Goal: Task Accomplishment & Management: Manage account settings

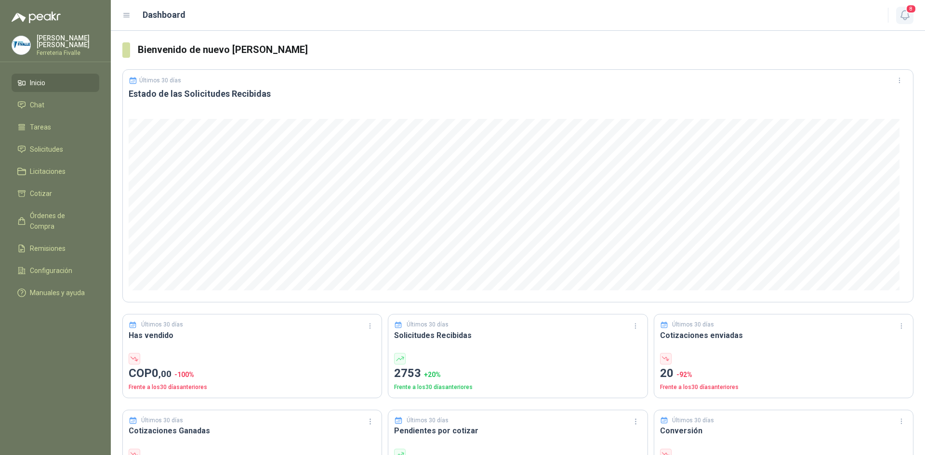
click at [913, 16] on button "8" at bounding box center [904, 15] width 17 height 17
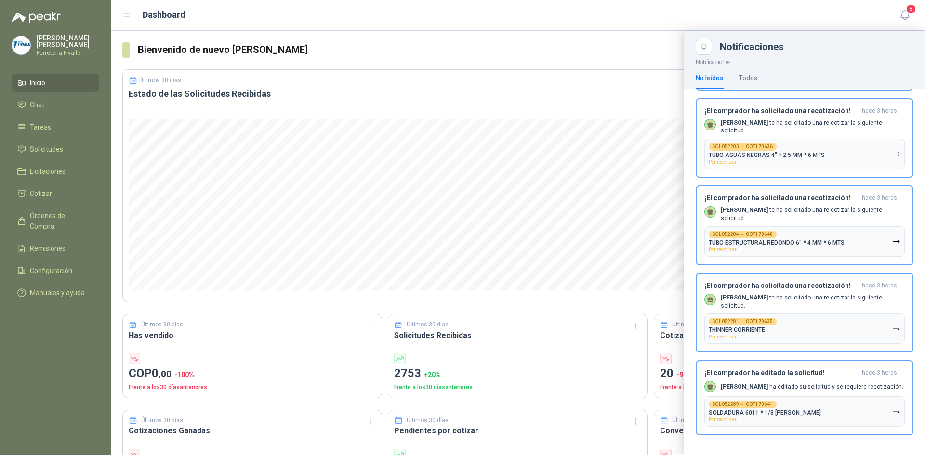
scroll to position [324, 0]
click at [56, 132] on li "Tareas" at bounding box center [55, 127] width 76 height 11
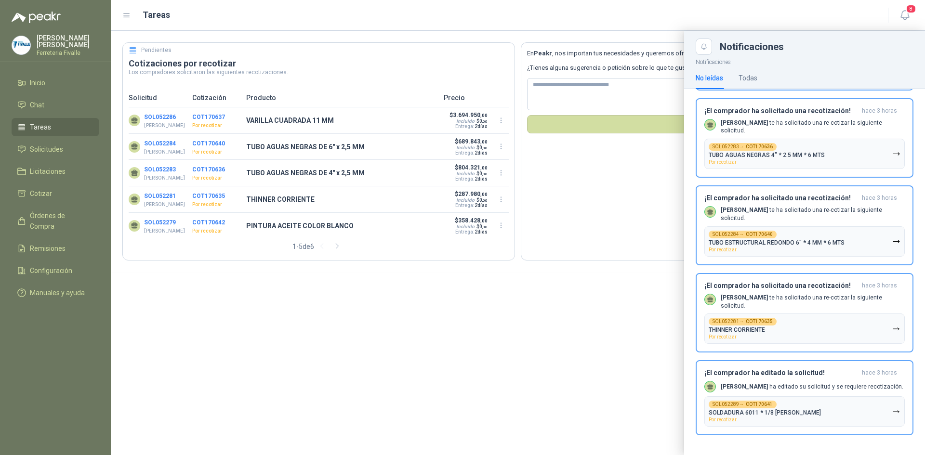
click at [413, 295] on div at bounding box center [518, 243] width 814 height 424
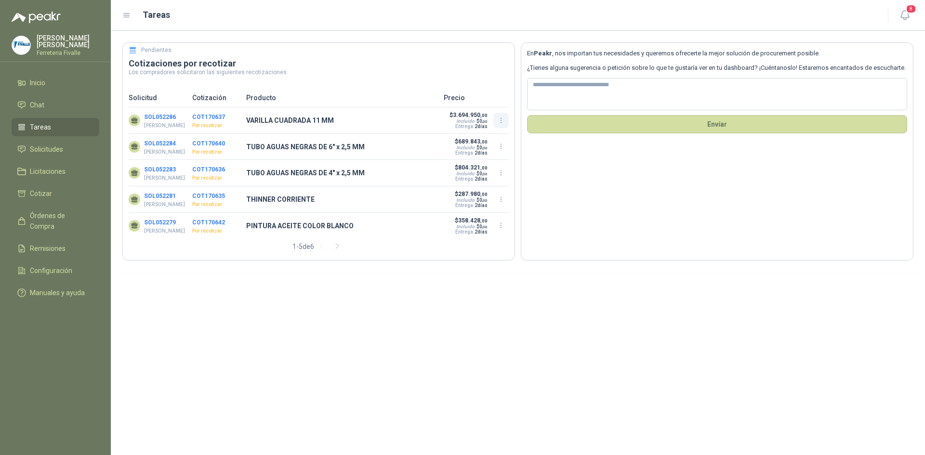
click at [499, 121] on icon "button" at bounding box center [501, 121] width 8 height 8
click at [490, 82] on button "Recotizar" at bounding box center [501, 82] width 77 height 15
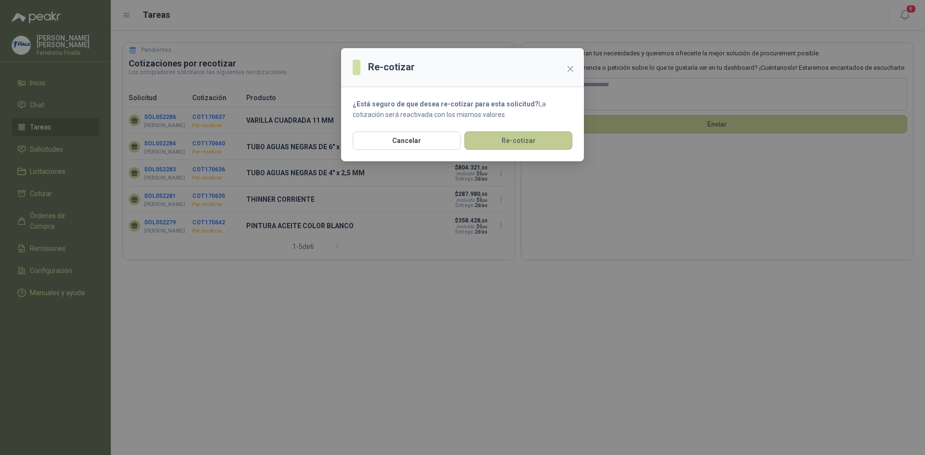
click at [513, 143] on button "Re-cotizar" at bounding box center [518, 141] width 108 height 18
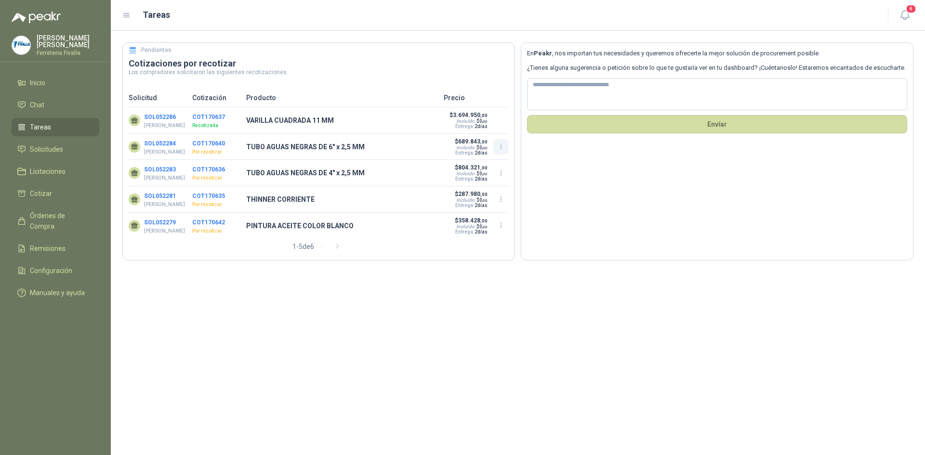
click at [500, 148] on icon "button" at bounding box center [501, 147] width 8 height 8
click at [486, 109] on button "Recotizar" at bounding box center [501, 109] width 77 height 15
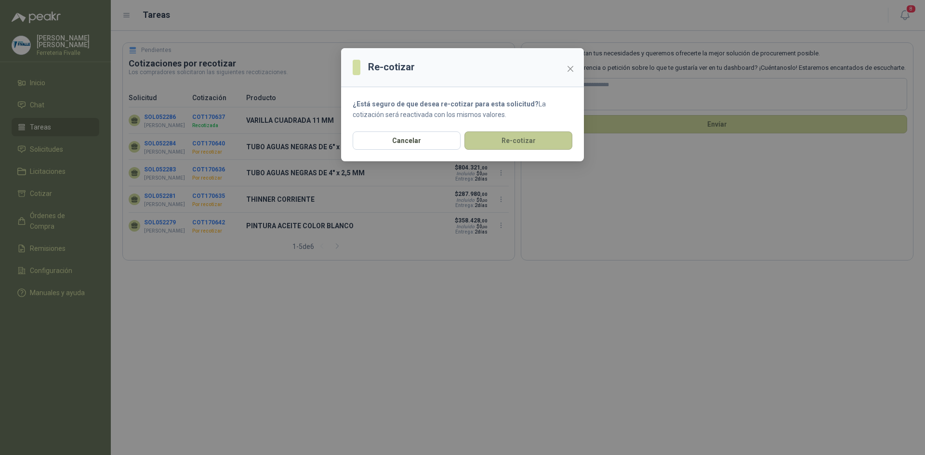
click at [488, 142] on button "Re-cotizar" at bounding box center [518, 141] width 108 height 18
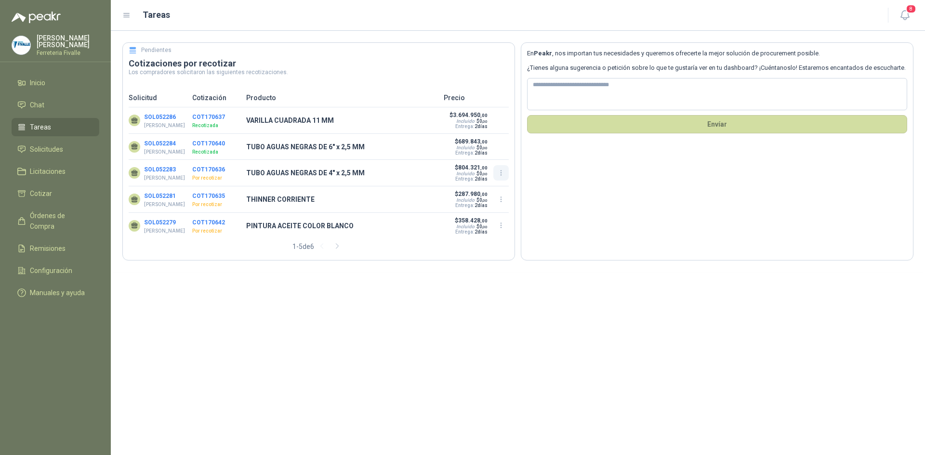
click at [501, 177] on icon "button" at bounding box center [501, 173] width 8 height 8
click at [492, 139] on button "Recotizar" at bounding box center [501, 137] width 77 height 15
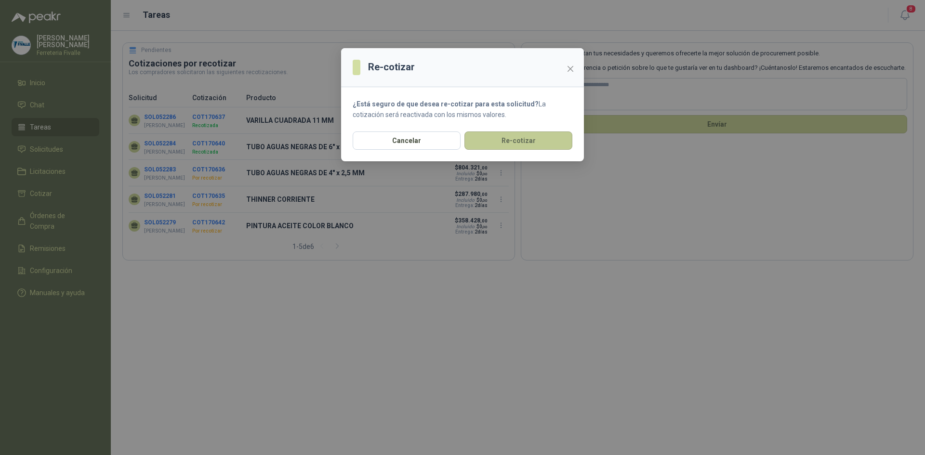
click at [489, 140] on button "Re-cotizar" at bounding box center [518, 141] width 108 height 18
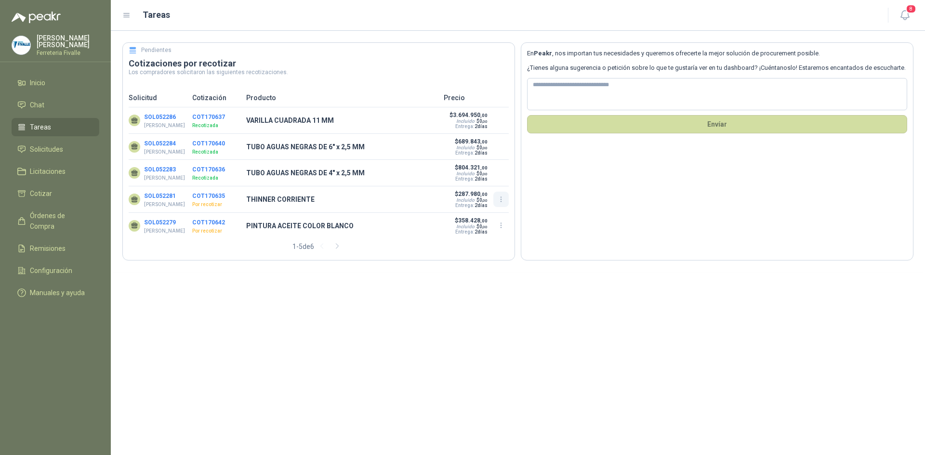
click at [504, 204] on icon "button" at bounding box center [501, 200] width 8 height 8
click at [489, 168] on button "Recotizar" at bounding box center [501, 164] width 77 height 15
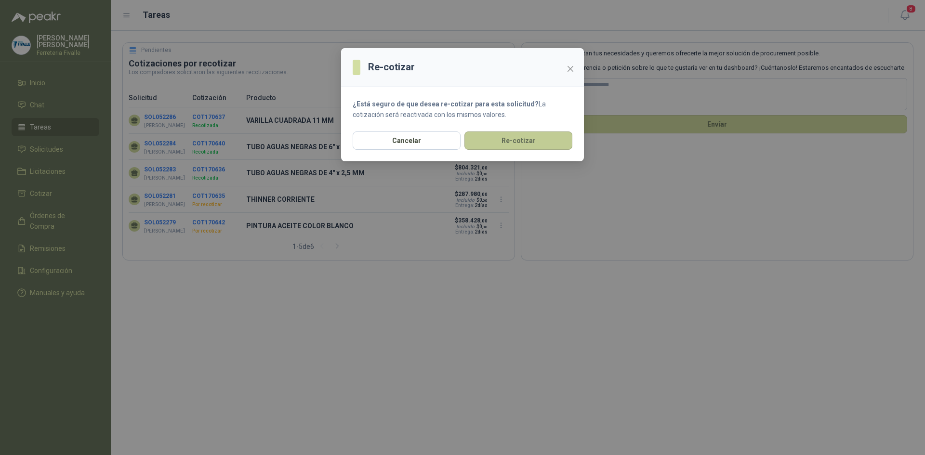
click at [515, 147] on button "Re-cotizar" at bounding box center [518, 141] width 108 height 18
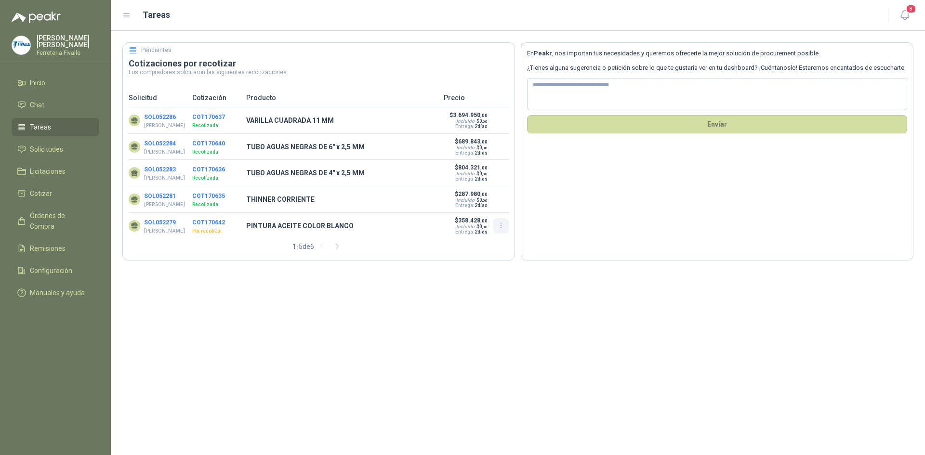
click at [502, 230] on icon "button" at bounding box center [501, 226] width 8 height 8
click at [502, 194] on button "Recotizar" at bounding box center [501, 192] width 77 height 15
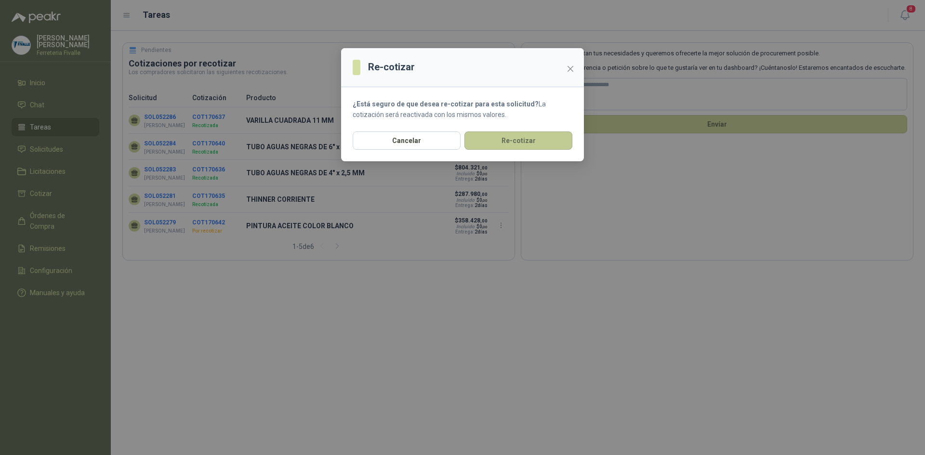
click at [517, 135] on button "Re-cotizar" at bounding box center [518, 141] width 108 height 18
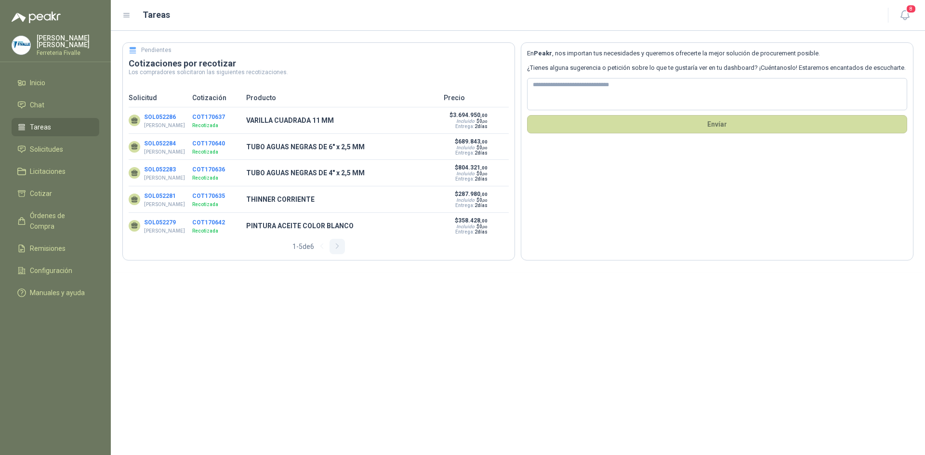
click at [332, 251] on button "button" at bounding box center [337, 246] width 15 height 15
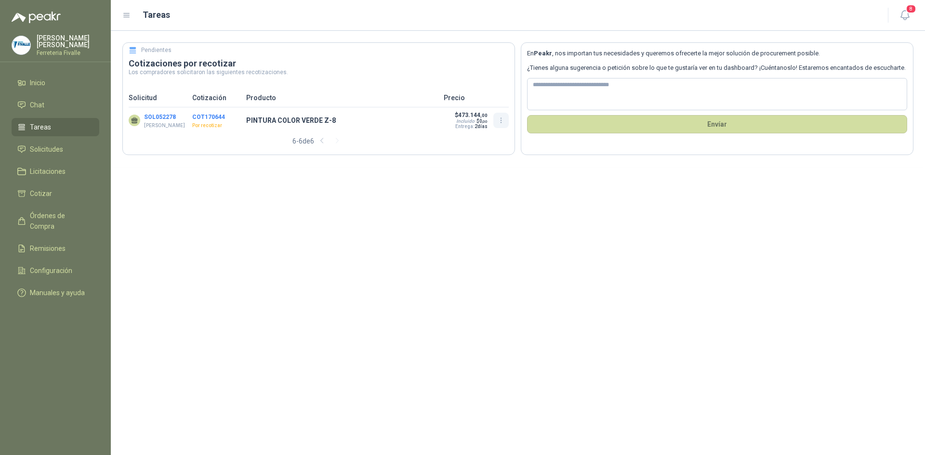
click at [503, 119] on icon "button" at bounding box center [501, 121] width 8 height 8
click at [478, 82] on button "Recotizar" at bounding box center [501, 82] width 77 height 15
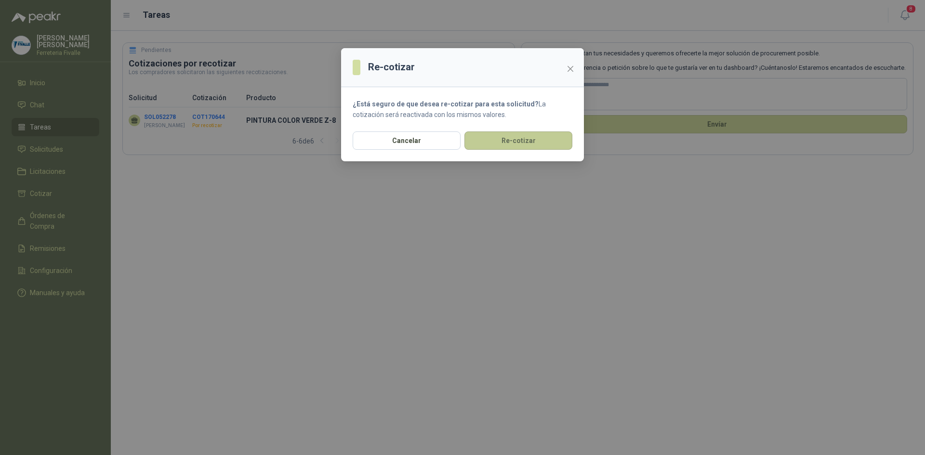
click at [492, 145] on button "Re-cotizar" at bounding box center [518, 141] width 108 height 18
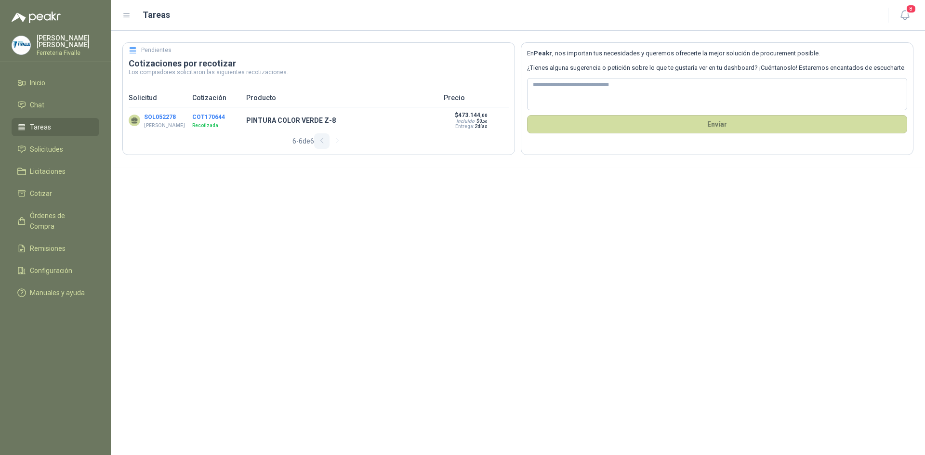
click at [318, 143] on button "button" at bounding box center [321, 140] width 15 height 15
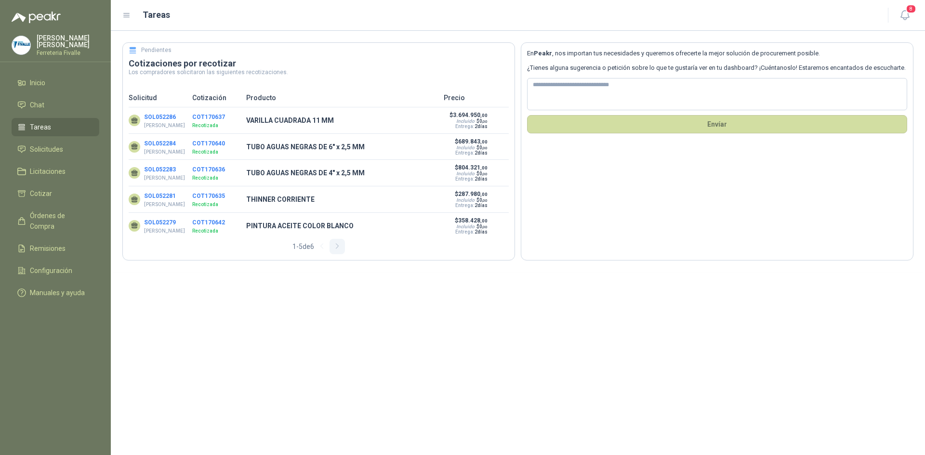
click at [341, 251] on icon "button" at bounding box center [337, 246] width 8 height 8
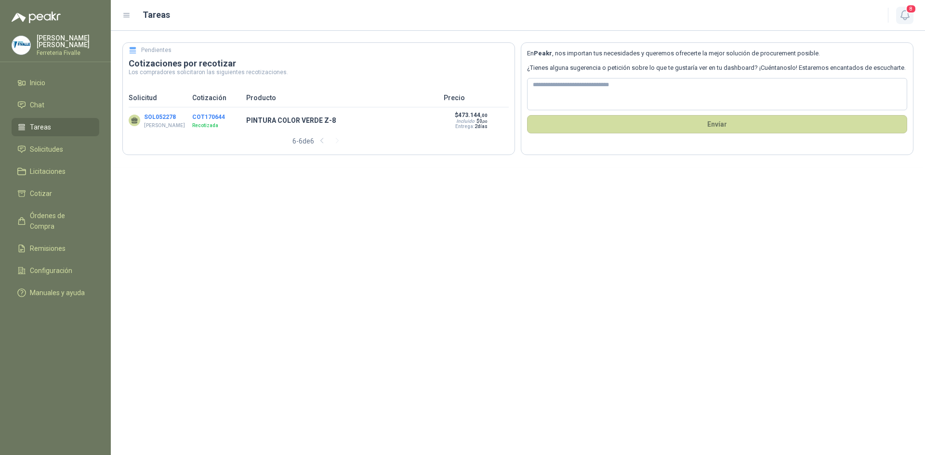
click at [904, 17] on icon "button" at bounding box center [905, 15] width 12 height 12
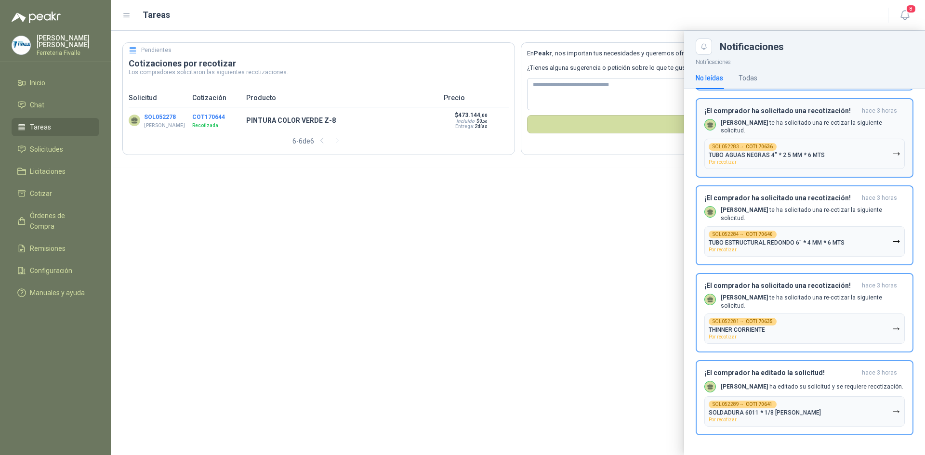
click at [768, 152] on p "TUBO AGUAS NEGRAS 4" * 2.5 MM * 6 MTS" at bounding box center [767, 155] width 116 height 7
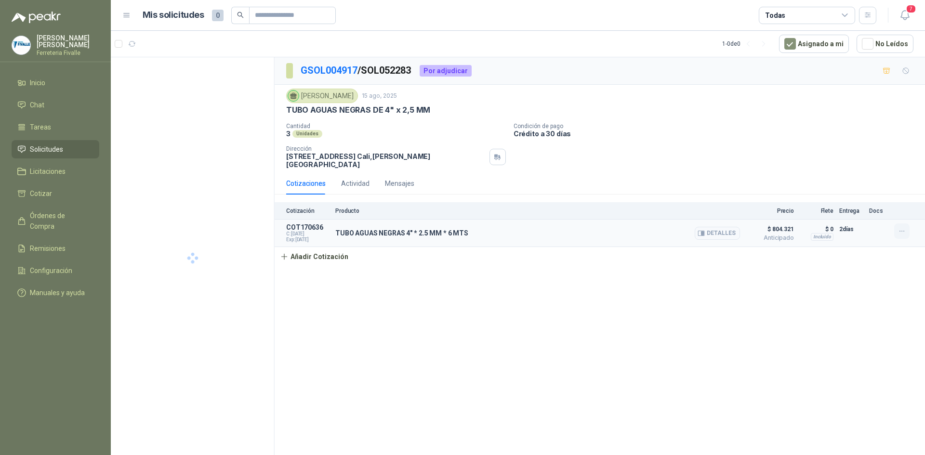
click at [903, 231] on icon "button" at bounding box center [902, 231] width 8 height 8
click at [869, 283] on div "GSOL004917 / SOL052283 Por adjudicar Julian Vicente Holguin 15 ago, 2025 TUBO A…" at bounding box center [600, 257] width 650 height 401
click at [726, 230] on button "Detalles" at bounding box center [717, 233] width 45 height 13
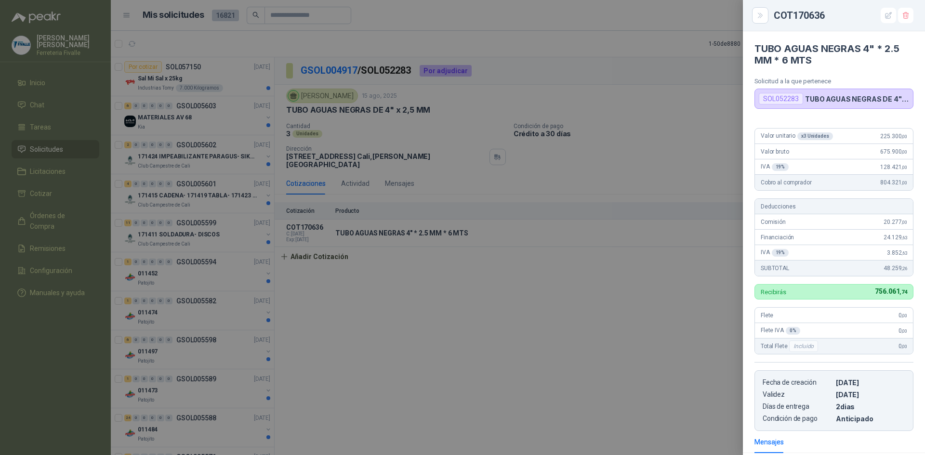
drag, startPoint x: 540, startPoint y: 261, endPoint x: 548, endPoint y: 278, distance: 19.6
click at [540, 261] on div at bounding box center [462, 227] width 925 height 455
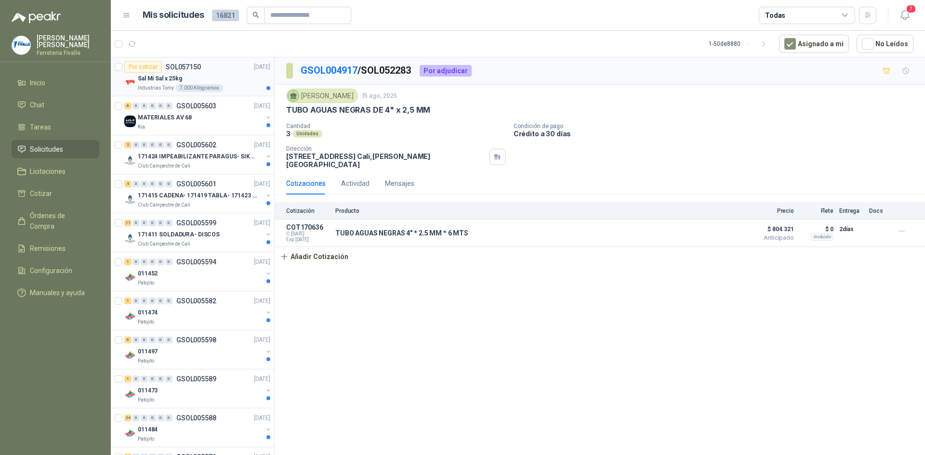
click at [206, 76] on div "Sal Mi Sal x 25kg" at bounding box center [204, 79] width 132 height 12
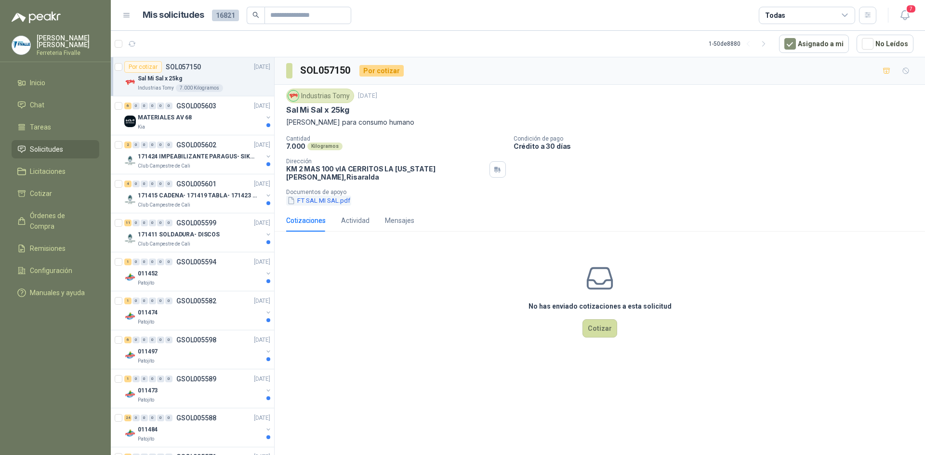
click at [312, 196] on button "FT SAL MI SAL.pdf" at bounding box center [318, 201] width 65 height 10
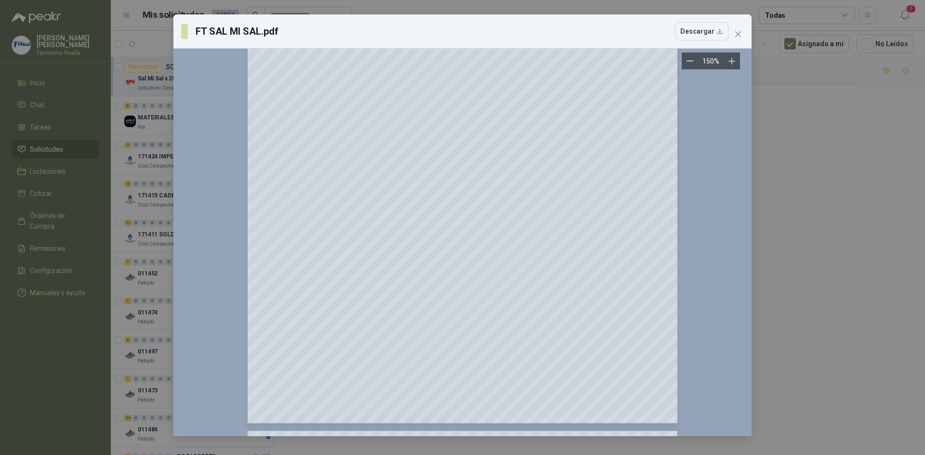
scroll to position [48, 0]
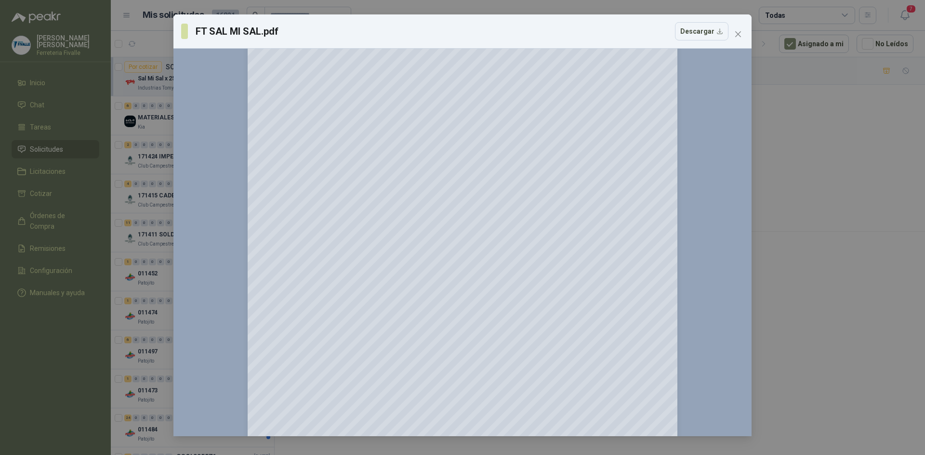
click at [146, 159] on div "FT SAL MI SAL.pdf Descargar 150 %" at bounding box center [462, 227] width 925 height 455
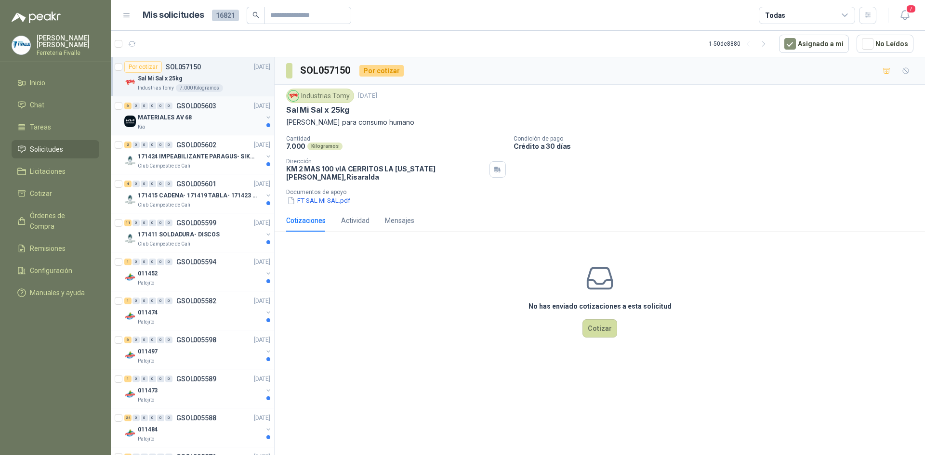
click at [240, 117] on div "MATERIALES AV 68" at bounding box center [200, 118] width 125 height 12
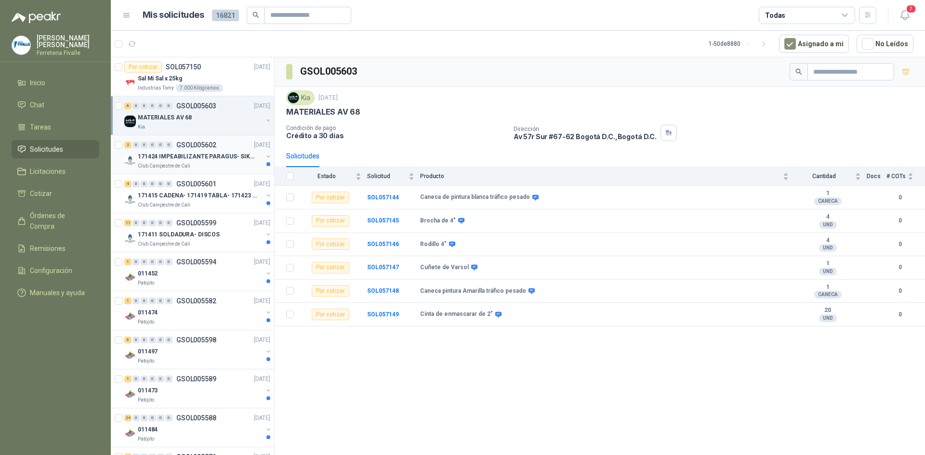
click at [219, 154] on p "171424 IMPEABILIZANTE PARAGUS- SIKALASTIC" at bounding box center [198, 156] width 120 height 9
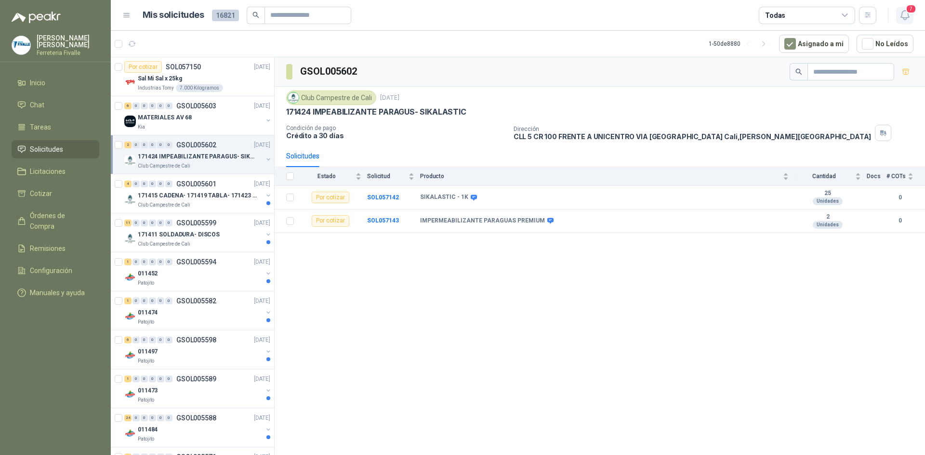
click at [909, 13] on span "7" at bounding box center [911, 8] width 11 height 9
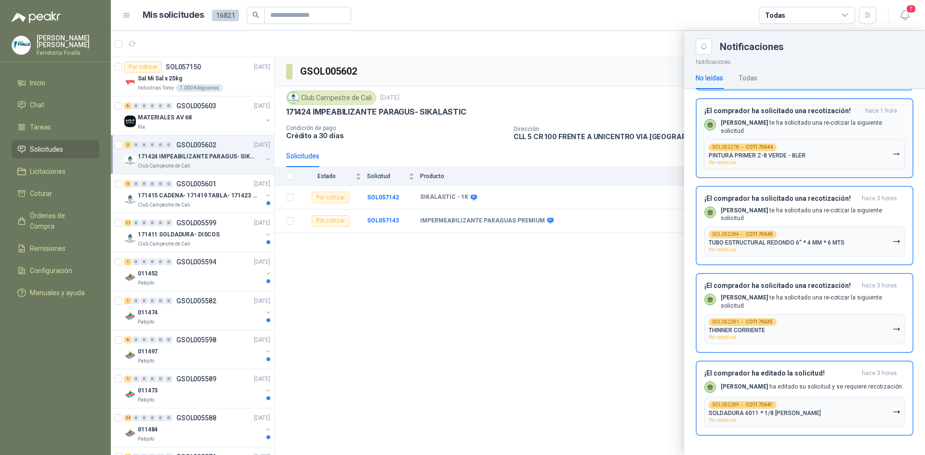
click at [827, 129] on div "¡El comprador ha solicitado una recotización! hace 1 hora Julian Vicente Holgui…" at bounding box center [804, 138] width 200 height 63
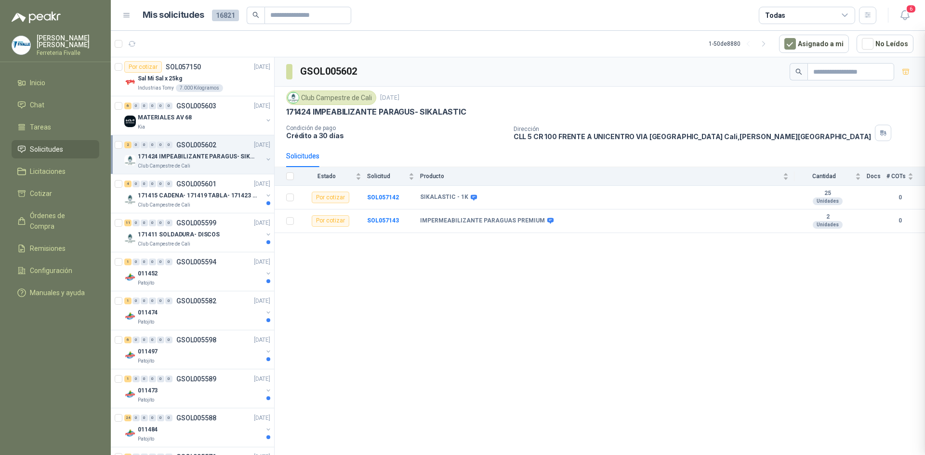
scroll to position [147, 0]
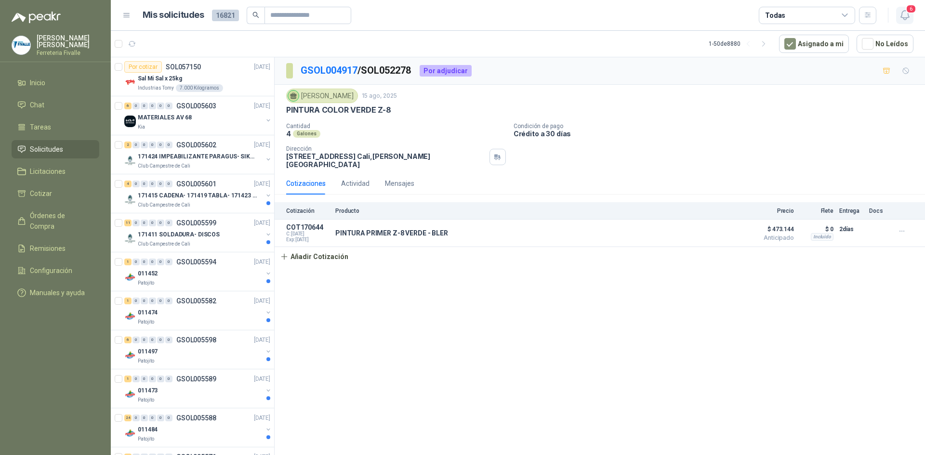
click at [909, 11] on span "6" at bounding box center [911, 8] width 11 height 9
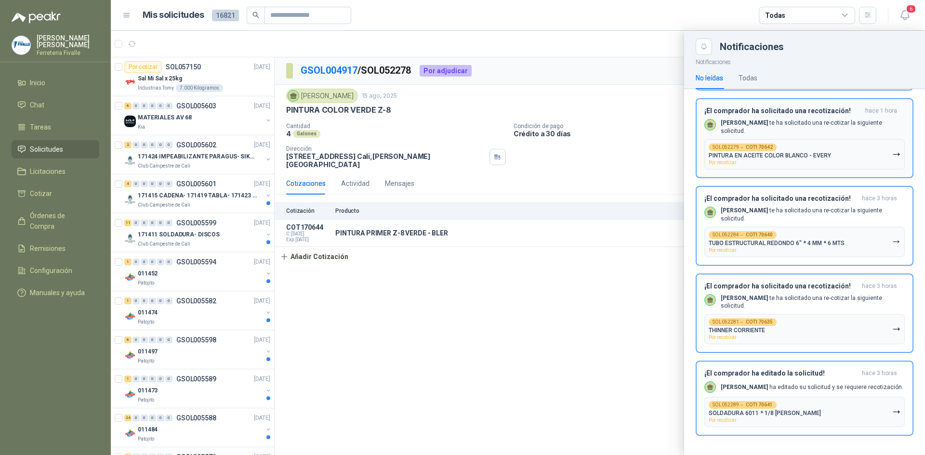
click at [822, 130] on div "¡El comprador ha solicitado una recotización! hace 1 hora Julian Vicente Holgui…" at bounding box center [804, 138] width 200 height 63
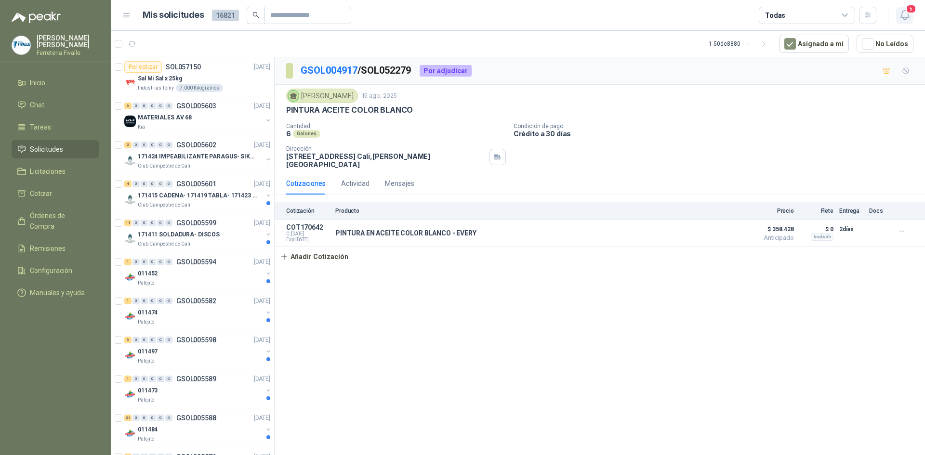
click at [908, 17] on icon "button" at bounding box center [905, 15] width 12 height 12
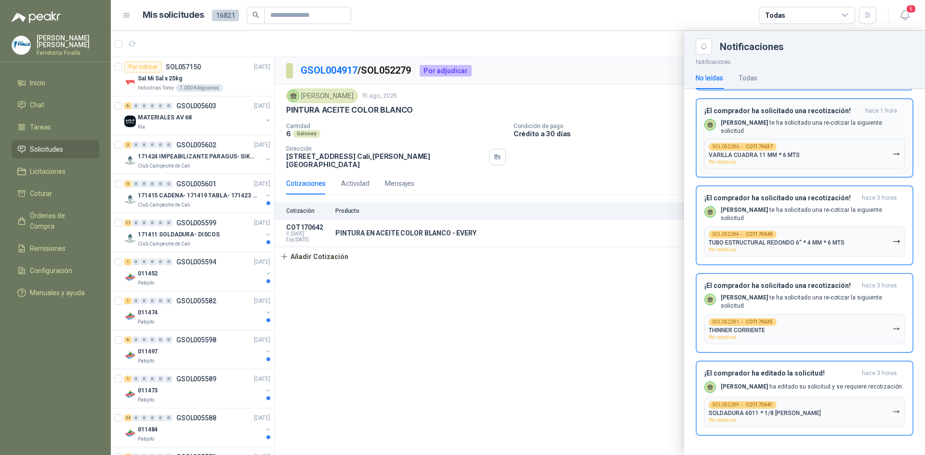
click at [842, 139] on button "SOL052286 → COT170637 VARILLA CUADRA 11 MM * 6 MTS Por recotizar" at bounding box center [804, 154] width 200 height 30
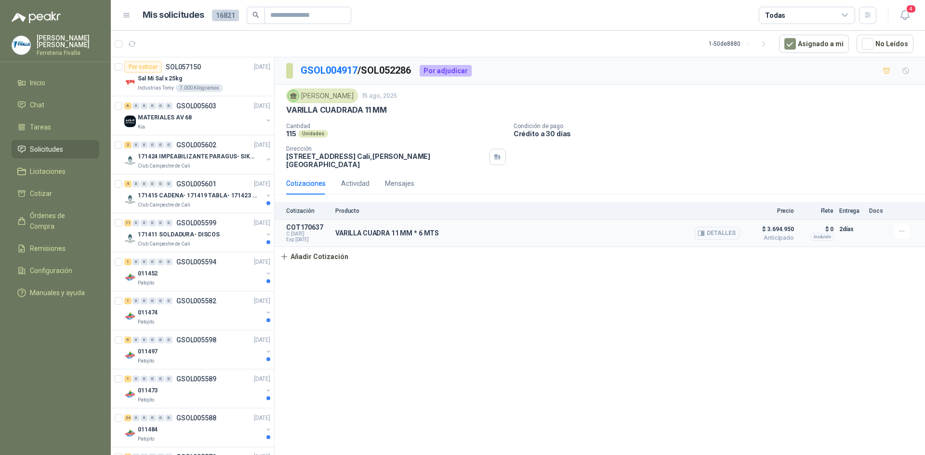
click at [711, 226] on div "Detalles" at bounding box center [717, 233] width 45 height 19
click at [713, 229] on button "Detalles" at bounding box center [717, 233] width 45 height 13
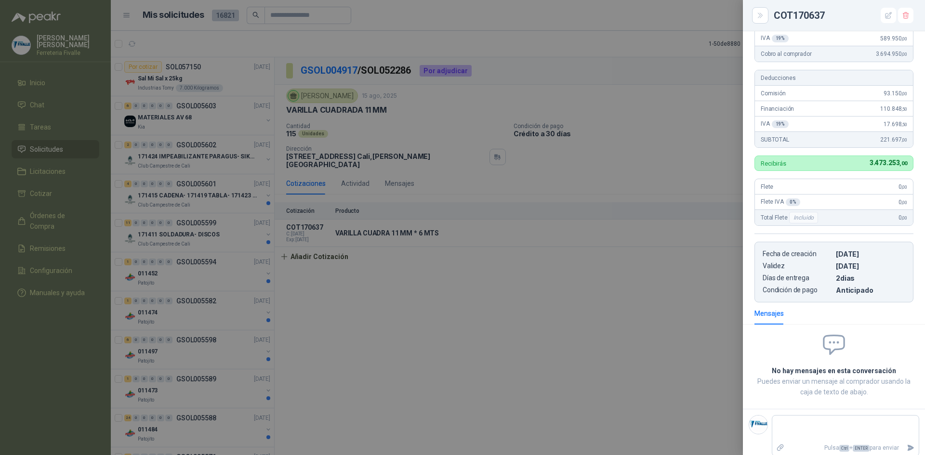
scroll to position [136, 0]
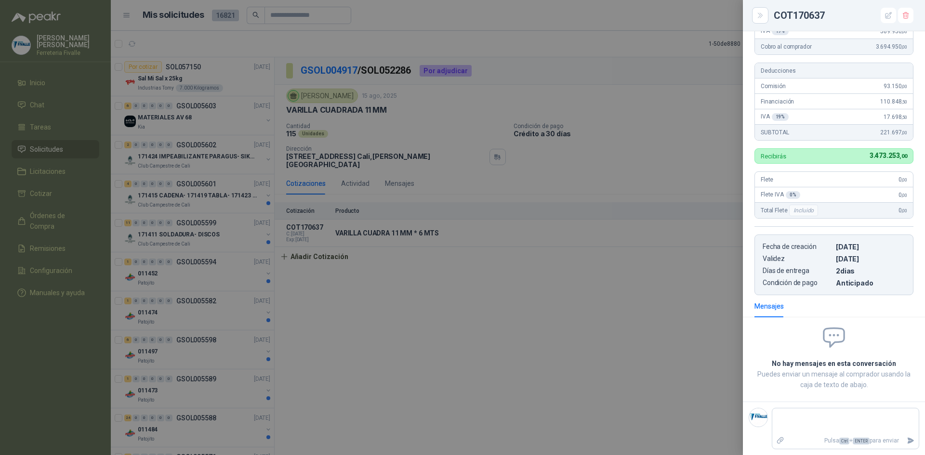
click at [410, 256] on div at bounding box center [462, 227] width 925 height 455
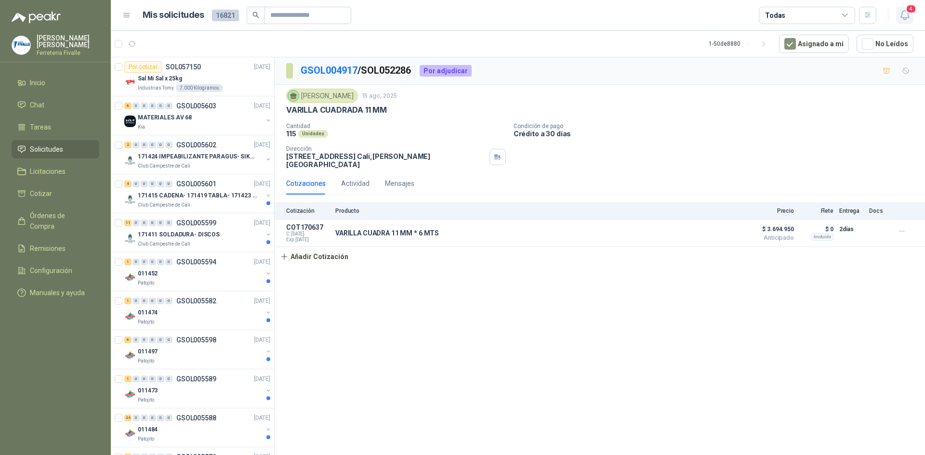
click at [905, 23] on button "4" at bounding box center [904, 15] width 17 height 17
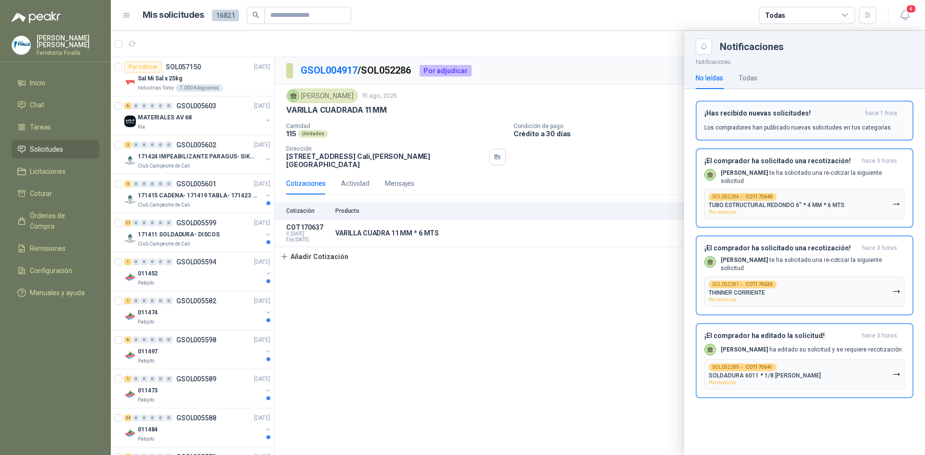
click at [804, 119] on div "¡Has recibido nuevas solicitudes! hace 1 hora Los compradores han publicado nue…" at bounding box center [804, 120] width 200 height 23
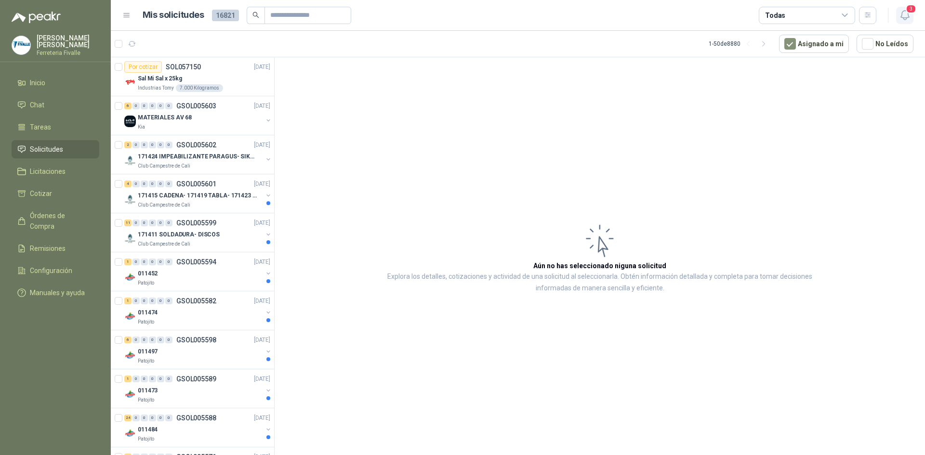
click at [905, 11] on icon "button" at bounding box center [905, 15] width 12 height 12
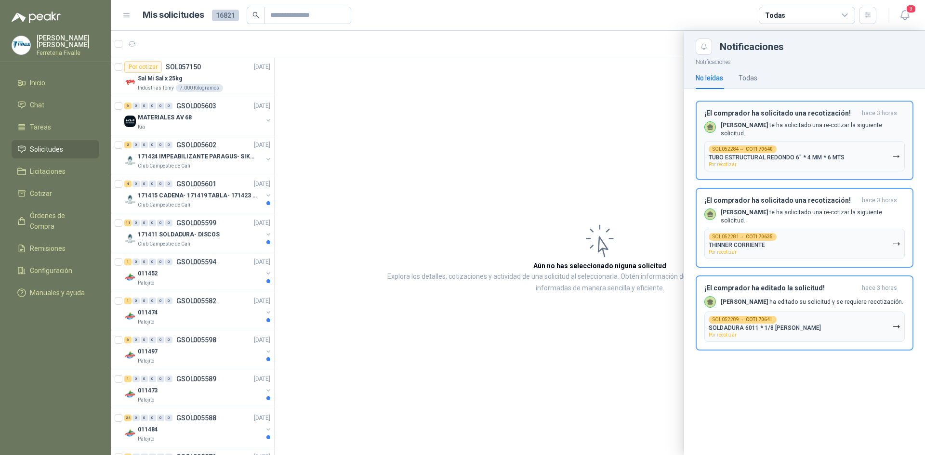
click at [760, 126] on b "[PERSON_NAME]" at bounding box center [744, 125] width 47 height 7
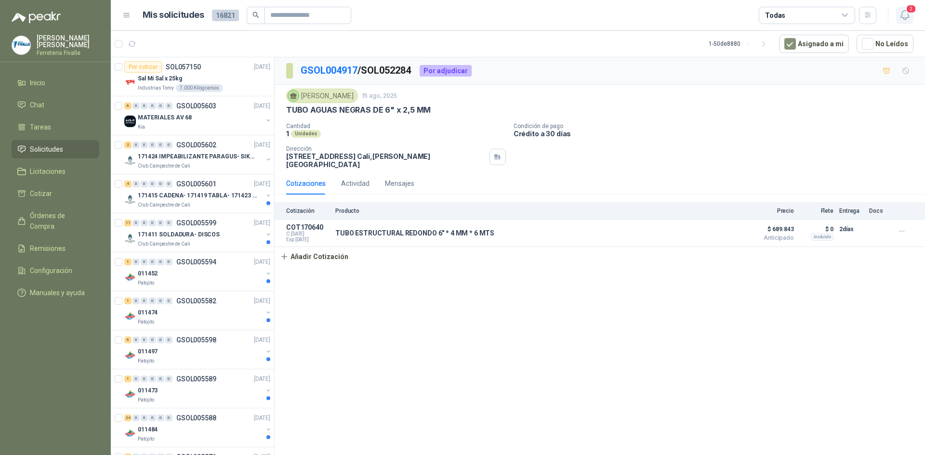
click at [912, 18] on button "2" at bounding box center [904, 15] width 17 height 17
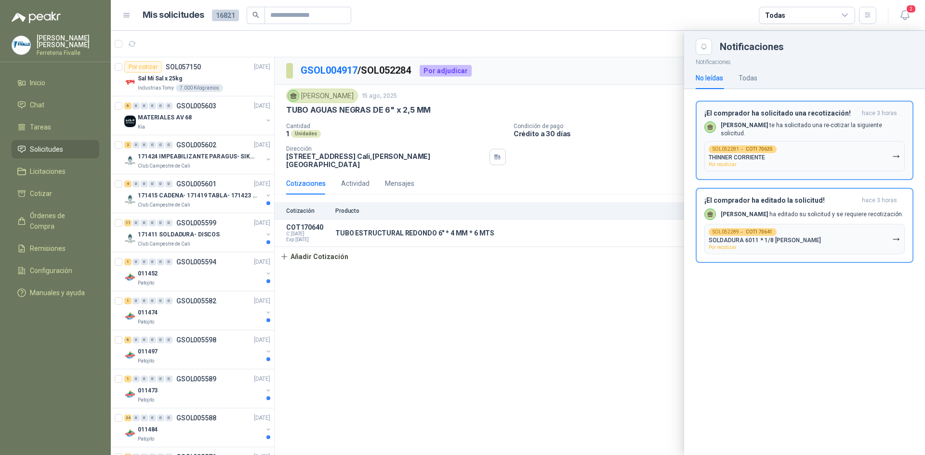
click at [805, 124] on p "Julian Vicente Holguin te ha solicitado una re-cotizar la siguiente solicitud." at bounding box center [813, 129] width 184 height 16
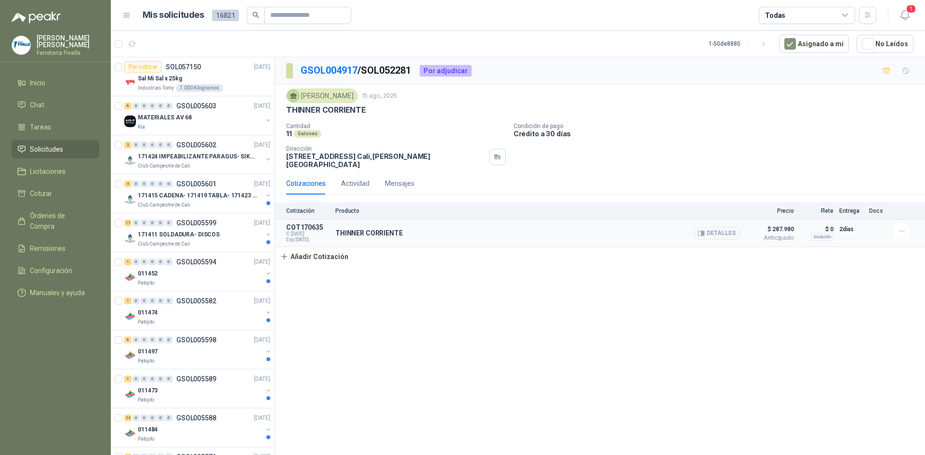
click at [774, 235] on span "Anticipado" at bounding box center [770, 238] width 48 height 6
click at [909, 20] on icon "button" at bounding box center [905, 15] width 12 height 12
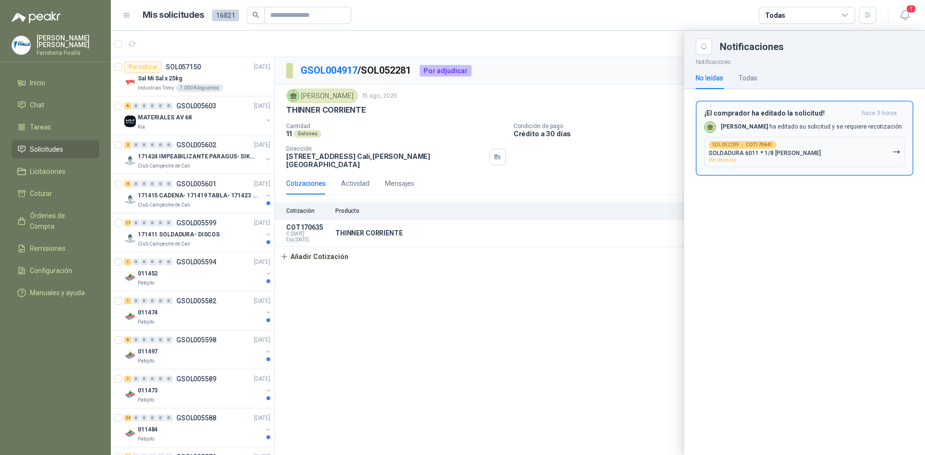
click at [806, 131] on p "Julian Vicente Holguin ha editado su solicitud y se requiere recotización." at bounding box center [812, 127] width 183 height 8
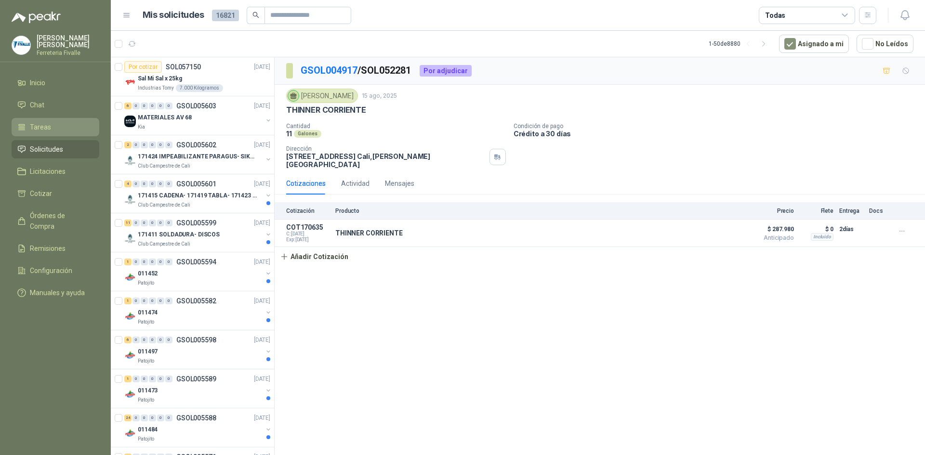
click at [30, 132] on span "Tareas" at bounding box center [40, 127] width 21 height 11
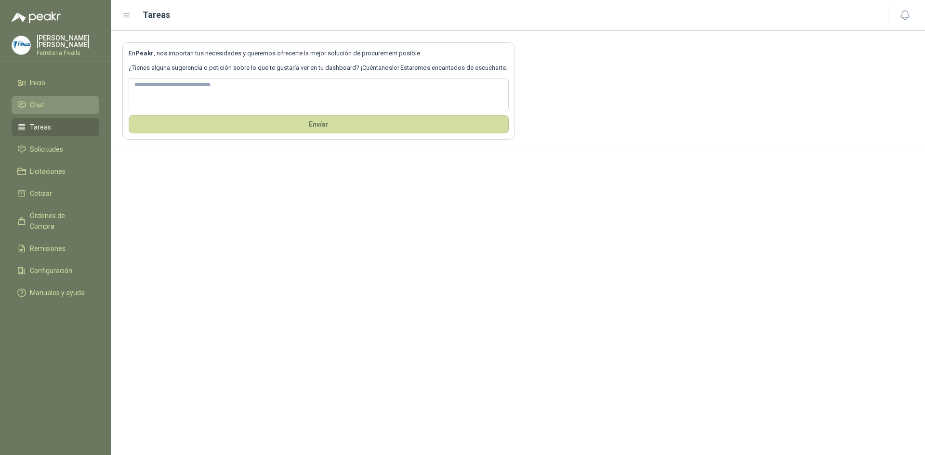
click at [38, 106] on span "Chat" at bounding box center [37, 105] width 14 height 11
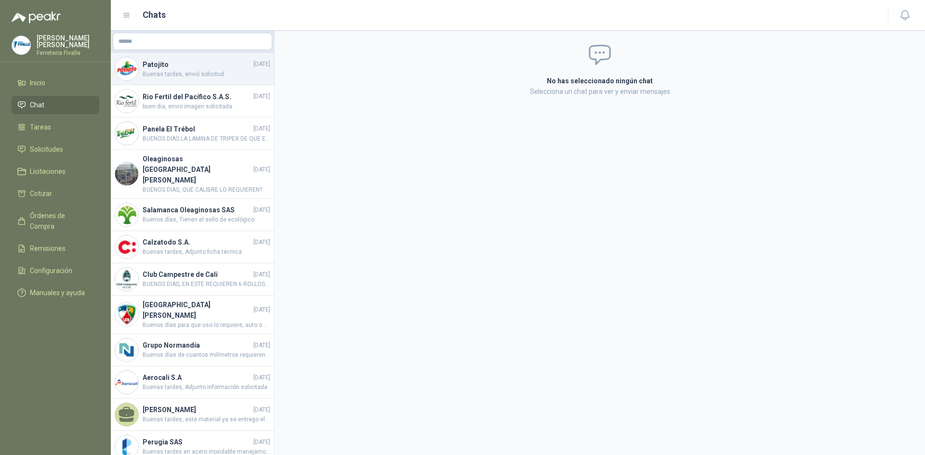
click at [230, 72] on span "Buenas tardes, envió solicitud" at bounding box center [207, 74] width 128 height 9
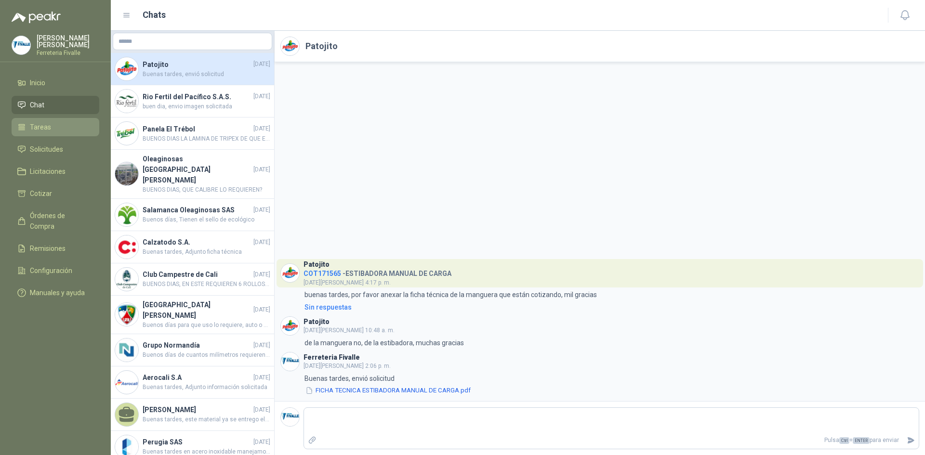
click at [42, 132] on span "Tareas" at bounding box center [40, 127] width 21 height 11
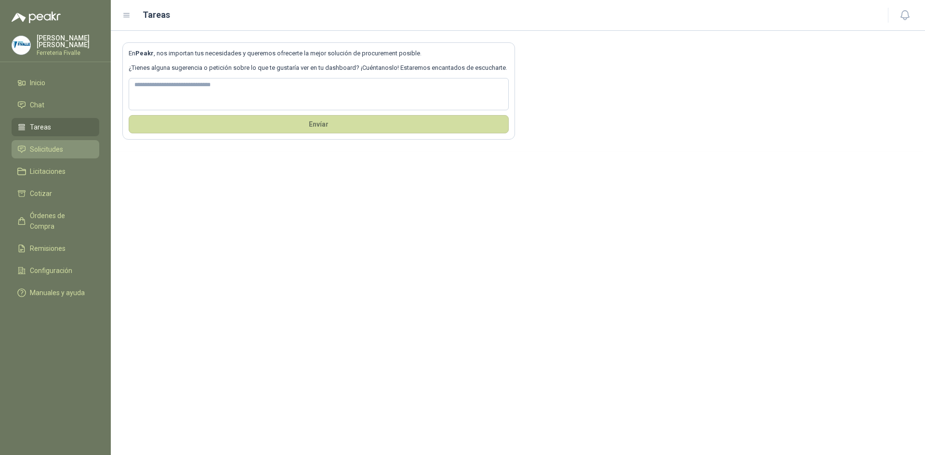
click at [38, 154] on span "Solicitudes" at bounding box center [46, 149] width 33 height 11
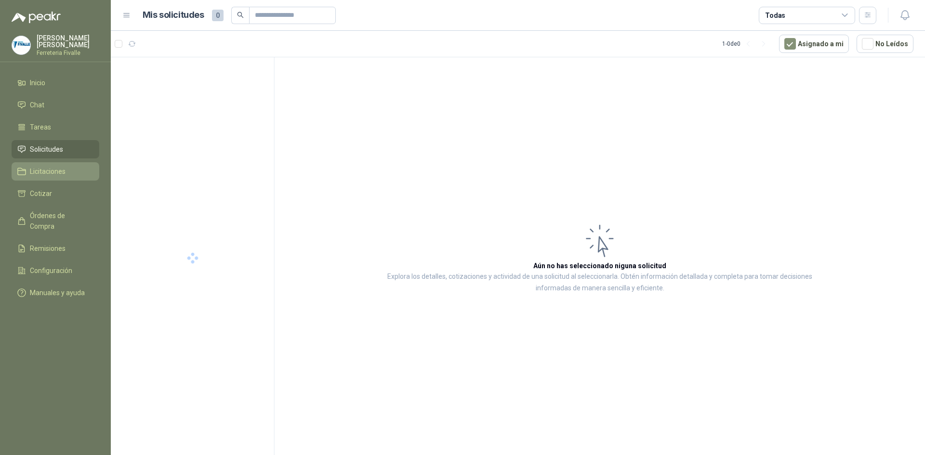
click at [52, 177] on span "Licitaciones" at bounding box center [48, 171] width 36 height 11
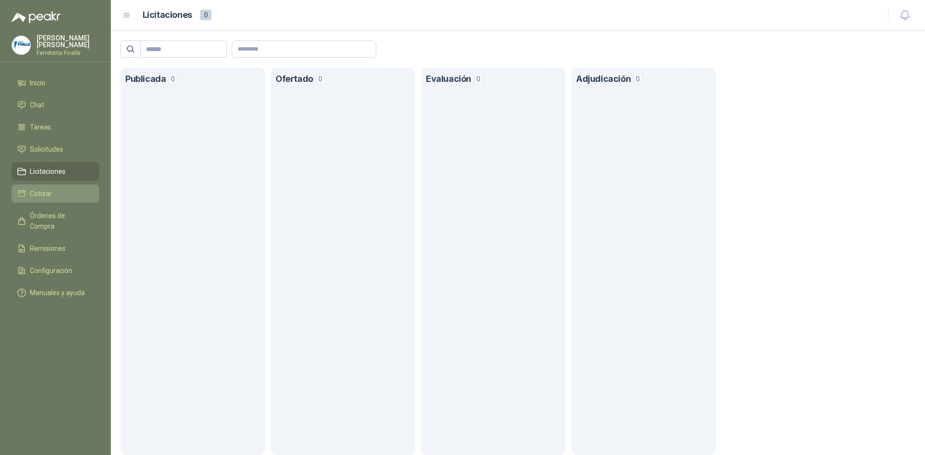
click at [53, 194] on link "Cotizar" at bounding box center [56, 194] width 88 height 18
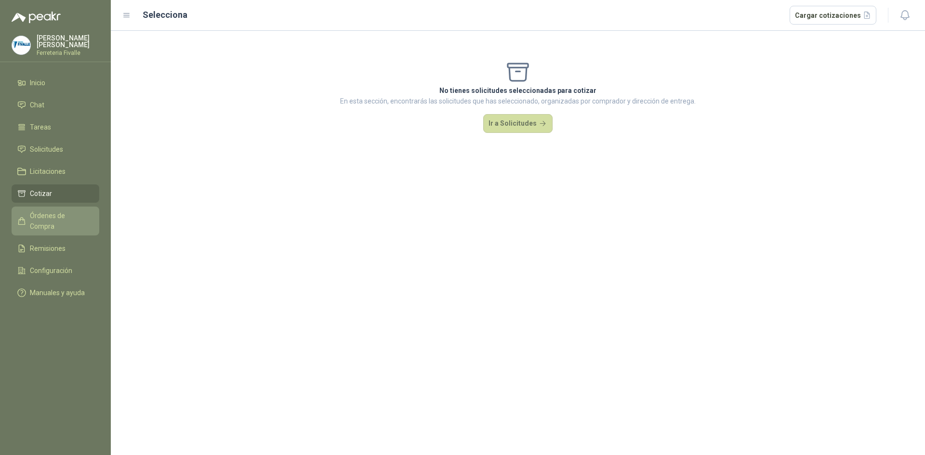
click at [36, 216] on link "Órdenes de Compra" at bounding box center [56, 221] width 88 height 29
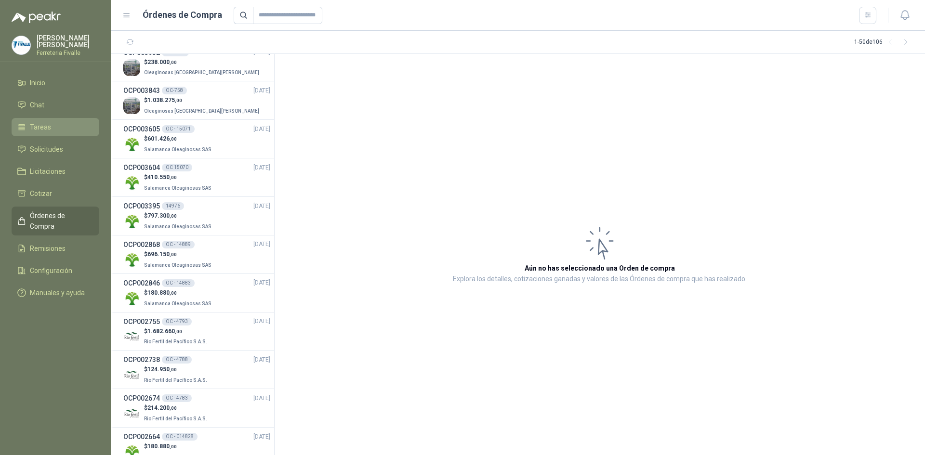
scroll to position [234, 0]
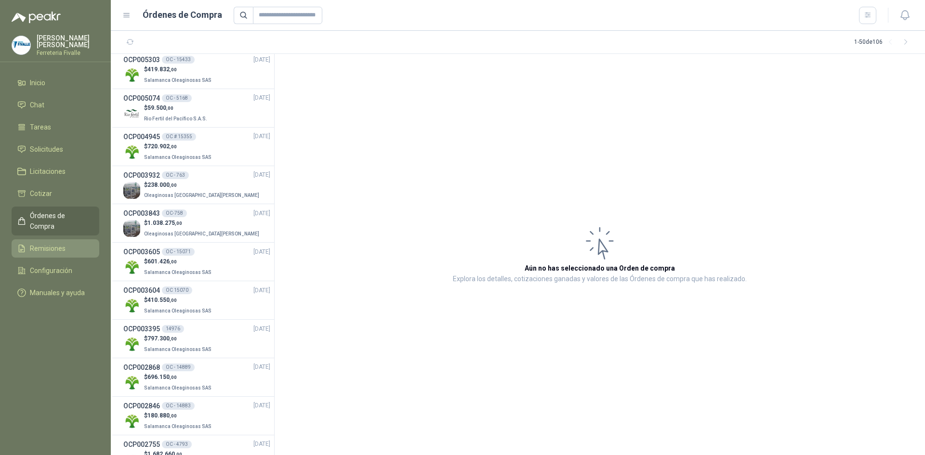
click at [33, 247] on span "Remisiones" at bounding box center [48, 248] width 36 height 11
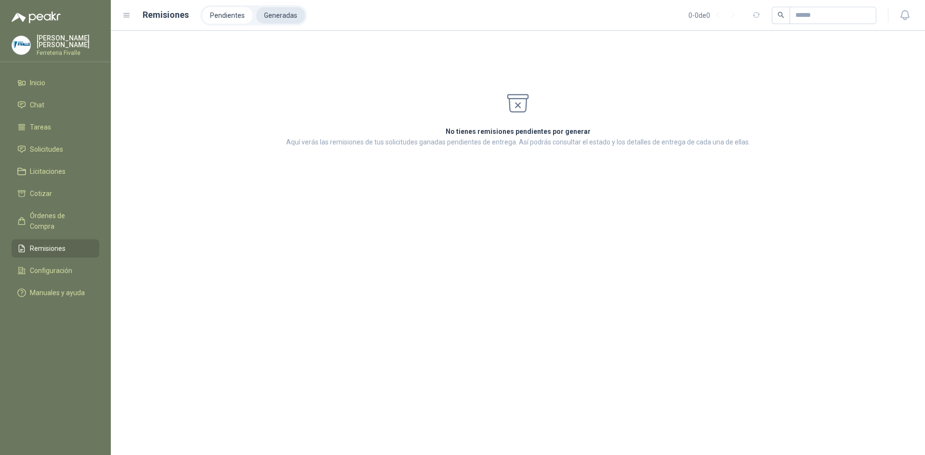
click at [264, 9] on li "Generadas" at bounding box center [280, 15] width 49 height 16
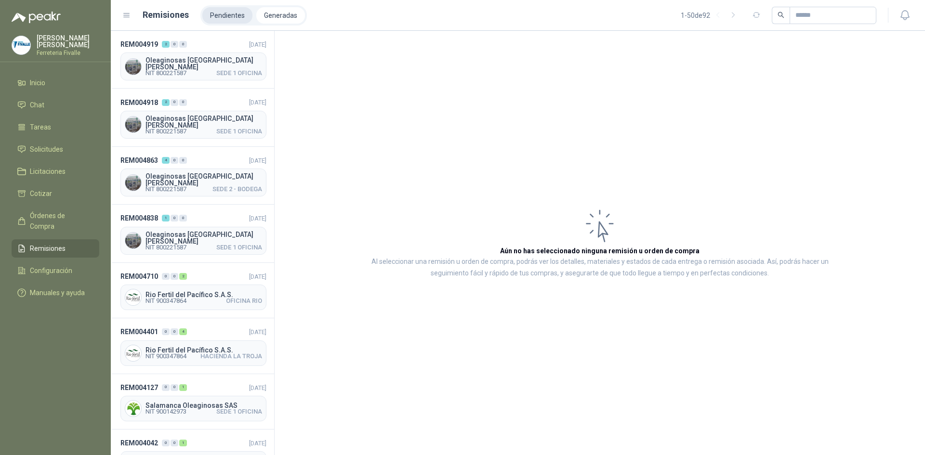
click at [215, 17] on li "Pendientes" at bounding box center [227, 15] width 50 height 16
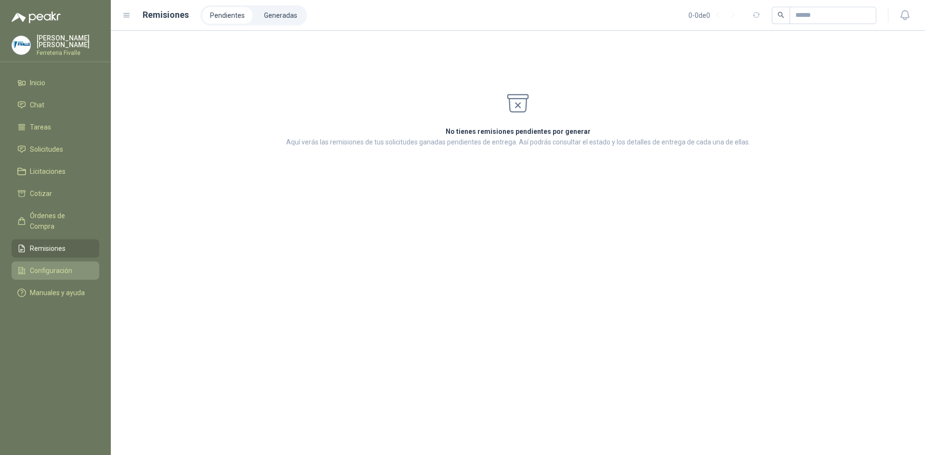
click at [70, 268] on span "Configuración" at bounding box center [51, 270] width 42 height 11
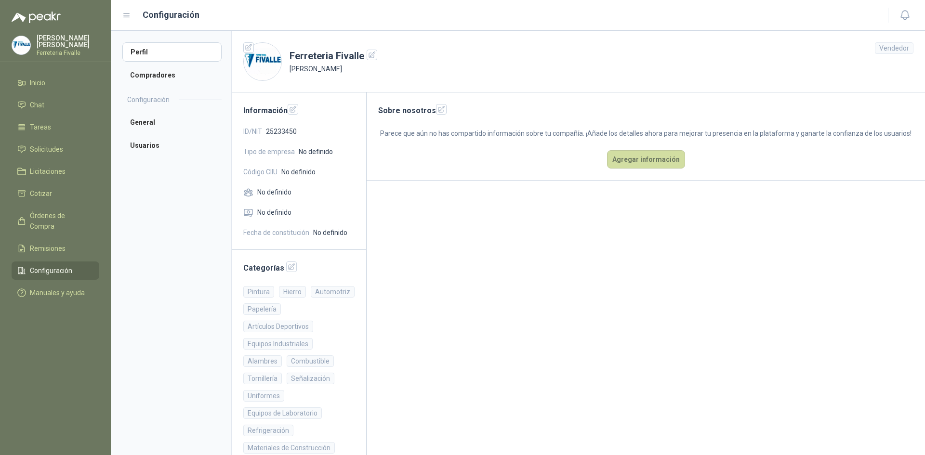
click at [102, 298] on ul "Inicio Chat Tareas Solicitudes Licitaciones Cotizar Órdenes de Compra Remisione…" at bounding box center [55, 190] width 111 height 232
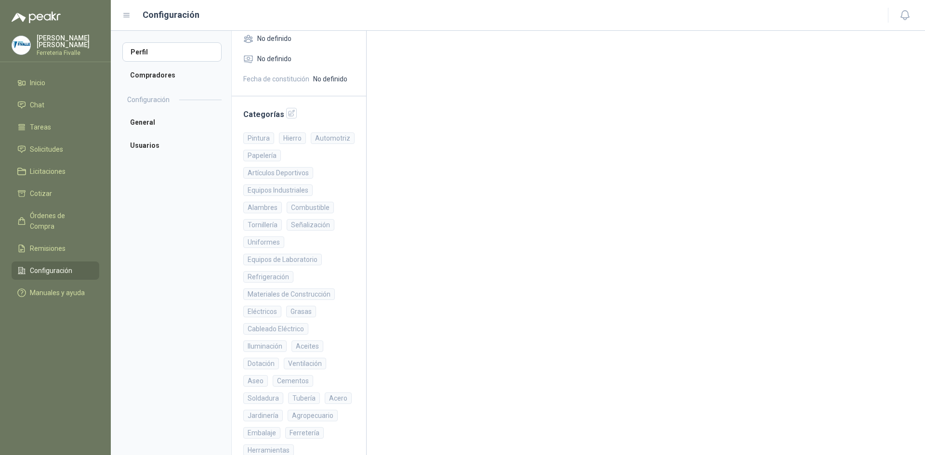
scroll to position [155, 0]
click at [43, 291] on span "Manuales y ayuda" at bounding box center [57, 293] width 55 height 11
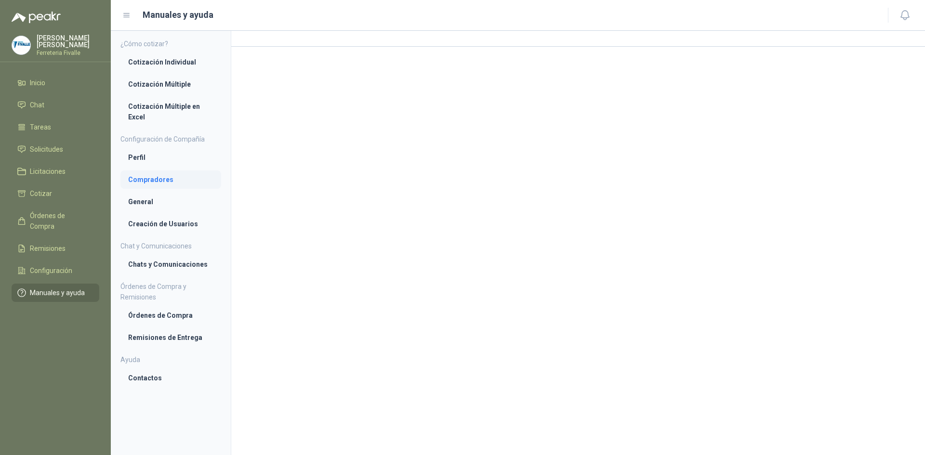
click at [171, 185] on li "Compradores" at bounding box center [170, 179] width 85 height 11
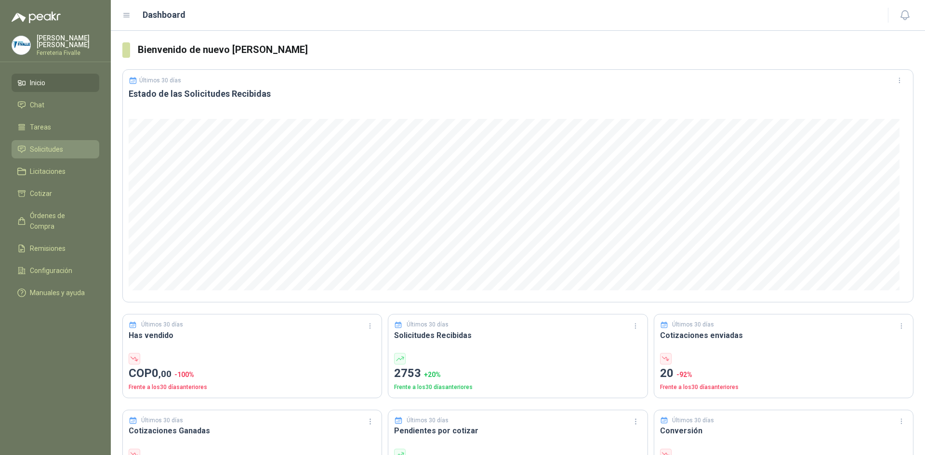
click at [52, 152] on span "Solicitudes" at bounding box center [46, 149] width 33 height 11
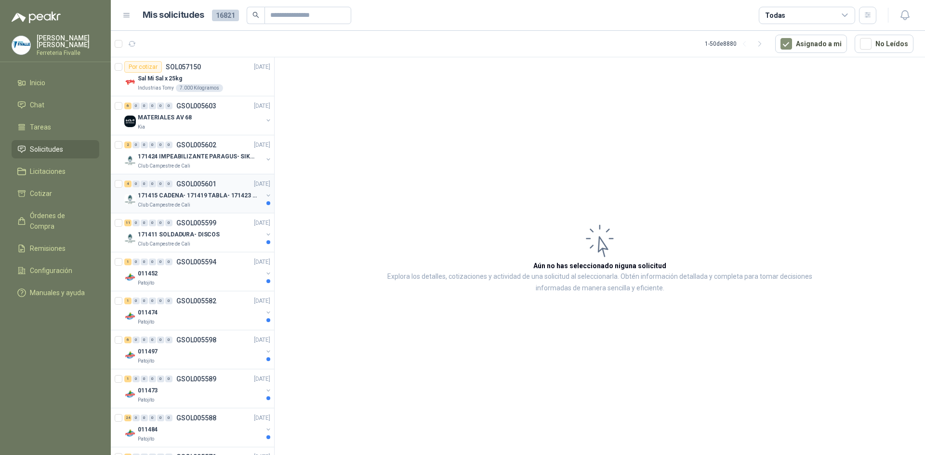
click at [220, 200] on p "171415 CADENA- 171419 TABLA- 171423 VARILLA" at bounding box center [198, 195] width 120 height 9
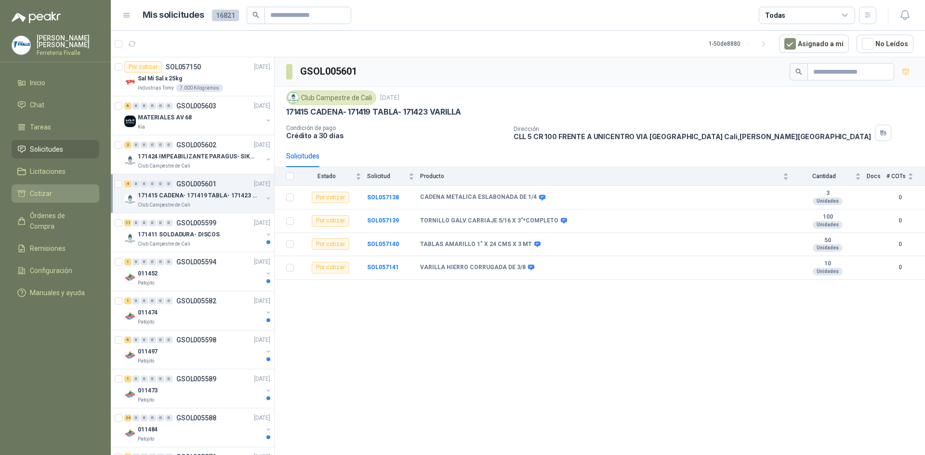
click at [59, 199] on li "Cotizar" at bounding box center [55, 193] width 76 height 11
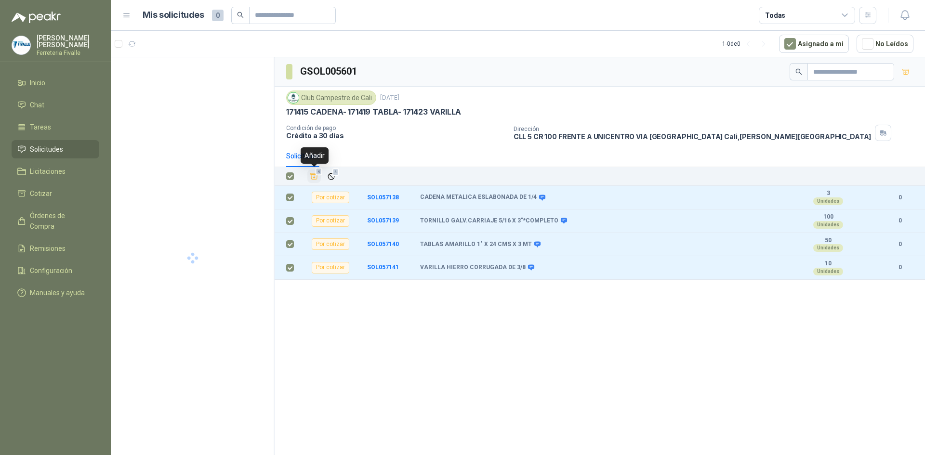
click at [314, 175] on icon "Añadir" at bounding box center [314, 176] width 7 height 6
click at [33, 195] on span "Cotizar" at bounding box center [41, 193] width 22 height 11
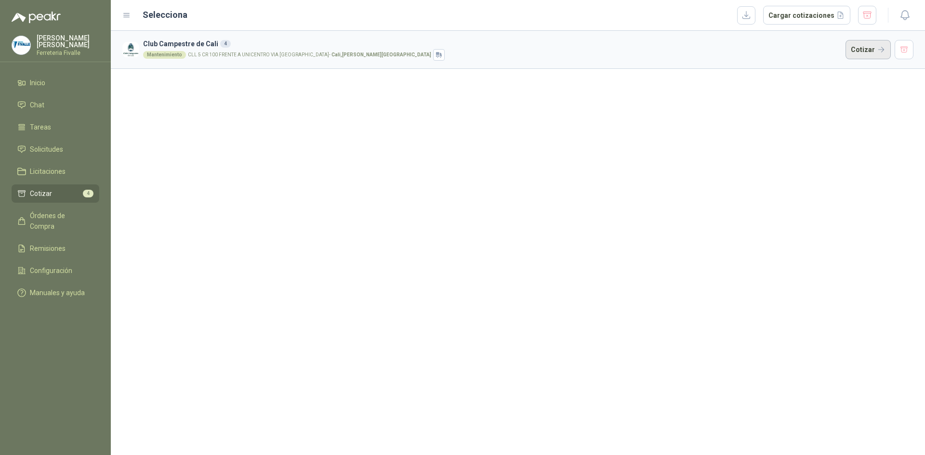
click at [857, 54] on button "Cotizar" at bounding box center [868, 49] width 45 height 19
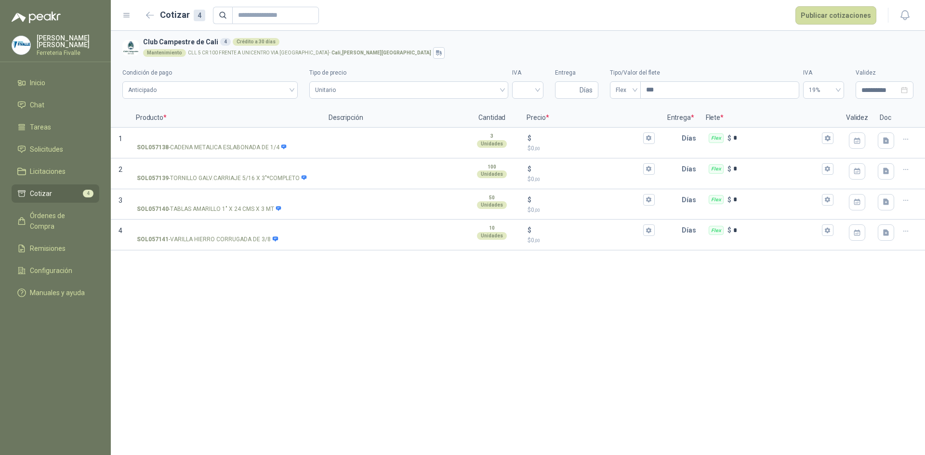
click at [779, 44] on h3 "Club Campestre de Cali 4 Crédito a 30 días" at bounding box center [526, 42] width 767 height 11
click at [151, 16] on icon "button" at bounding box center [150, 15] width 8 height 7
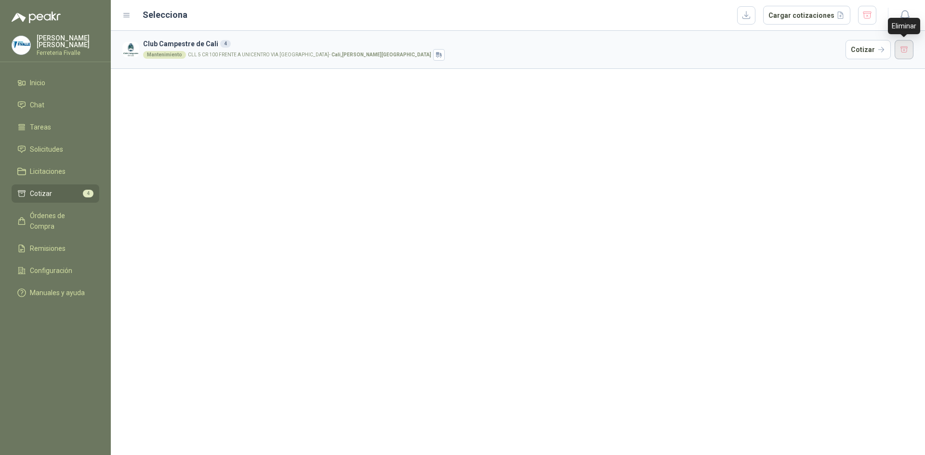
click at [908, 50] on button "button" at bounding box center [904, 49] width 19 height 19
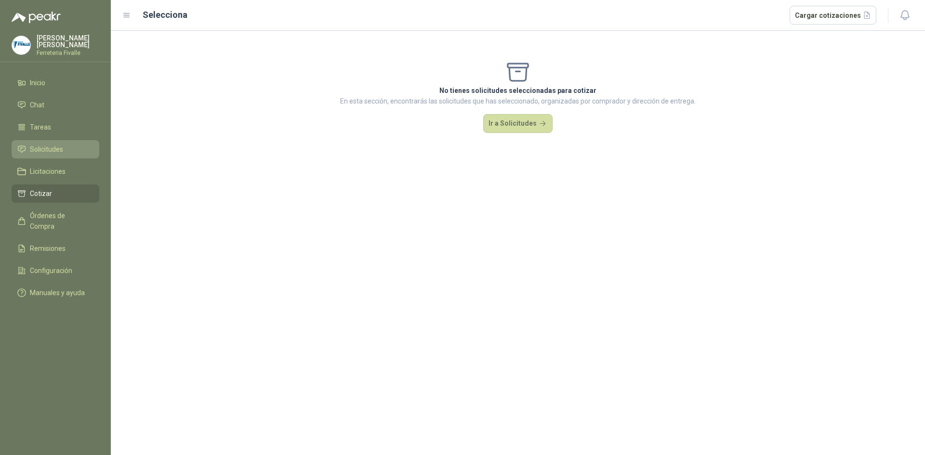
click at [57, 155] on span "Solicitudes" at bounding box center [46, 149] width 33 height 11
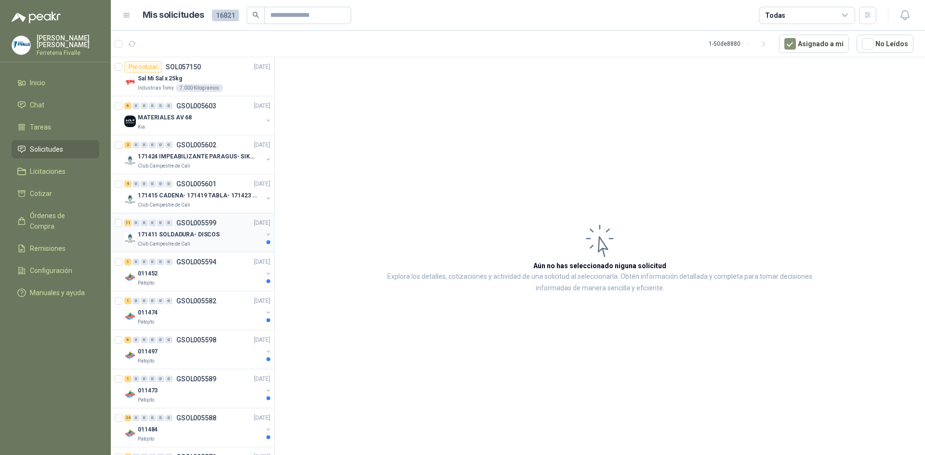
click at [211, 239] on div "171411 SOLDADURA- DISCOS" at bounding box center [200, 235] width 125 height 12
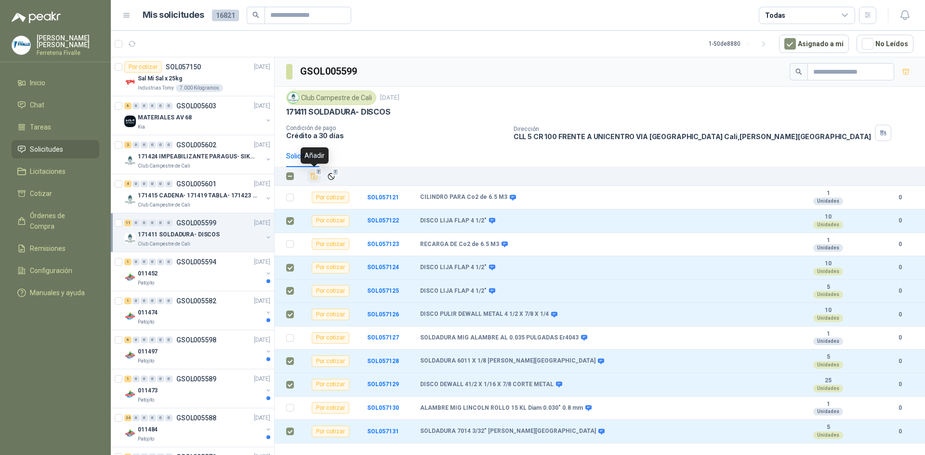
click at [312, 175] on icon "Añadir" at bounding box center [314, 176] width 7 height 6
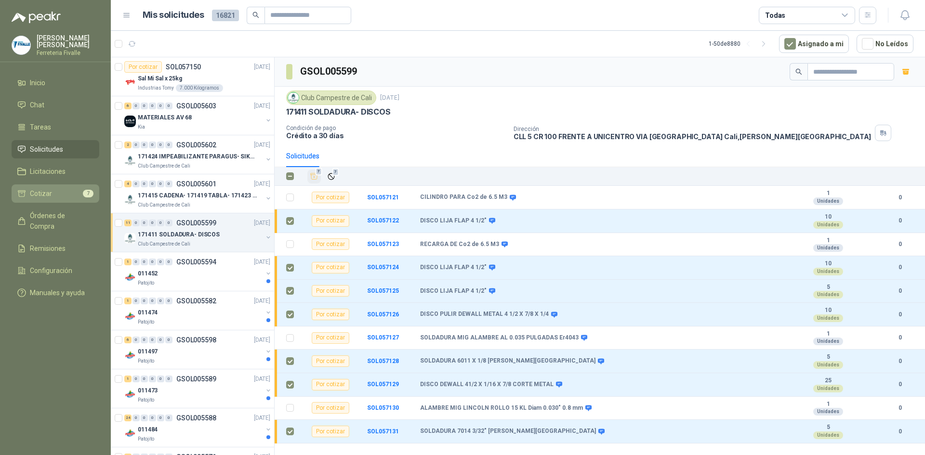
click at [45, 199] on span "Cotizar" at bounding box center [41, 193] width 22 height 11
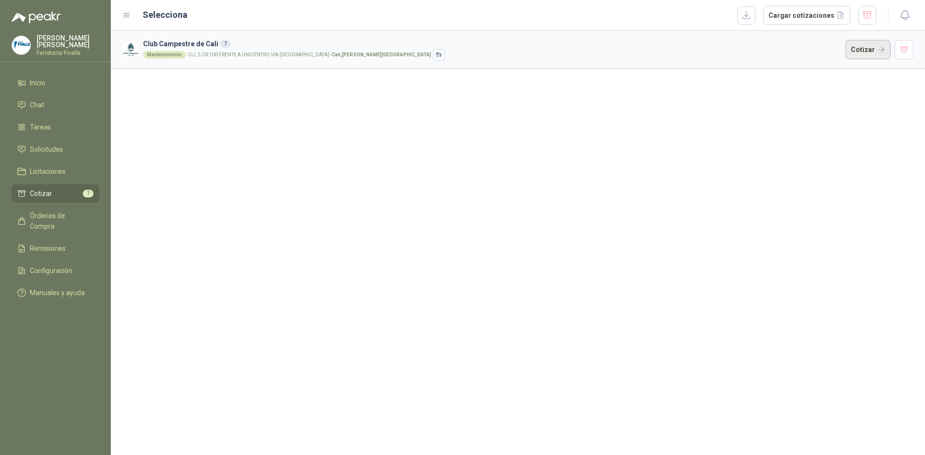
click at [868, 46] on button "Cotizar" at bounding box center [868, 49] width 45 height 19
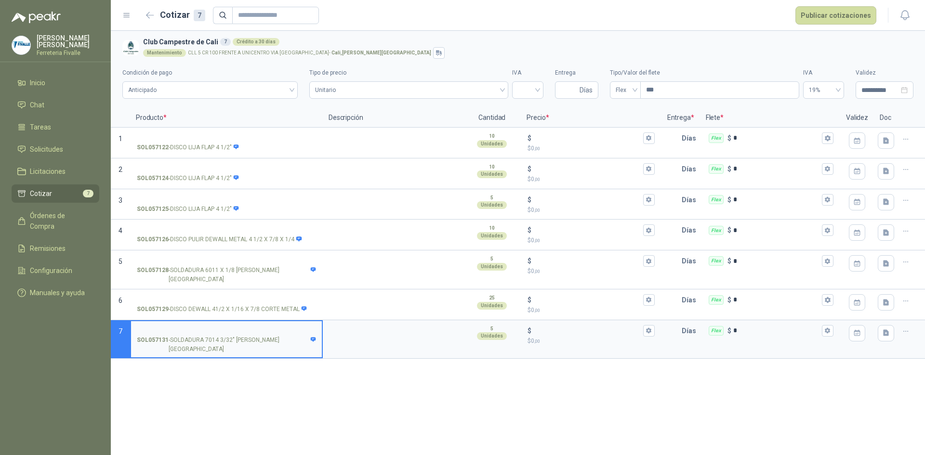
click at [660, 386] on div "**********" at bounding box center [518, 243] width 814 height 424
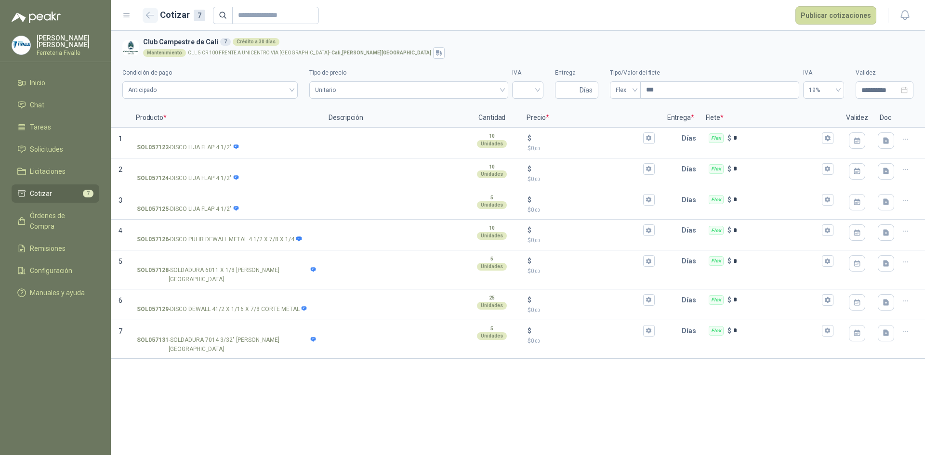
click at [151, 20] on button "button" at bounding box center [150, 15] width 15 height 15
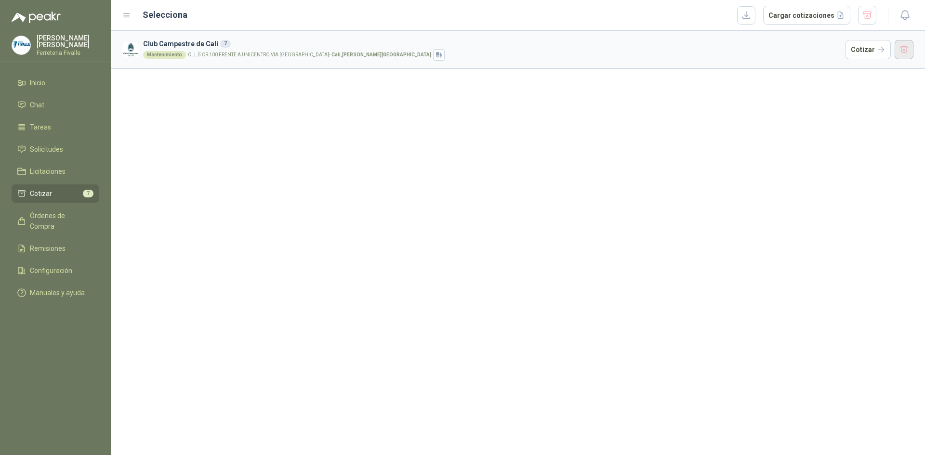
click at [908, 46] on button "button" at bounding box center [904, 49] width 19 height 19
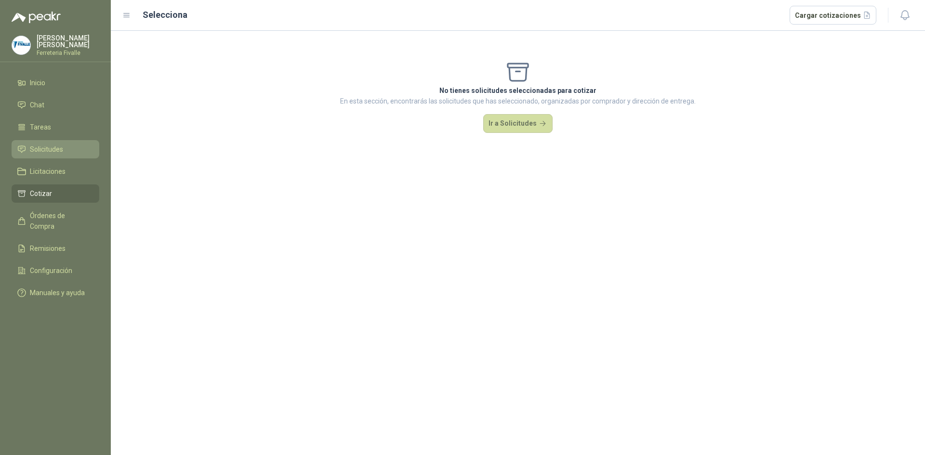
click at [53, 155] on span "Solicitudes" at bounding box center [46, 149] width 33 height 11
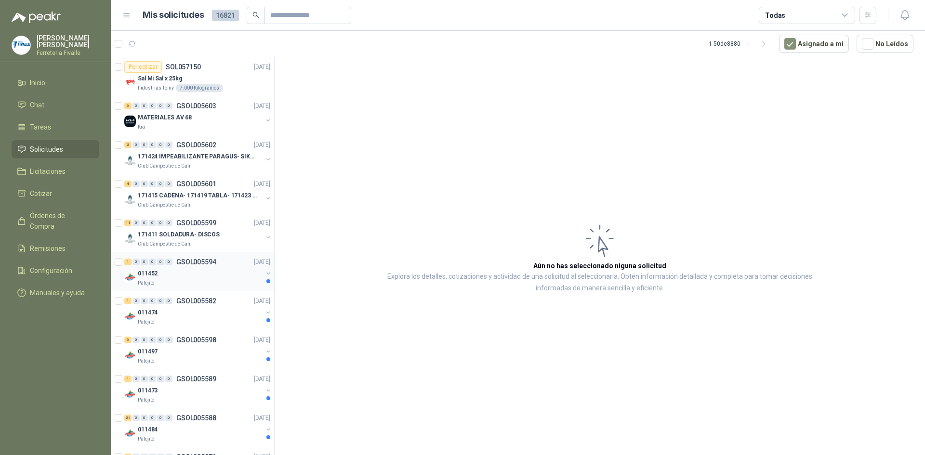
click at [227, 271] on div "011452" at bounding box center [200, 274] width 125 height 12
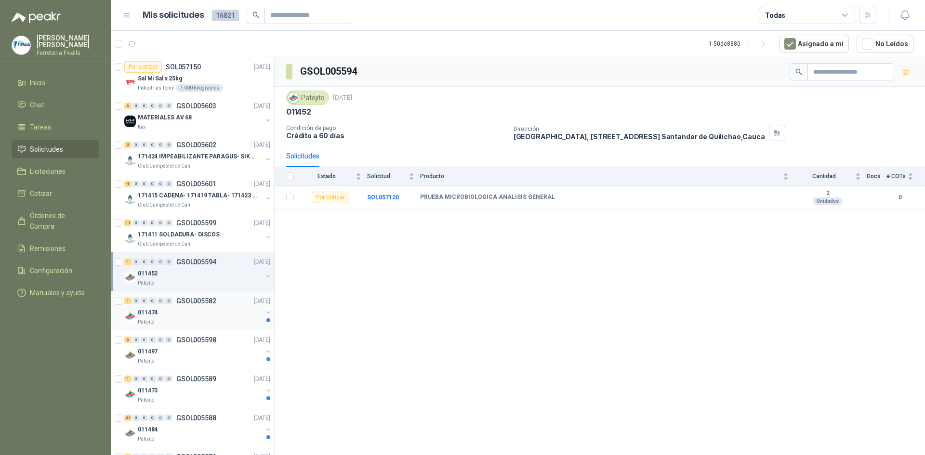
click at [207, 312] on div "011474" at bounding box center [200, 313] width 125 height 12
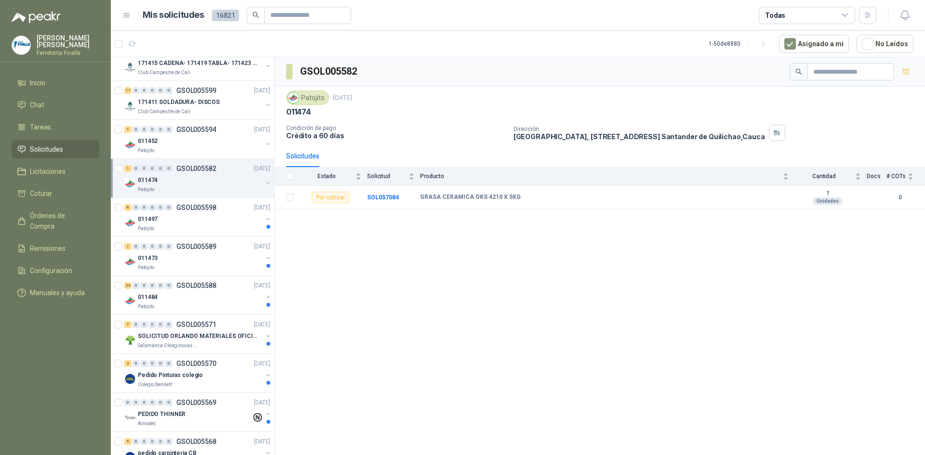
scroll to position [145, 0]
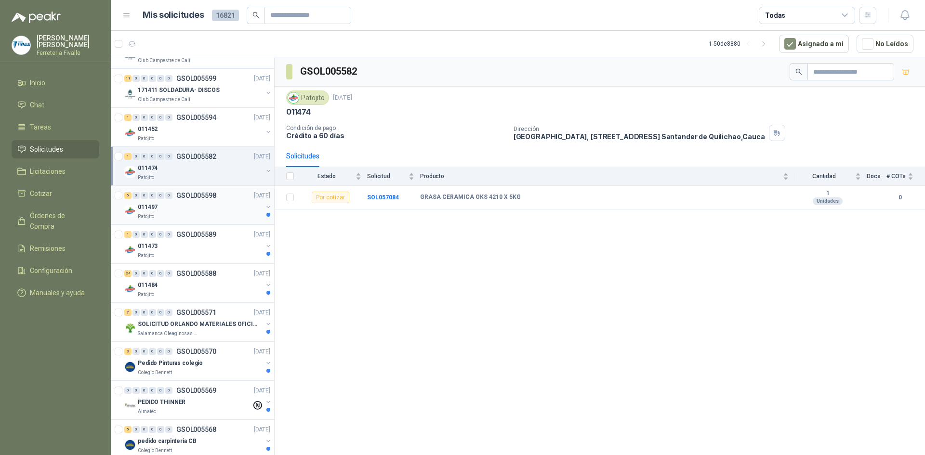
click at [221, 215] on div "Patojito" at bounding box center [200, 217] width 125 height 8
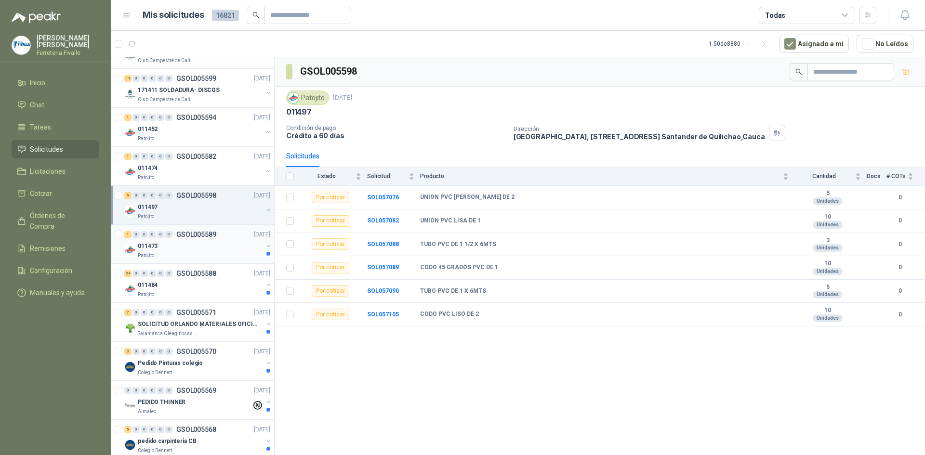
click at [225, 249] on div "011473" at bounding box center [200, 246] width 125 height 12
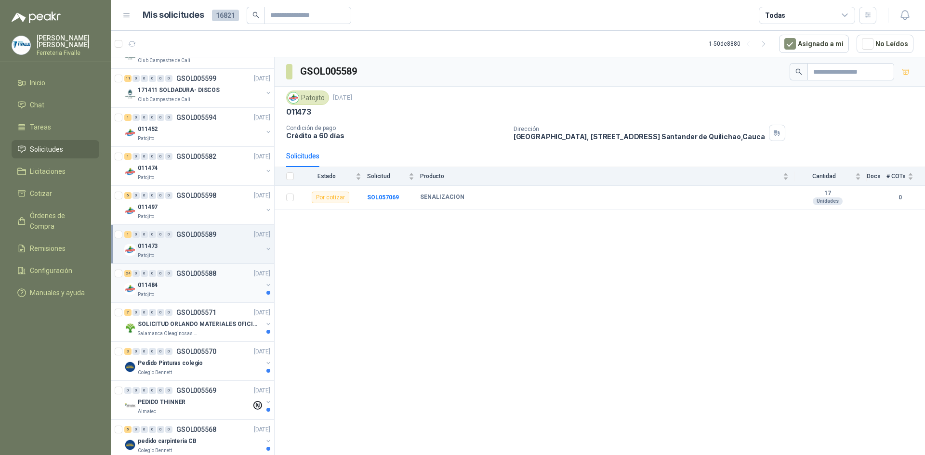
click at [218, 294] on div "Patojito" at bounding box center [200, 295] width 125 height 8
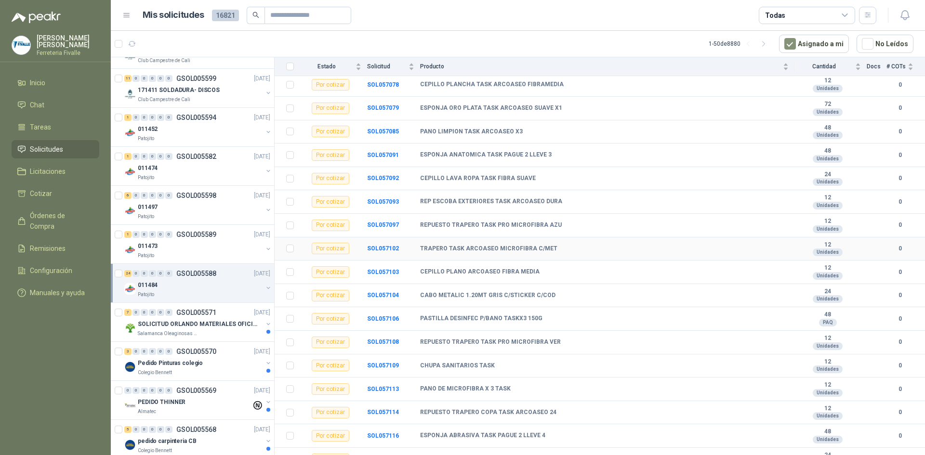
scroll to position [290, 0]
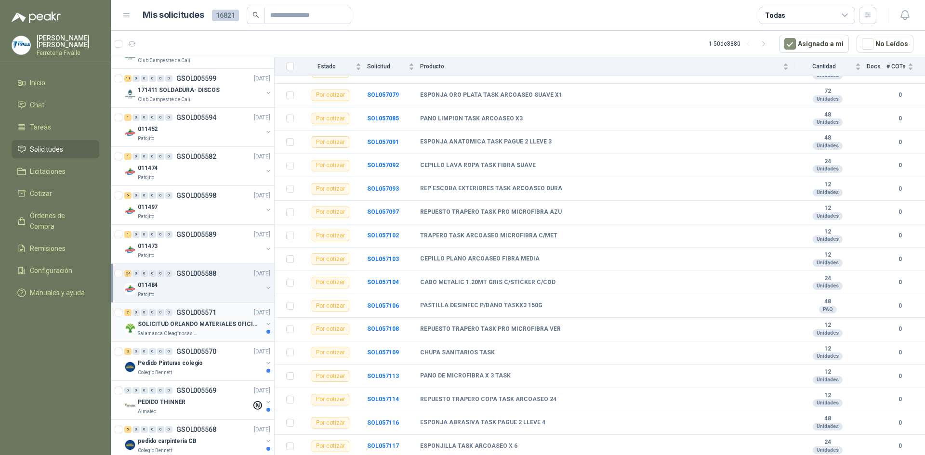
click at [228, 335] on div "Salamanca Oleaginosas SAS" at bounding box center [200, 334] width 125 height 8
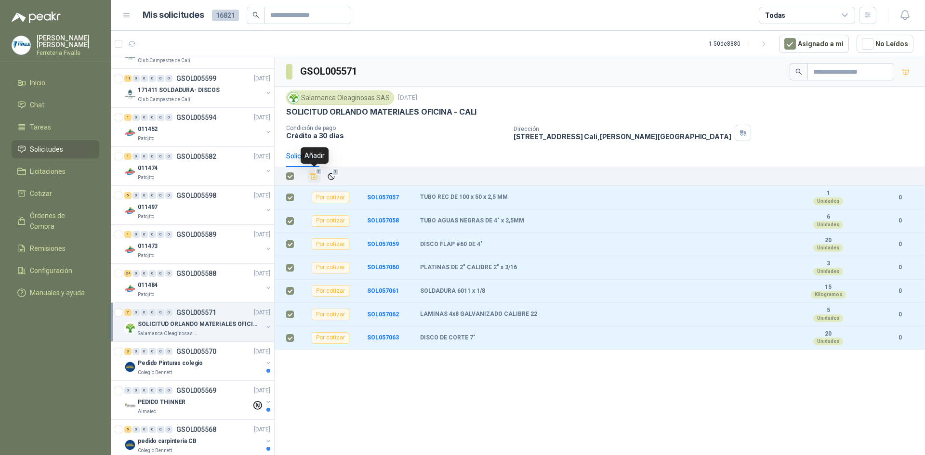
click at [312, 177] on icon "Añadir" at bounding box center [314, 176] width 9 height 9
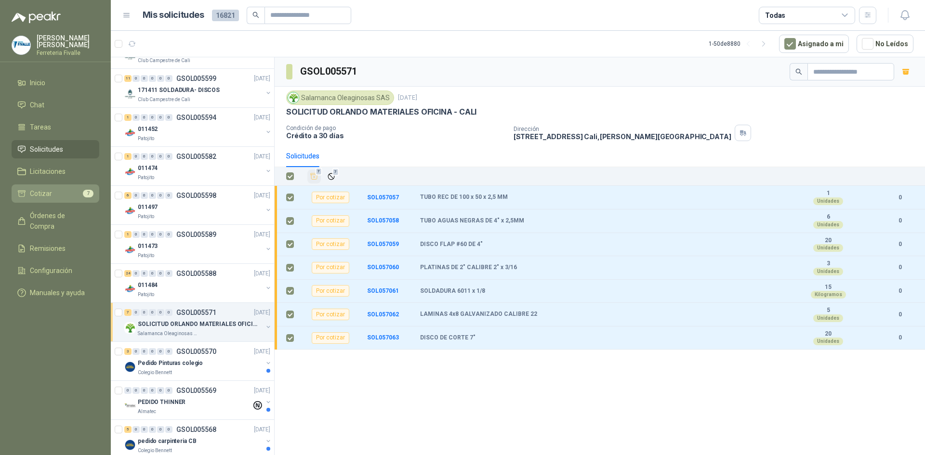
click at [45, 195] on link "Cotizar 7" at bounding box center [56, 194] width 88 height 18
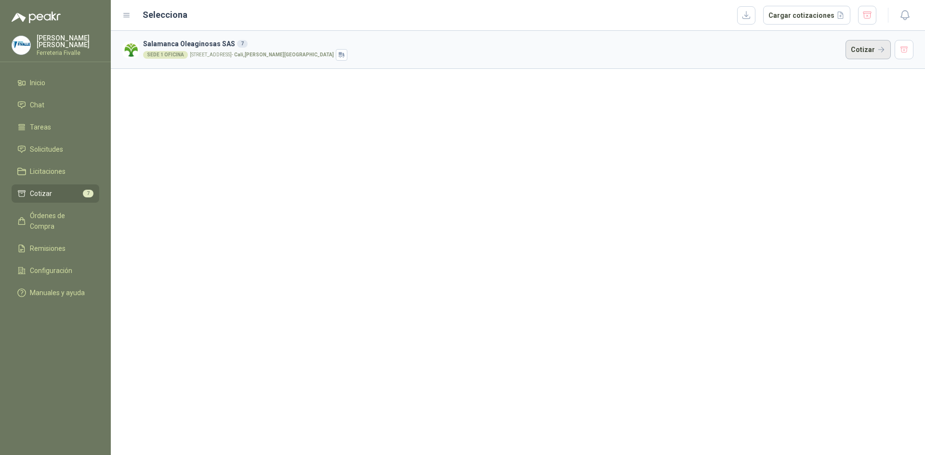
click at [864, 45] on button "Cotizar" at bounding box center [868, 49] width 45 height 19
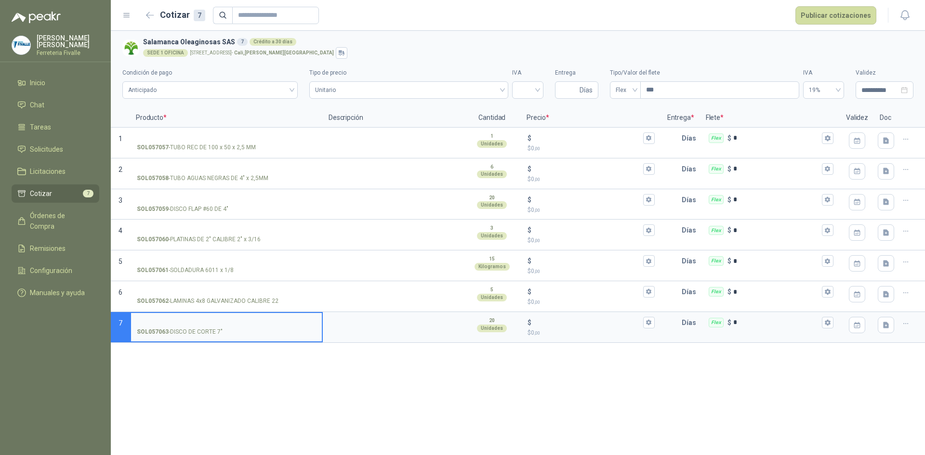
click at [691, 413] on div "**********" at bounding box center [518, 243] width 814 height 424
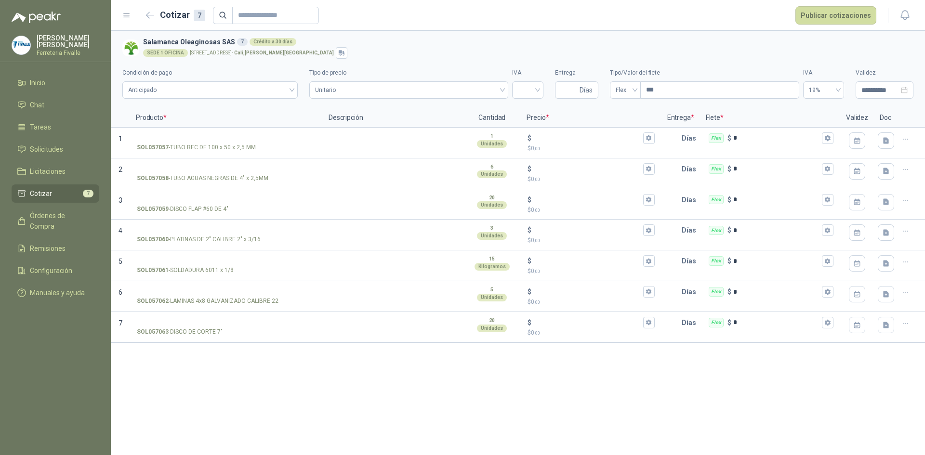
click at [717, 384] on div "**********" at bounding box center [518, 243] width 814 height 424
click at [671, 390] on div "**********" at bounding box center [518, 243] width 814 height 424
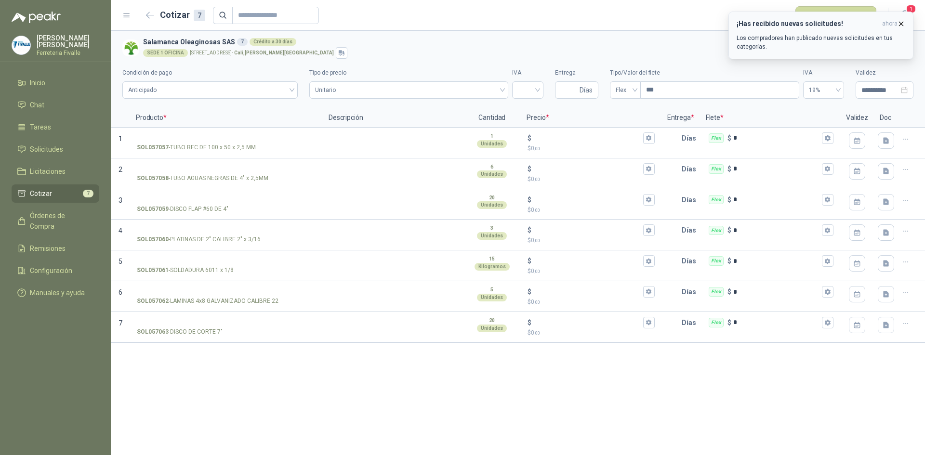
click at [902, 20] on icon "button" at bounding box center [901, 24] width 8 height 8
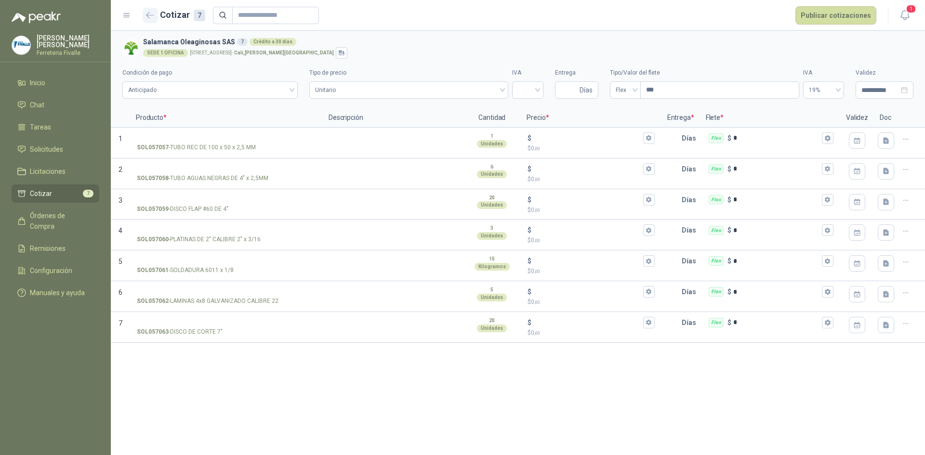
click at [153, 18] on button "button" at bounding box center [150, 15] width 15 height 15
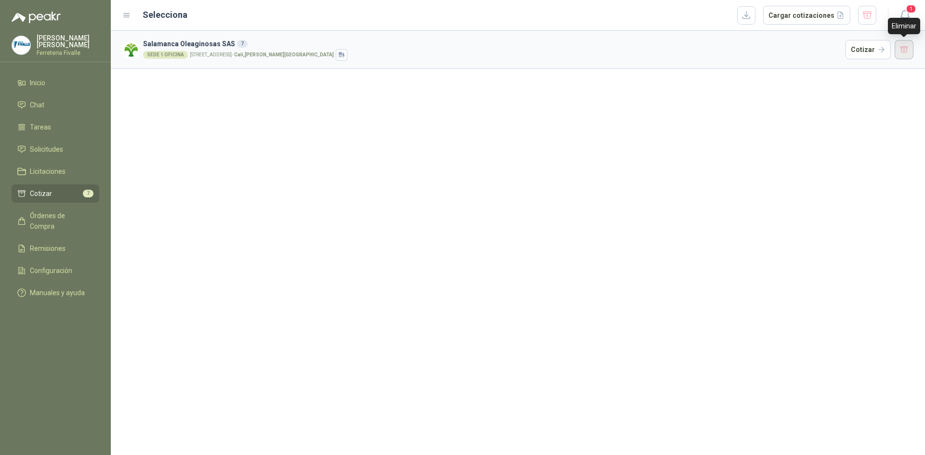
click at [904, 52] on button "button" at bounding box center [904, 49] width 19 height 19
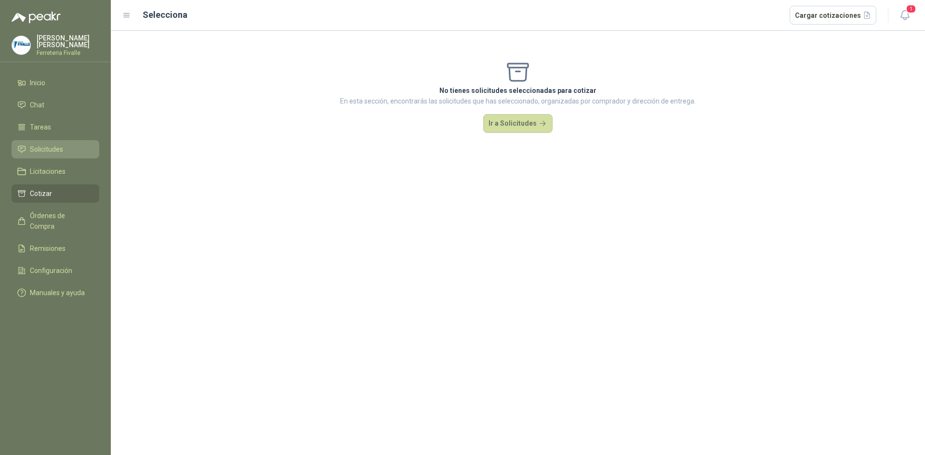
click at [69, 155] on li "Solicitudes" at bounding box center [55, 149] width 76 height 11
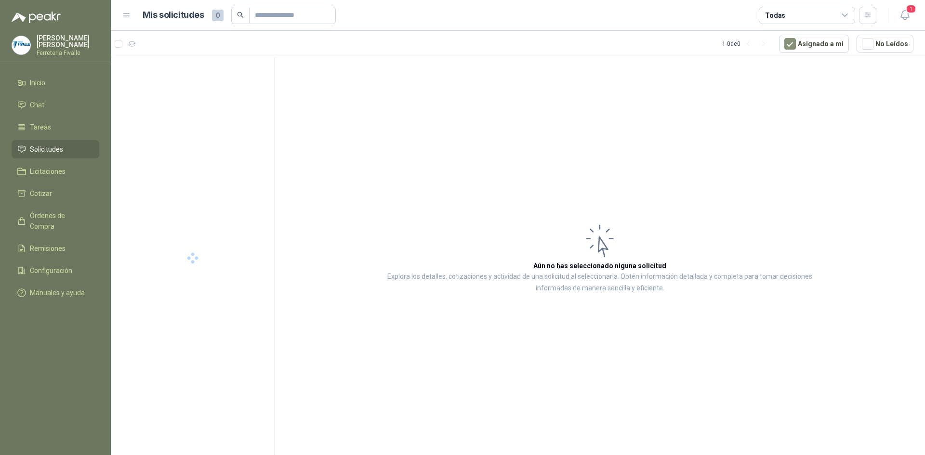
click at [56, 155] on span "Solicitudes" at bounding box center [46, 149] width 33 height 11
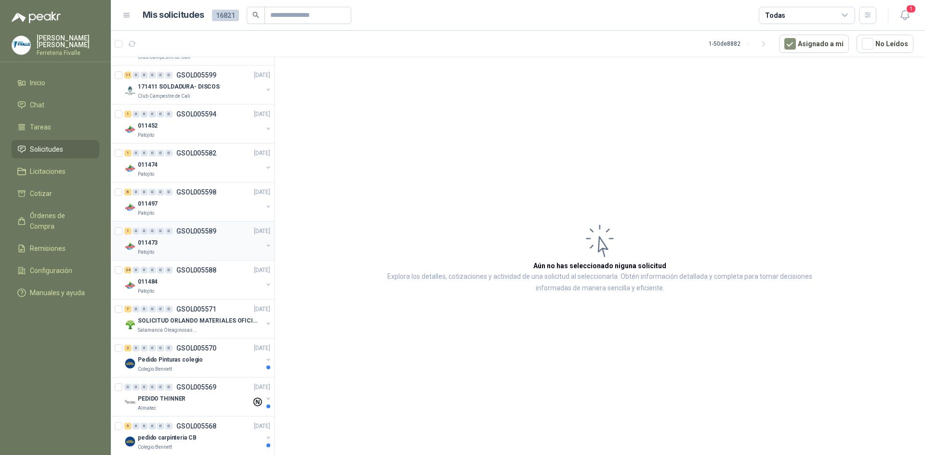
scroll to position [289, 0]
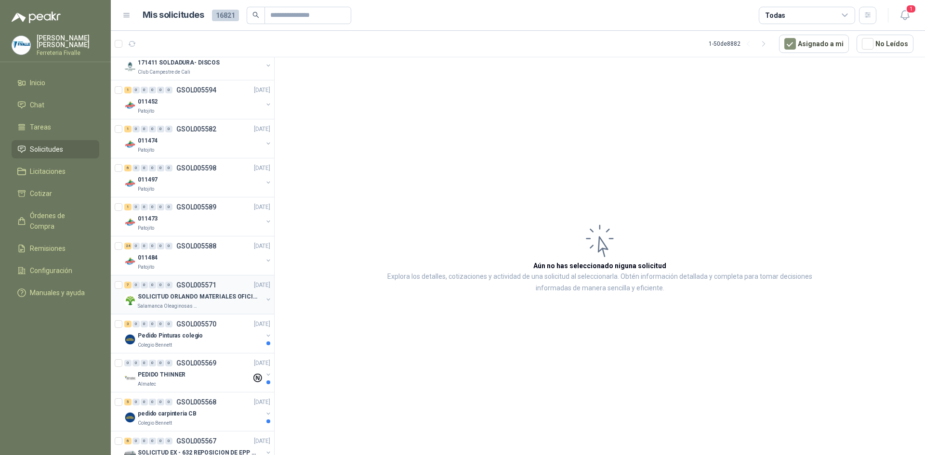
click at [243, 293] on p "SOLICITUD ORLANDO MATERIALES OFICINA - CALI" at bounding box center [198, 296] width 120 height 9
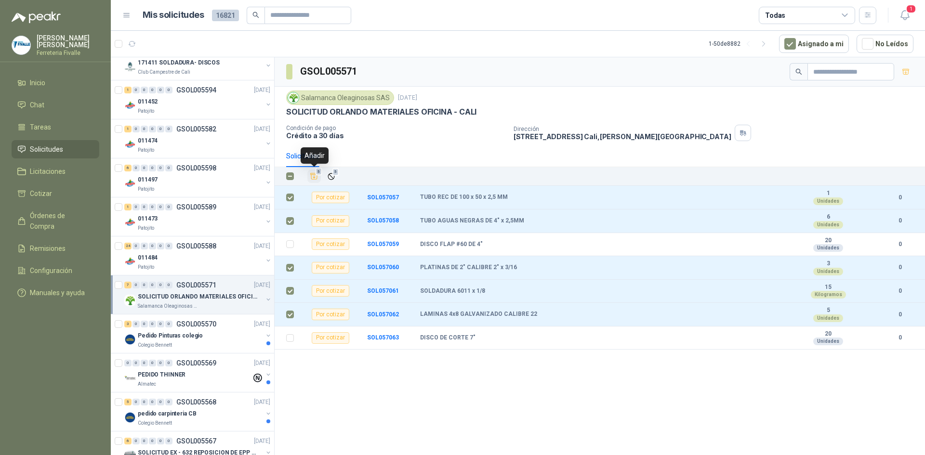
click at [317, 173] on span "5" at bounding box center [319, 172] width 7 height 8
click at [55, 199] on li "Cotizar 5" at bounding box center [55, 193] width 76 height 11
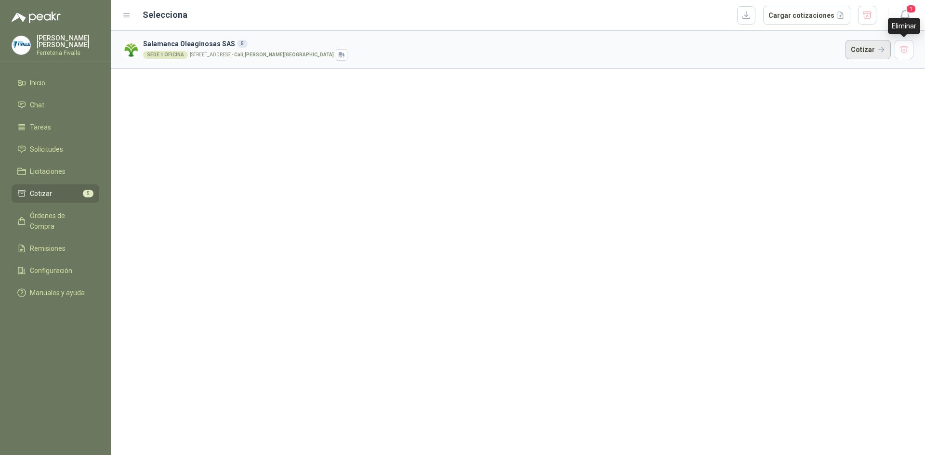
click at [854, 51] on button "Cotizar" at bounding box center [868, 49] width 45 height 19
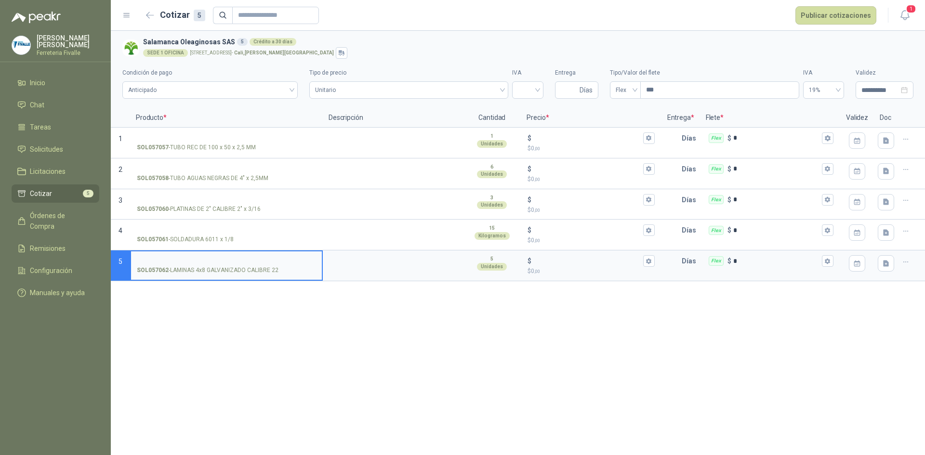
click at [310, 363] on div "**********" at bounding box center [518, 243] width 814 height 424
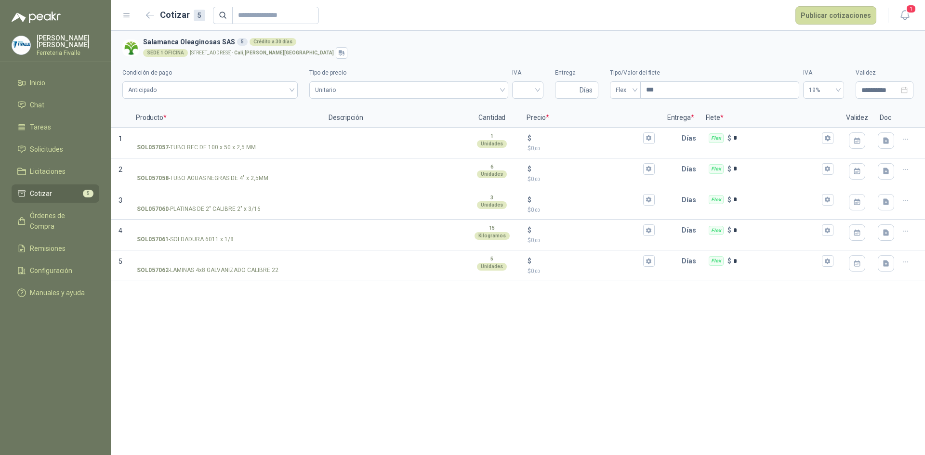
drag, startPoint x: 625, startPoint y: 328, endPoint x: 653, endPoint y: 327, distance: 28.4
click at [625, 328] on div "**********" at bounding box center [518, 243] width 814 height 424
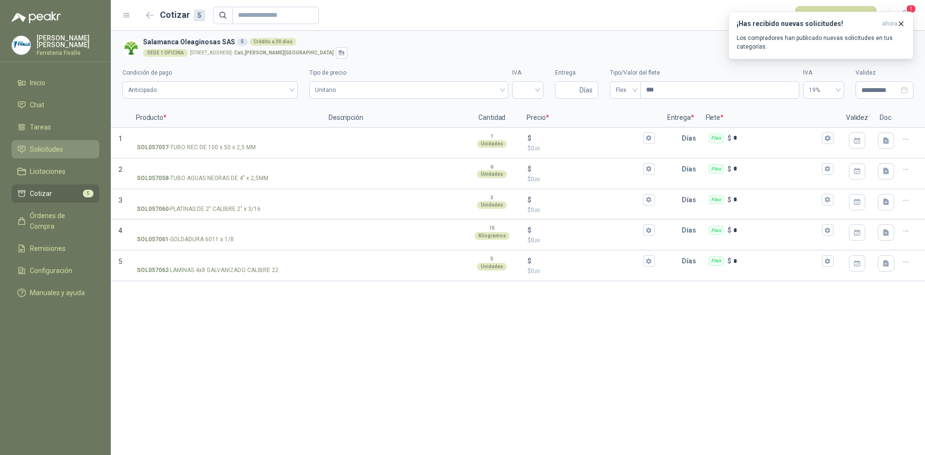
click at [47, 153] on span "Solicitudes" at bounding box center [46, 149] width 33 height 11
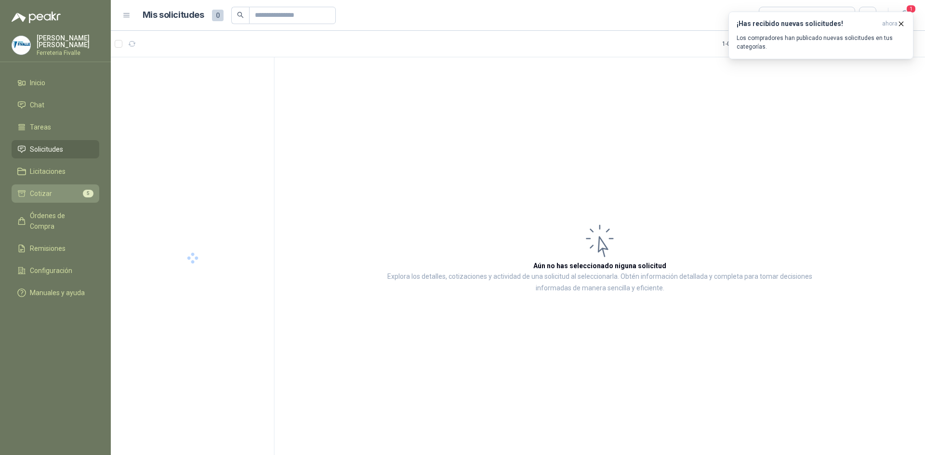
click at [63, 199] on li "Cotizar 5" at bounding box center [55, 193] width 76 height 11
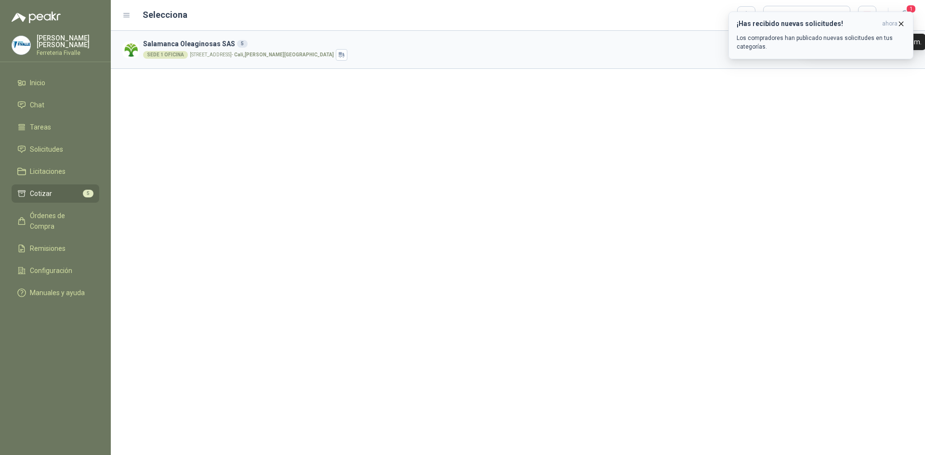
click at [900, 23] on icon "button" at bounding box center [901, 24] width 8 height 8
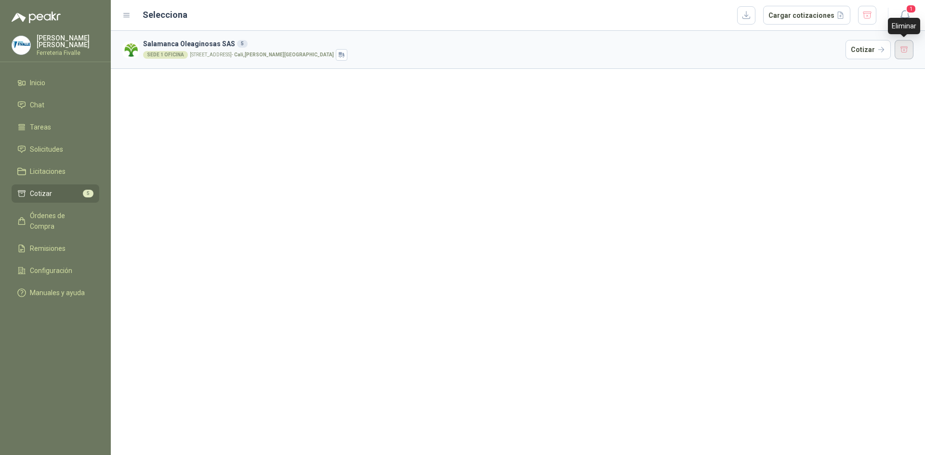
click at [899, 49] on button "button" at bounding box center [904, 49] width 19 height 19
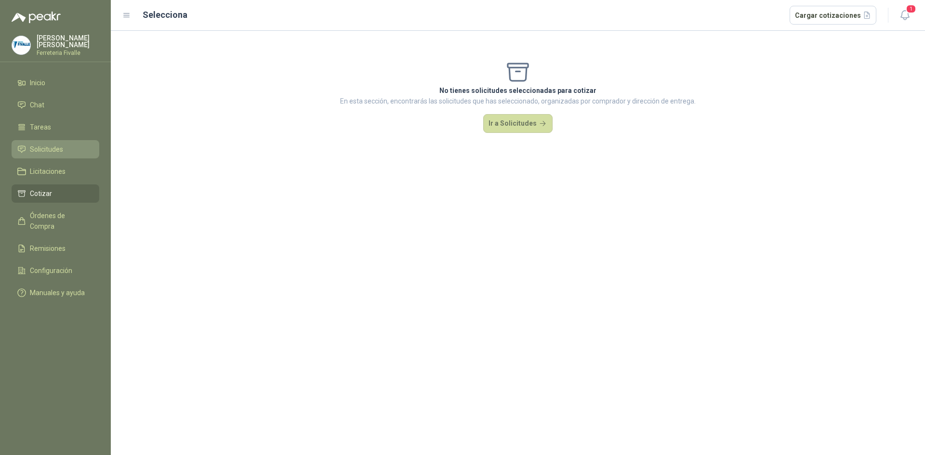
click at [50, 155] on span "Solicitudes" at bounding box center [46, 149] width 33 height 11
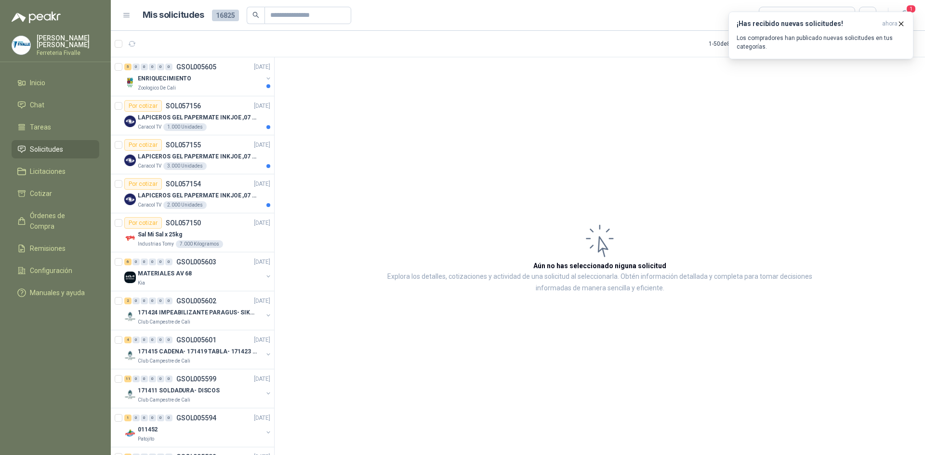
click at [498, 123] on section "1 - 50 de 8882 Asignado a mi No Leídos 5 0 0 0 0 0 GSOL005605 [DATE] ENRIQUECIM…" at bounding box center [518, 243] width 814 height 424
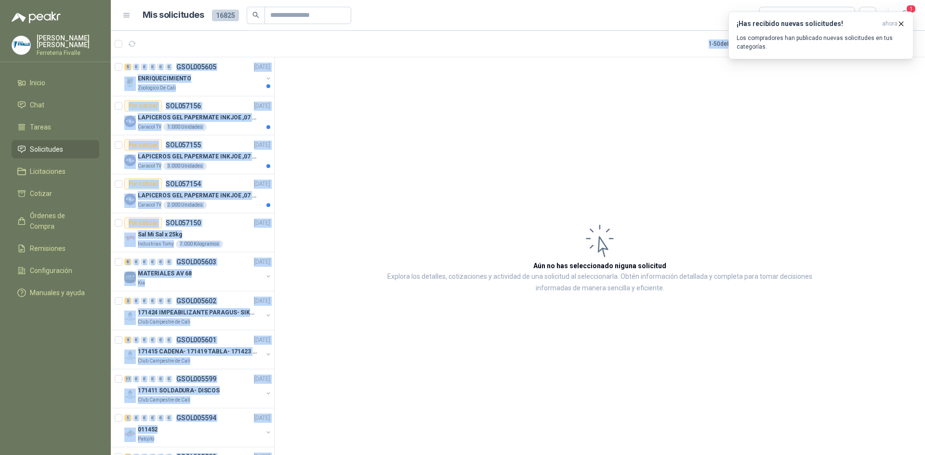
click at [312, 177] on article "Aún no has seleccionado niguna solicitud Explora los detalles, cotizaciones y a…" at bounding box center [600, 257] width 650 height 401
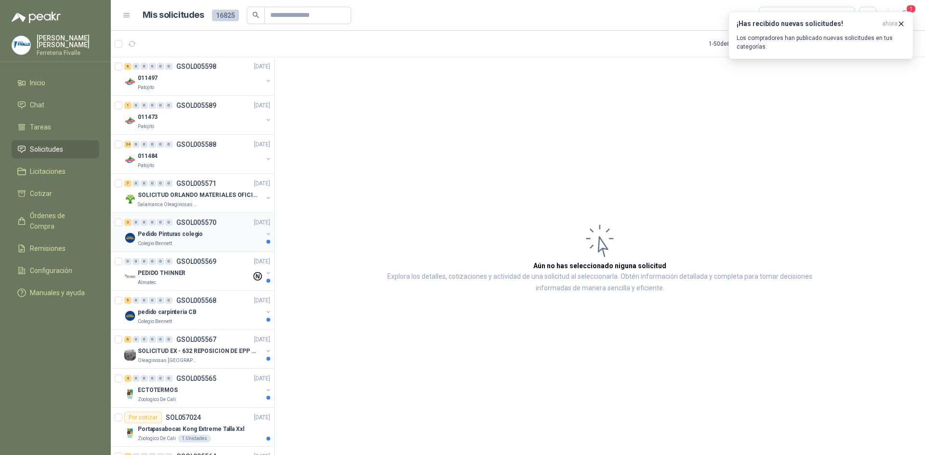
scroll to position [434, 0]
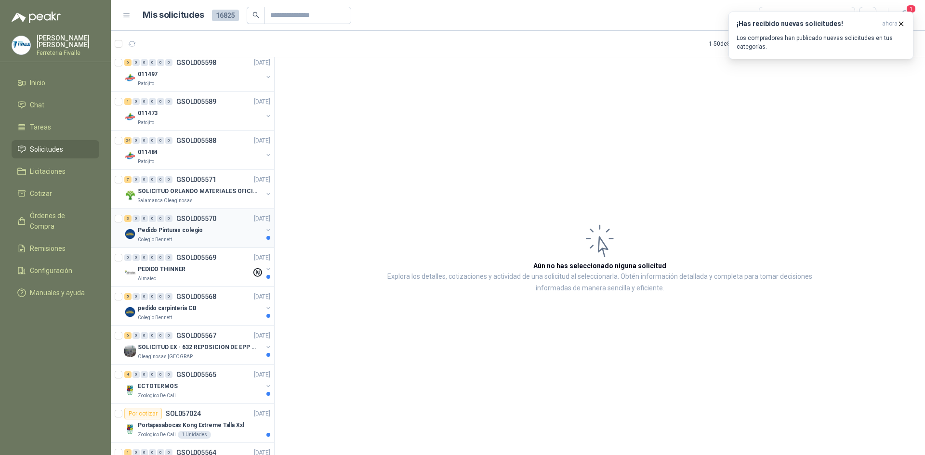
click at [233, 232] on div "Pedido Pinturas colegio" at bounding box center [200, 231] width 125 height 12
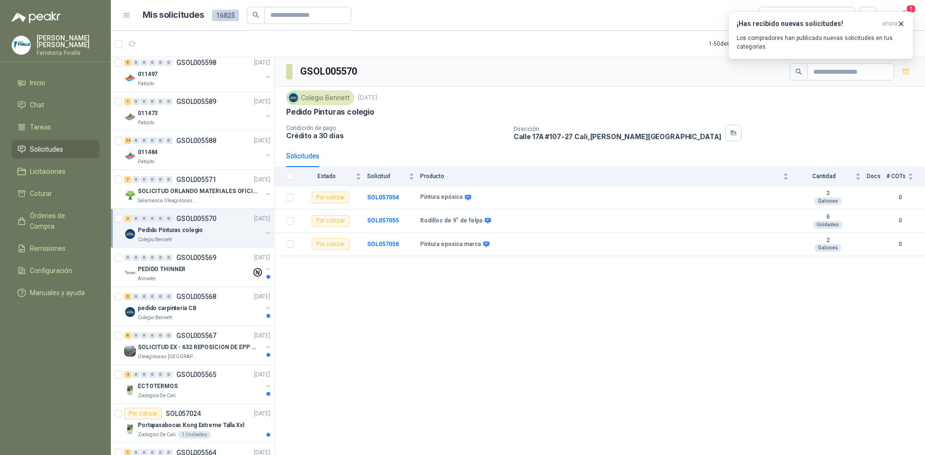
click at [523, 80] on div "GSOL005570" at bounding box center [600, 71] width 650 height 29
click at [706, 287] on div "GSOL005570 Colegio [PERSON_NAME] [DATE] Pedido Pinturas colegio Condición de pa…" at bounding box center [600, 257] width 650 height 401
click at [328, 387] on div "GSOL005570 Colegio [PERSON_NAME] [DATE] Pedido Pinturas colegio Condición de pa…" at bounding box center [600, 257] width 650 height 401
click at [485, 247] on icon at bounding box center [486, 244] width 7 height 7
click at [471, 348] on div "GSOL005570 Colegio [PERSON_NAME] [DATE] Pedido Pinturas colegio Condición de pa…" at bounding box center [600, 257] width 650 height 401
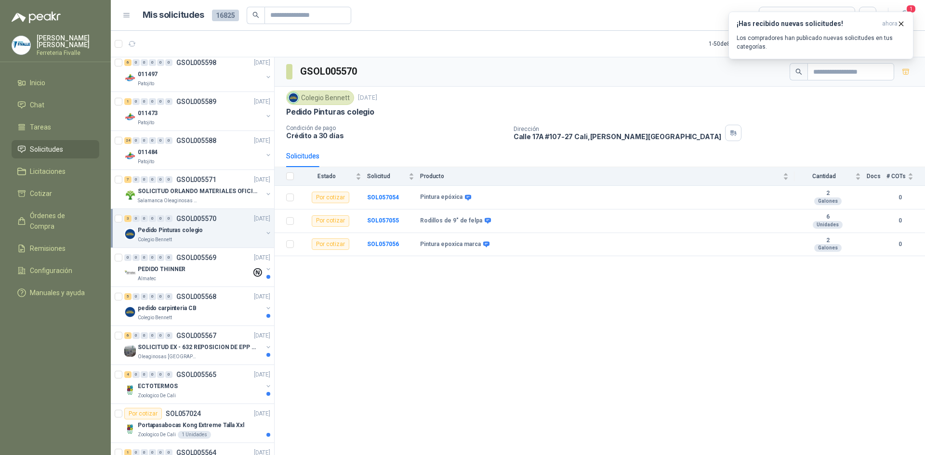
click at [465, 331] on div "GSOL005570 Colegio [PERSON_NAME] [DATE] Pedido Pinturas colegio Condición de pa…" at bounding box center [600, 257] width 650 height 401
click at [808, 143] on div "Colegio [PERSON_NAME] [DATE] Pedido Pinturas colegio Condición de pago Crédito …" at bounding box center [600, 116] width 650 height 58
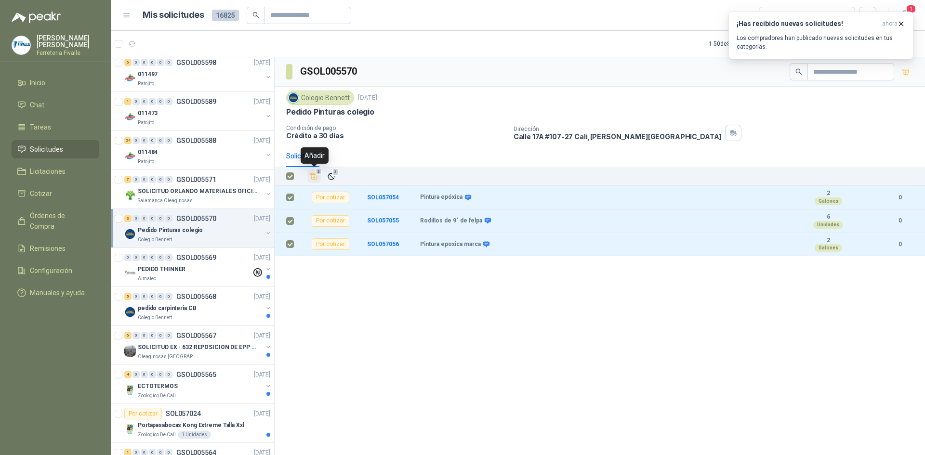
click at [317, 174] on span "3" at bounding box center [319, 172] width 7 height 8
click at [316, 155] on div "Remover" at bounding box center [315, 155] width 36 height 16
click at [53, 194] on link "Cotizar 3" at bounding box center [56, 194] width 88 height 18
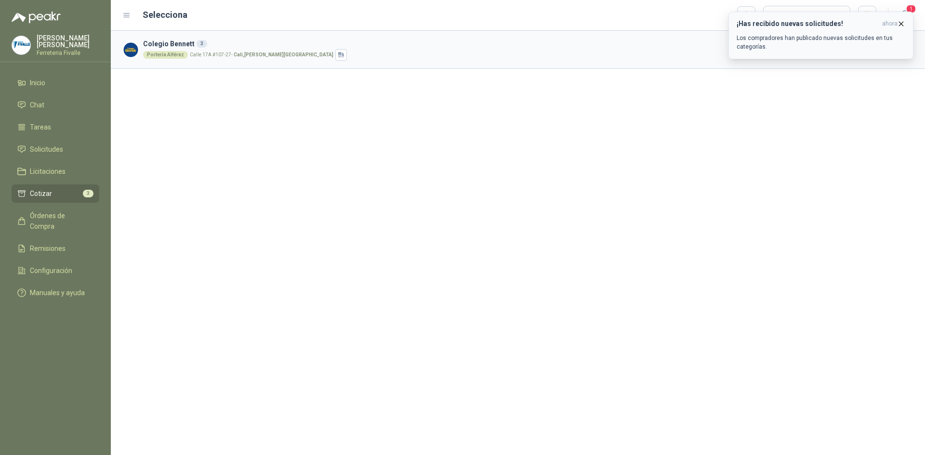
click at [900, 23] on icon "button" at bounding box center [901, 24] width 4 height 4
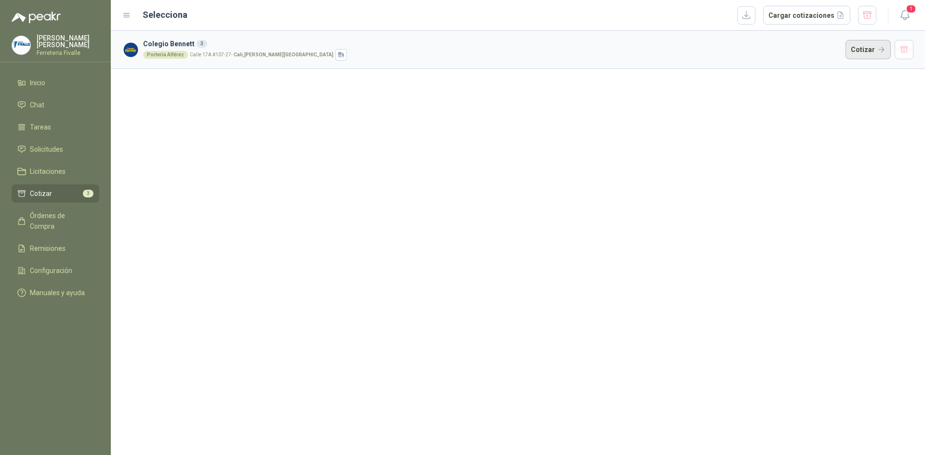
click at [871, 50] on button "Cotizar" at bounding box center [868, 49] width 45 height 19
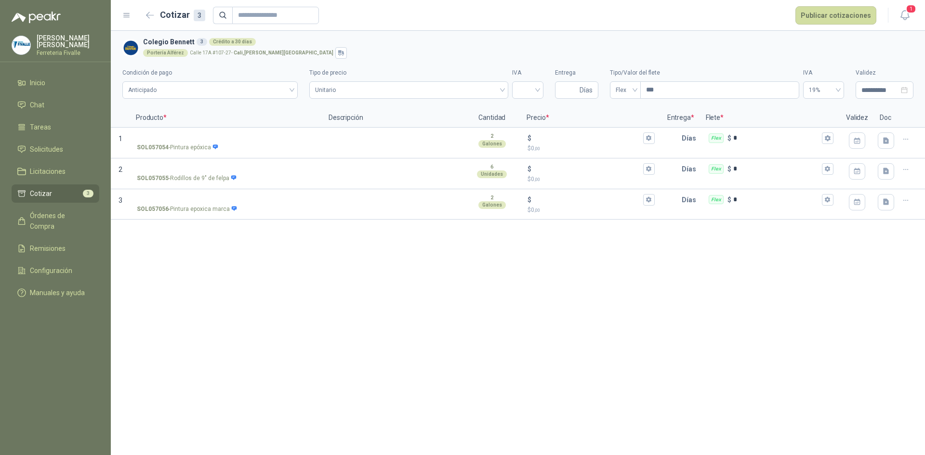
click at [508, 324] on div "**********" at bounding box center [518, 243] width 814 height 424
click at [162, 8] on h2 "Cotizar 3" at bounding box center [182, 14] width 45 height 13
click at [150, 15] on icon "button" at bounding box center [150, 15] width 8 height 7
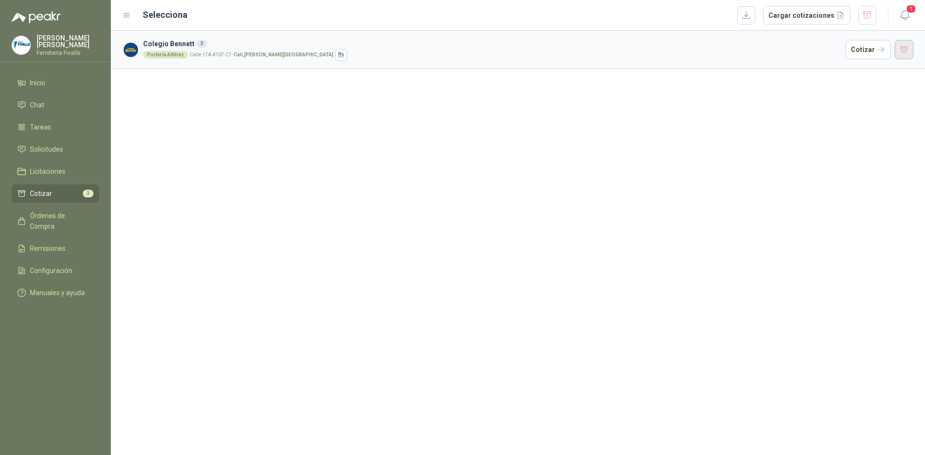
click at [903, 45] on button "button" at bounding box center [904, 49] width 19 height 19
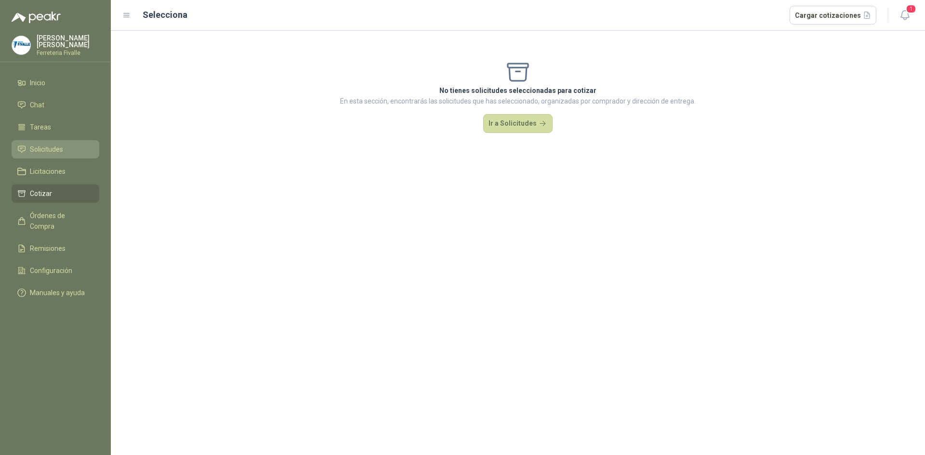
click at [52, 150] on link "Solicitudes" at bounding box center [56, 149] width 88 height 18
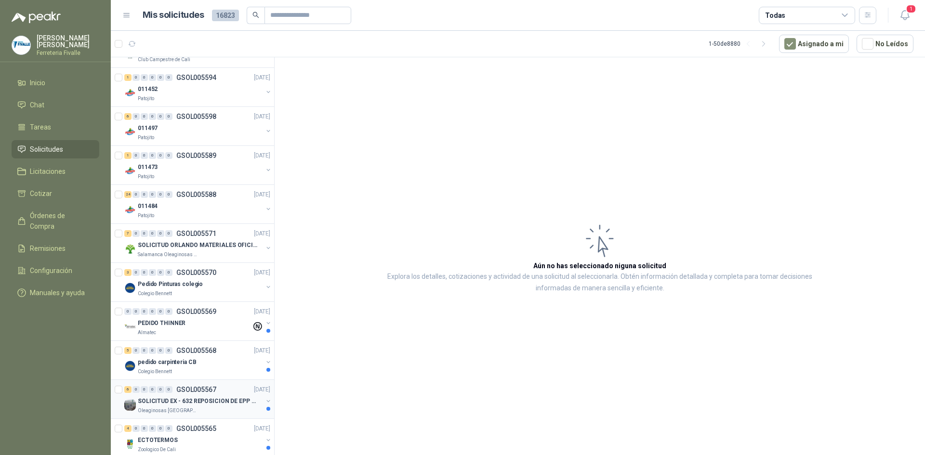
scroll to position [434, 0]
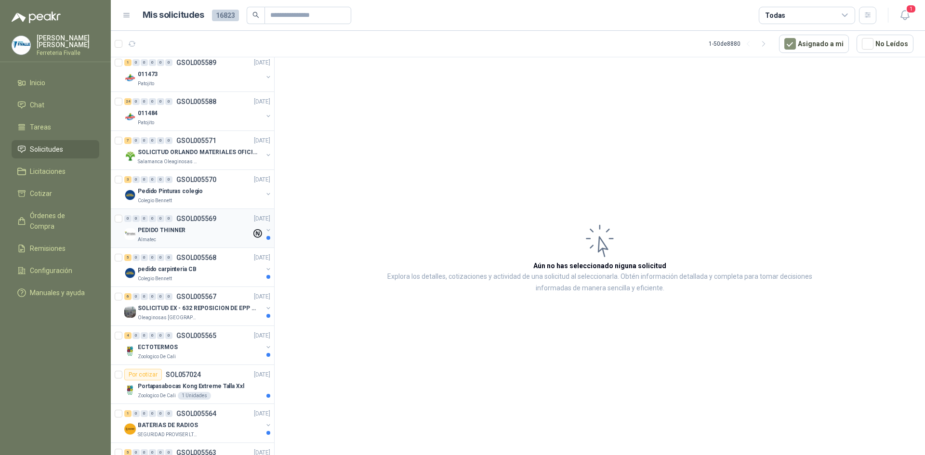
click at [223, 236] on div "PEDIDO THINNER" at bounding box center [195, 231] width 114 height 12
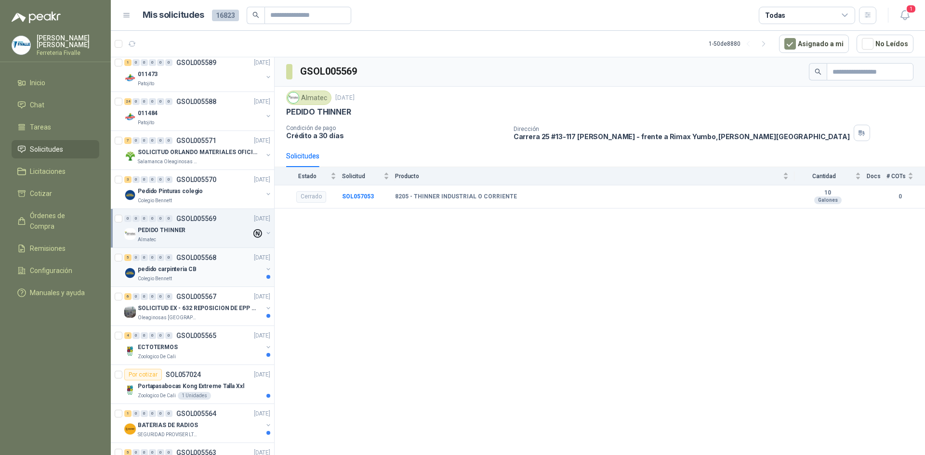
click at [236, 272] on div "pedido carpinteria CB" at bounding box center [200, 270] width 125 height 12
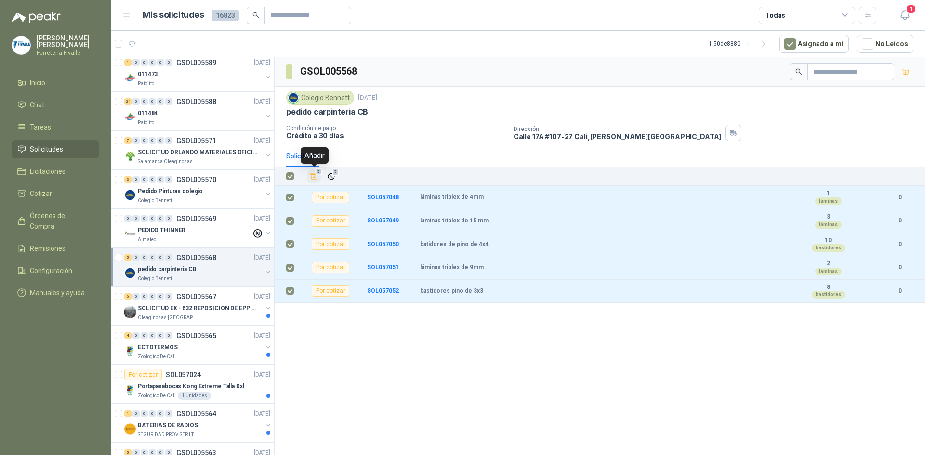
click at [314, 175] on icon "Añadir" at bounding box center [314, 176] width 7 height 6
click at [40, 199] on span "Cotizar" at bounding box center [41, 193] width 22 height 11
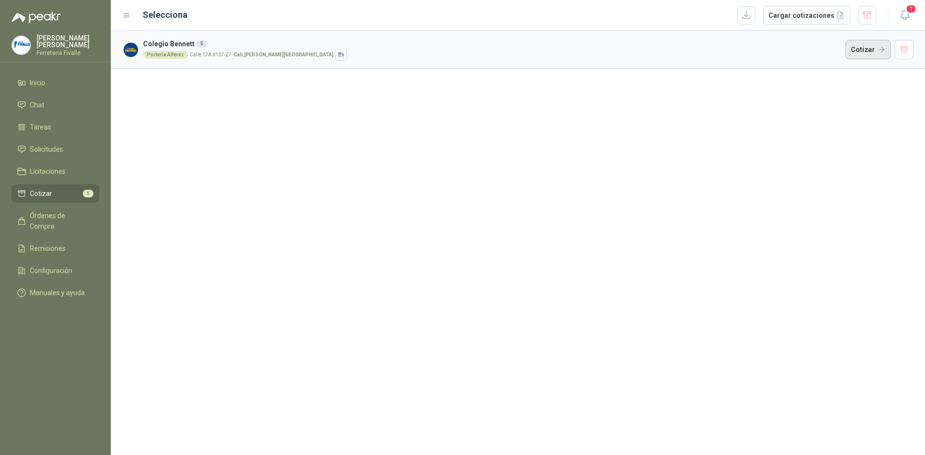
click at [870, 52] on button "Cotizar" at bounding box center [868, 49] width 45 height 19
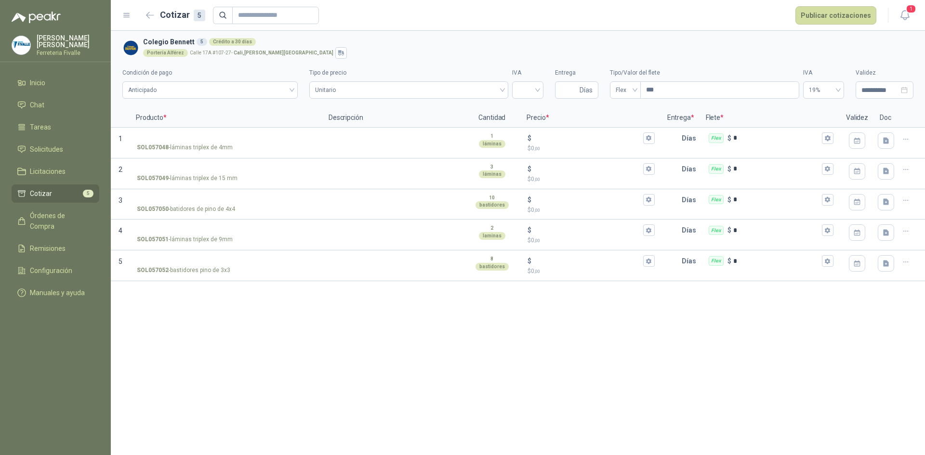
click at [588, 350] on div "**********" at bounding box center [518, 243] width 814 height 424
click at [148, 14] on icon "button" at bounding box center [149, 15] width 7 height 6
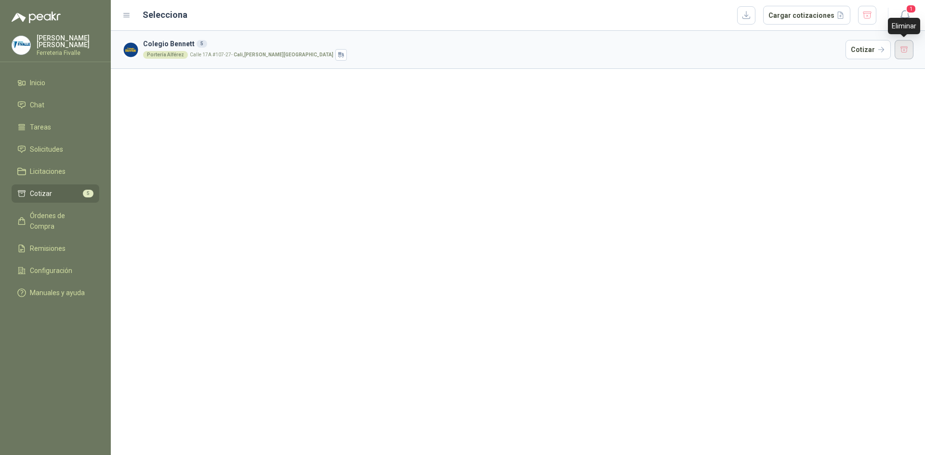
click at [904, 50] on button "button" at bounding box center [904, 49] width 19 height 19
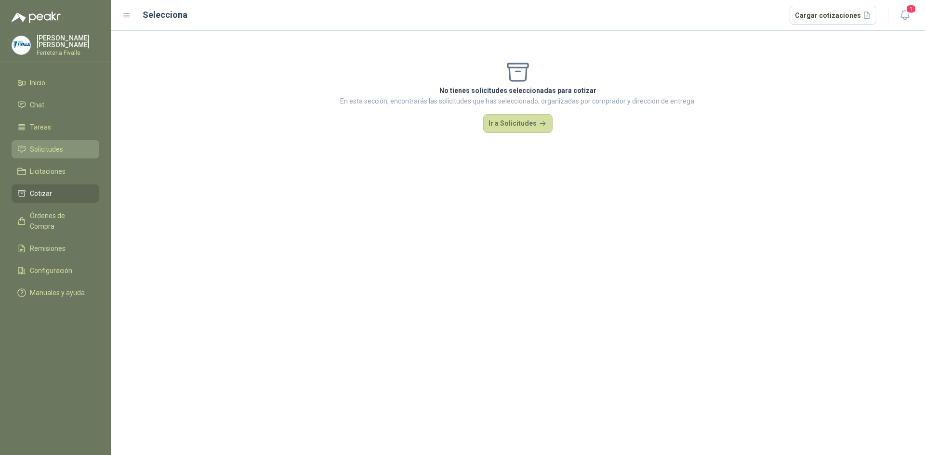
click at [46, 155] on span "Solicitudes" at bounding box center [46, 149] width 33 height 11
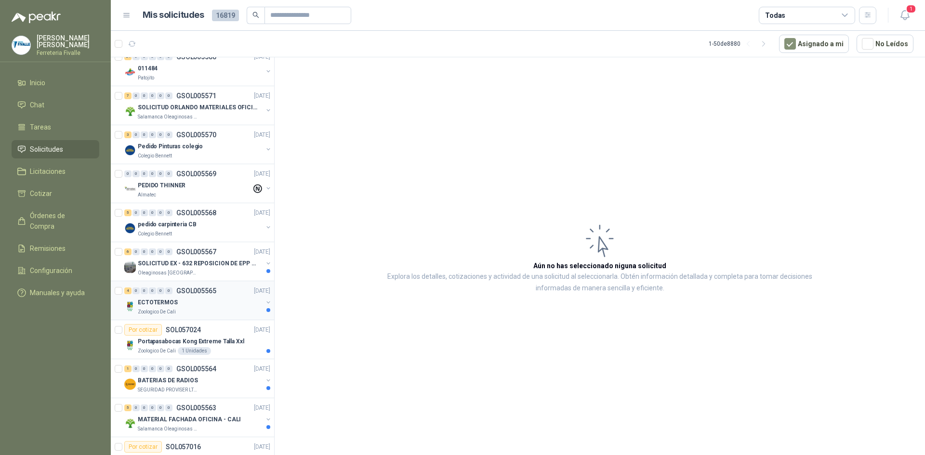
scroll to position [482, 0]
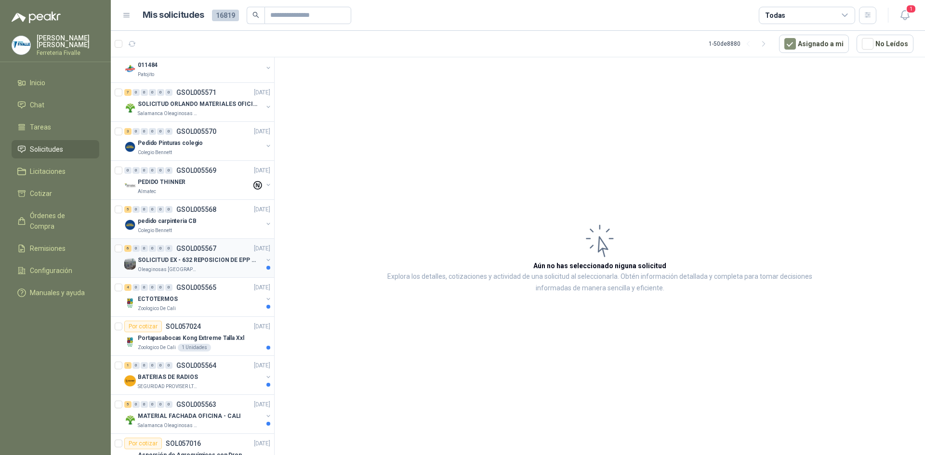
click at [224, 271] on div "Oleaginosas [GEOGRAPHIC_DATA][PERSON_NAME]" at bounding box center [200, 270] width 125 height 8
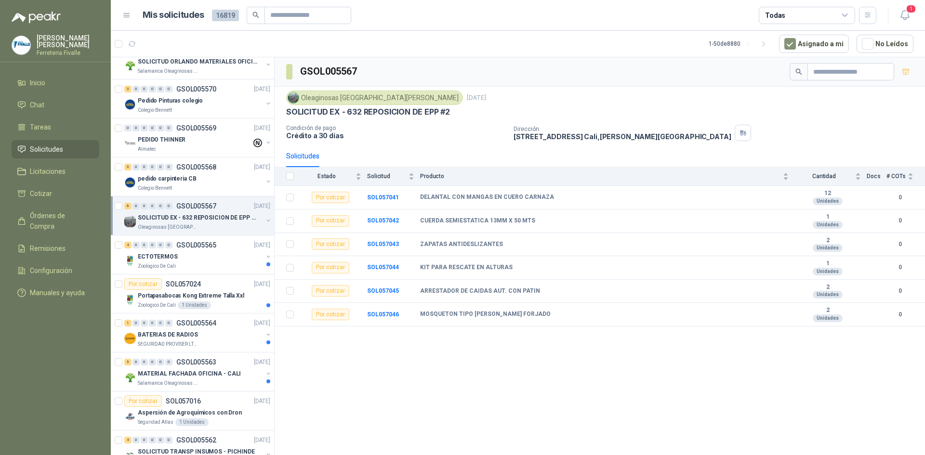
scroll to position [530, 0]
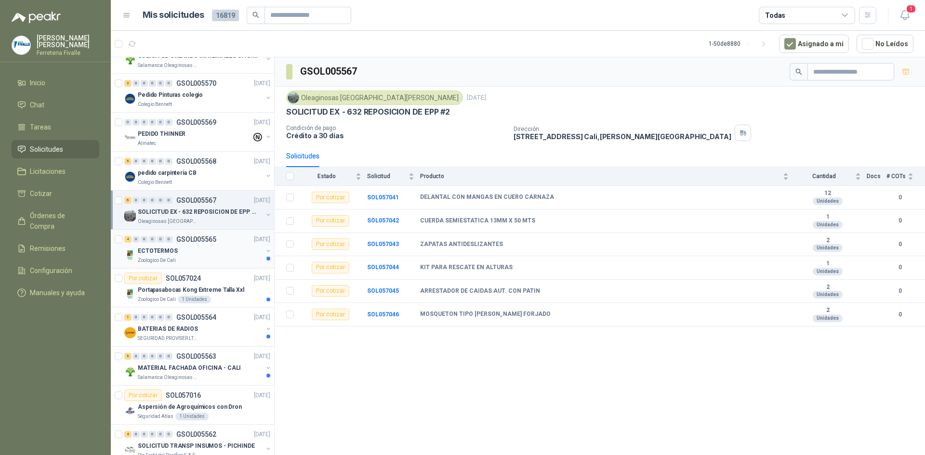
click at [202, 252] on div "ECTOTERMOS" at bounding box center [200, 251] width 125 height 12
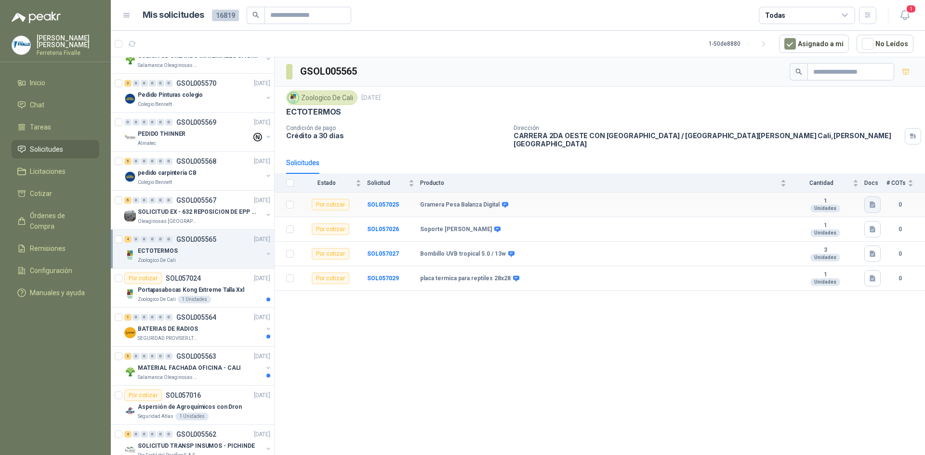
click at [873, 202] on icon "button" at bounding box center [873, 205] width 6 height 6
click at [768, 172] on button "Gramera Pesa Balanza Digital Cocina Joya Precisa.png" at bounding box center [791, 177] width 166 height 10
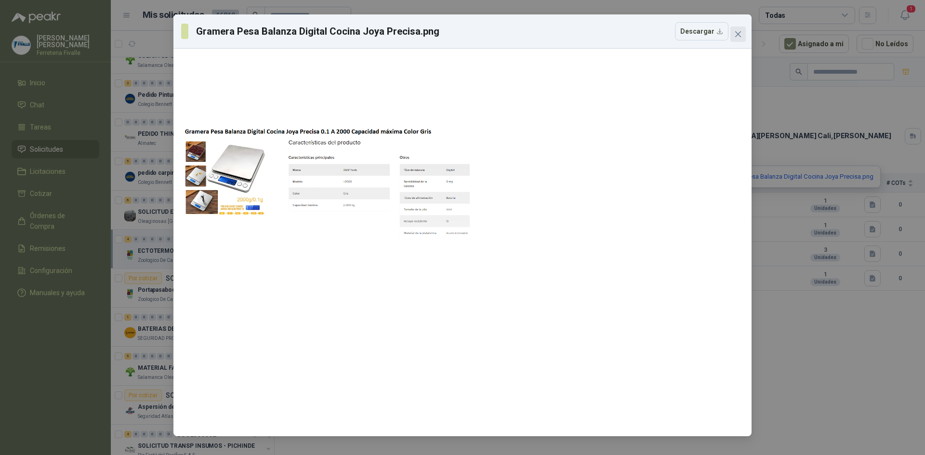
click at [744, 30] on button "Close" at bounding box center [737, 33] width 15 height 15
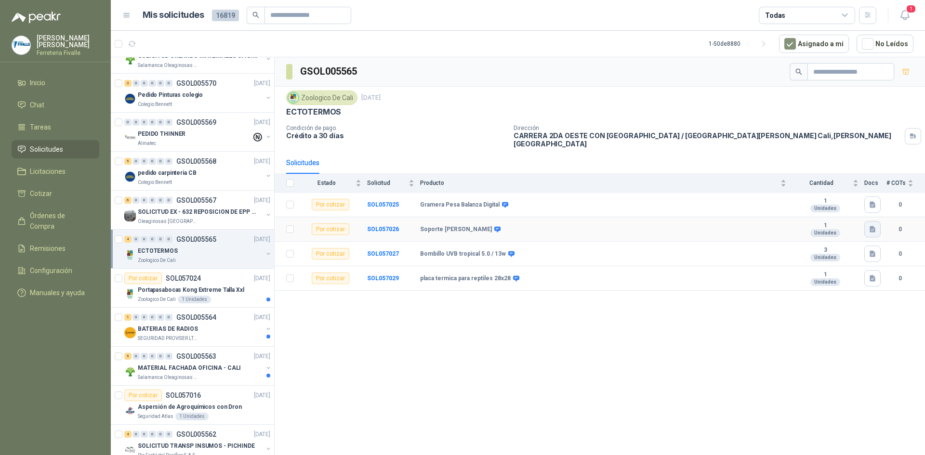
click at [876, 226] on icon "button" at bounding box center [873, 229] width 8 height 8
click at [807, 201] on button "Soporte Magnético Barra De ImAn Para Cuchillos.png" at bounding box center [793, 202] width 162 height 10
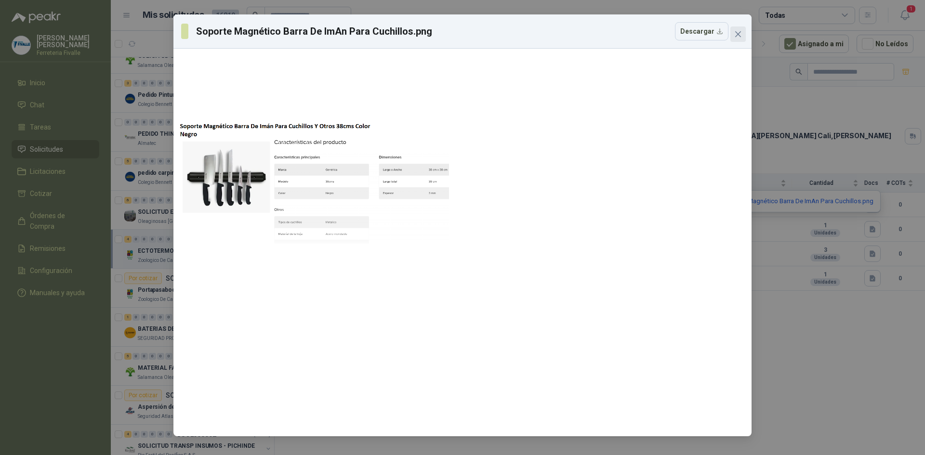
click at [739, 37] on icon "close" at bounding box center [738, 34] width 8 height 8
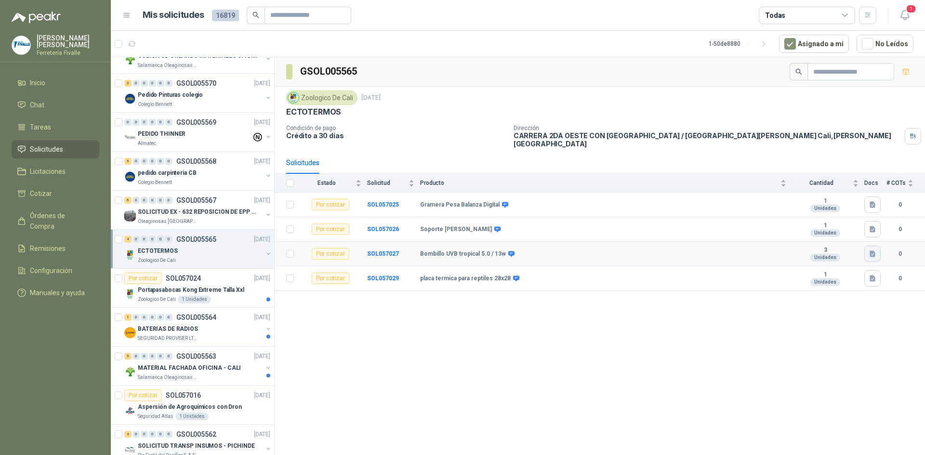
click at [874, 250] on icon "button" at bounding box center [873, 254] width 8 height 8
click at [825, 231] on button "Bombillo En Espiral Uvb.png" at bounding box center [829, 226] width 91 height 10
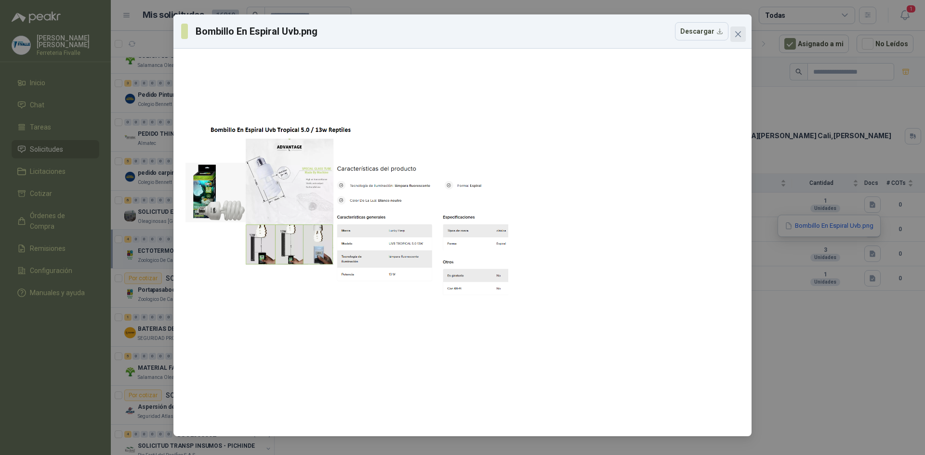
click at [737, 36] on icon "close" at bounding box center [738, 34] width 8 height 8
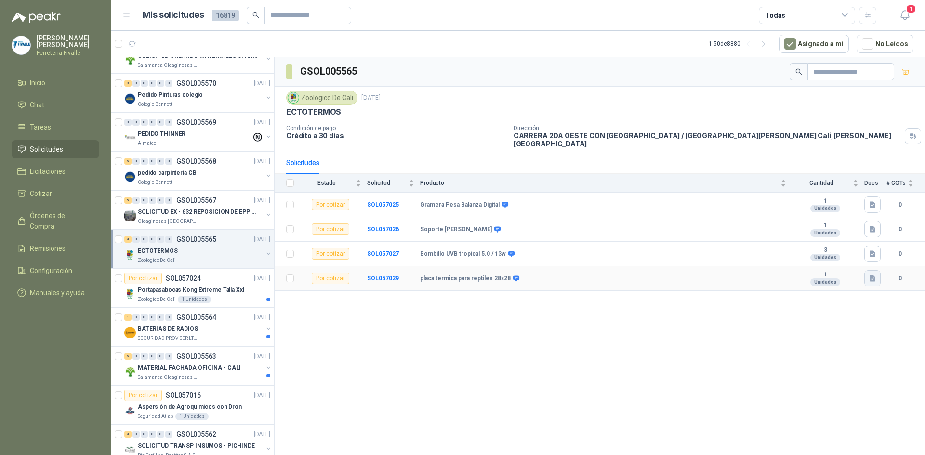
click at [873, 275] on icon "button" at bounding box center [873, 279] width 8 height 8
click at [797, 253] on button "Placa Manta Térmica Para Reptiles Terrarios 14w 28x28cm.png" at bounding box center [780, 251] width 188 height 10
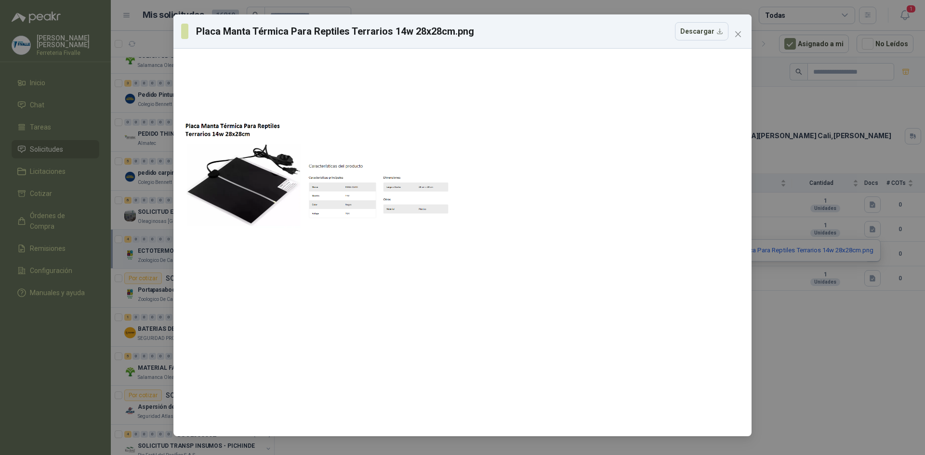
click at [871, 363] on div "Placa Manta Térmica Para Reptiles Terrarios 14w 28x28cm.png Descargar" at bounding box center [462, 227] width 925 height 455
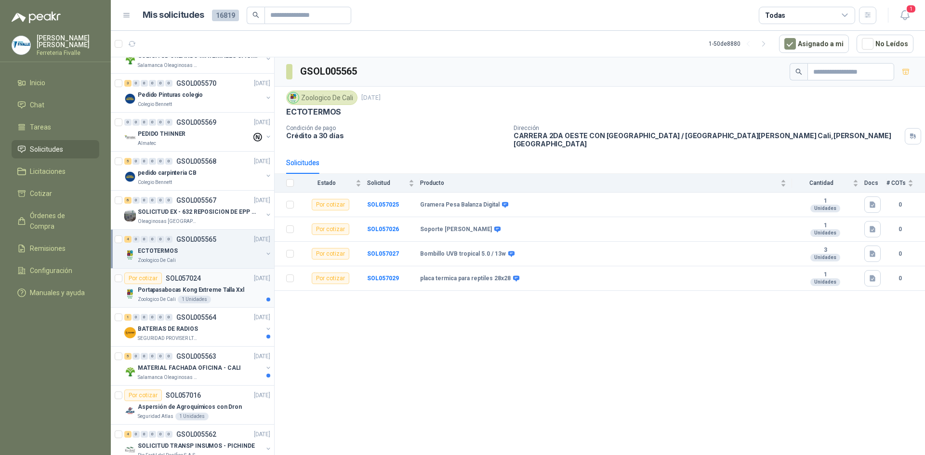
click at [155, 298] on p "Zoologico De Cali" at bounding box center [157, 300] width 38 height 8
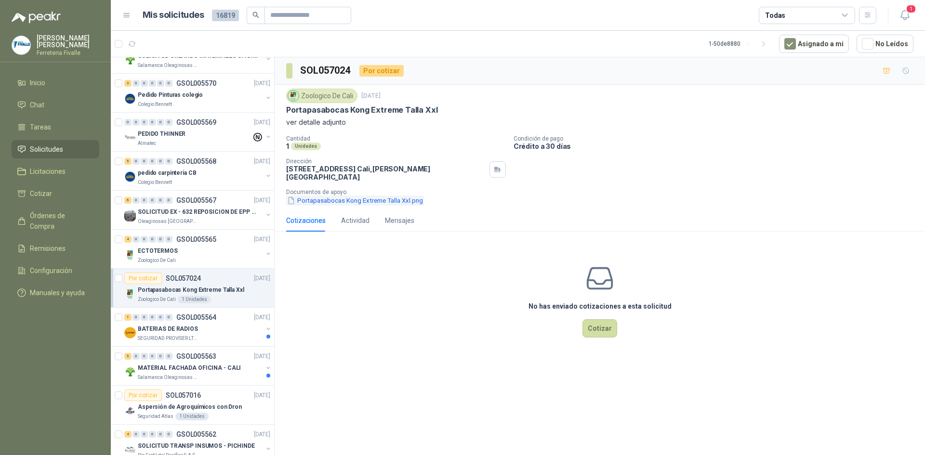
click at [373, 196] on button "Portapasabocas Kong Extreme Talla Xxl.png" at bounding box center [355, 201] width 138 height 10
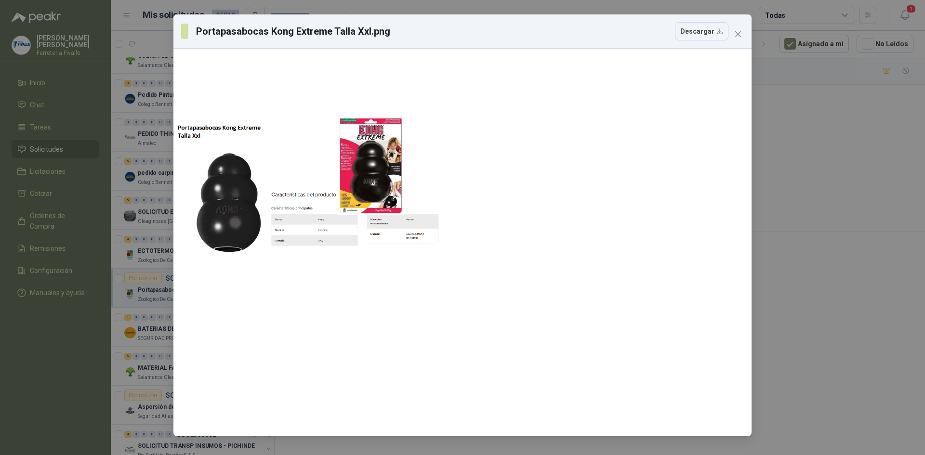
click at [779, 244] on div "Portapasabocas Kong Extreme Talla Xxl.png Descargar" at bounding box center [462, 227] width 925 height 455
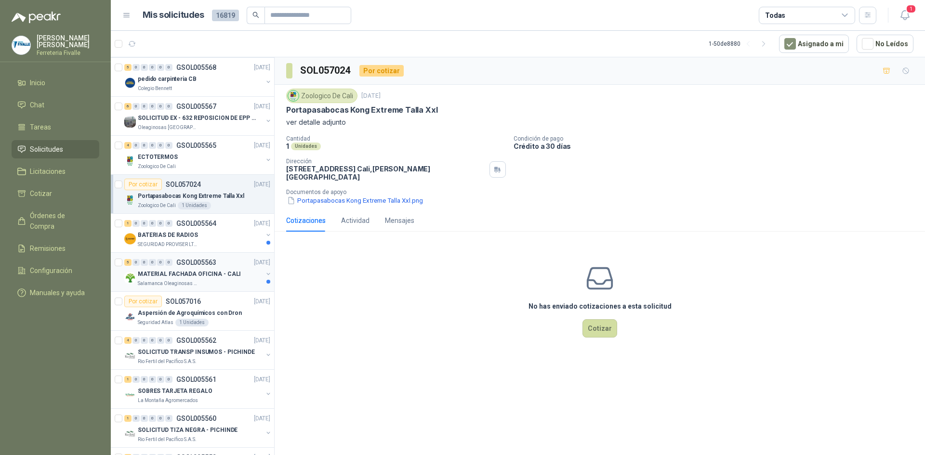
scroll to position [626, 0]
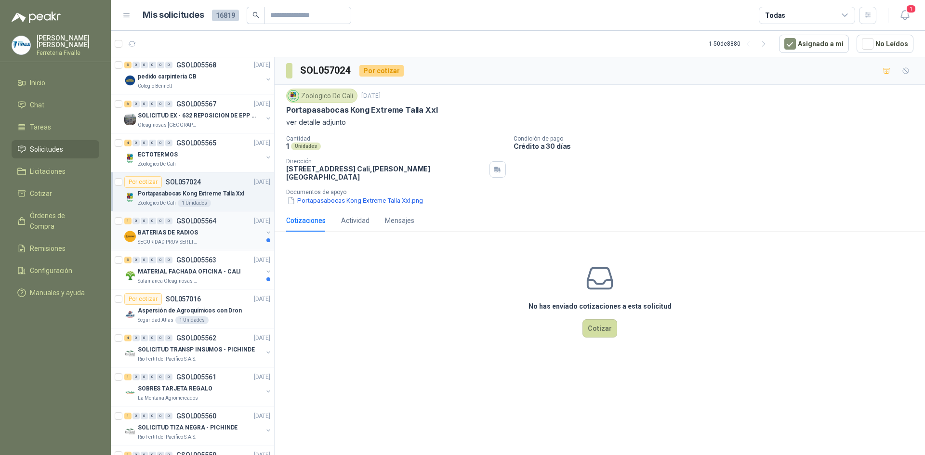
click at [224, 242] on div "SEGURIDAD PROVISER LTDA" at bounding box center [200, 242] width 125 height 8
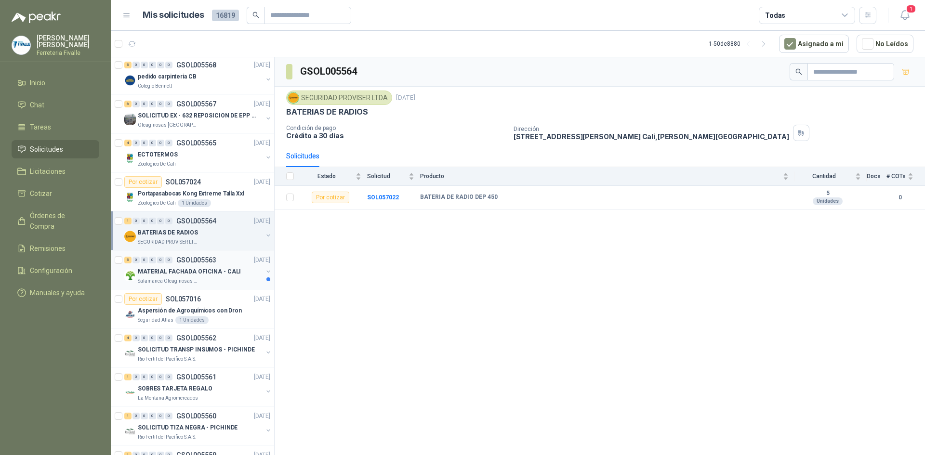
click at [235, 274] on div "MATERIAL FACHADA OFICINA - CALI" at bounding box center [200, 272] width 125 height 12
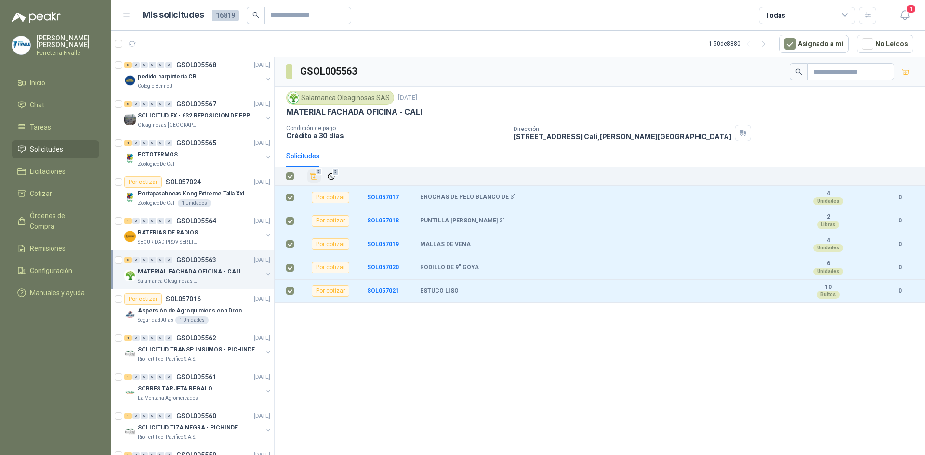
click at [316, 174] on span "5" at bounding box center [319, 172] width 7 height 8
click at [339, 378] on div "GSOL005563 Salamanca Oleaginosas SAS [DATE] MATERIAL FACHADA OFICINA - CALI Con…" at bounding box center [600, 257] width 650 height 401
click at [52, 197] on li "Cotizar 5" at bounding box center [55, 193] width 76 height 11
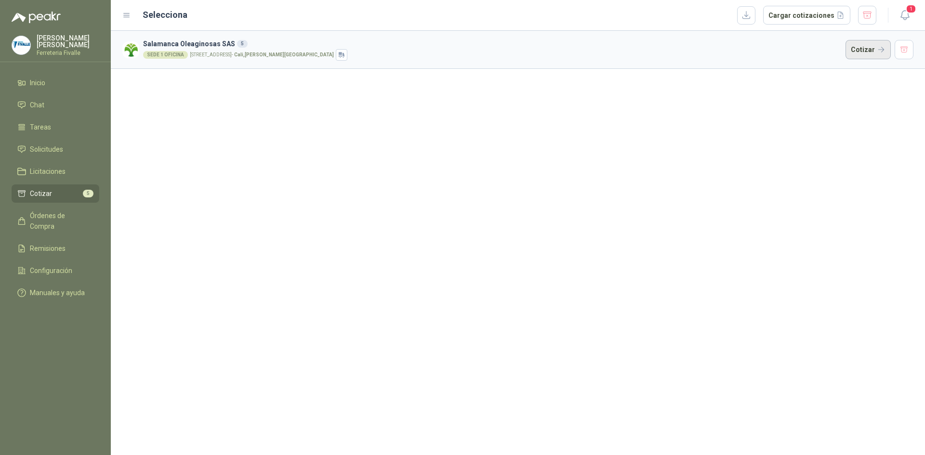
click at [866, 50] on button "Cotizar" at bounding box center [868, 49] width 45 height 19
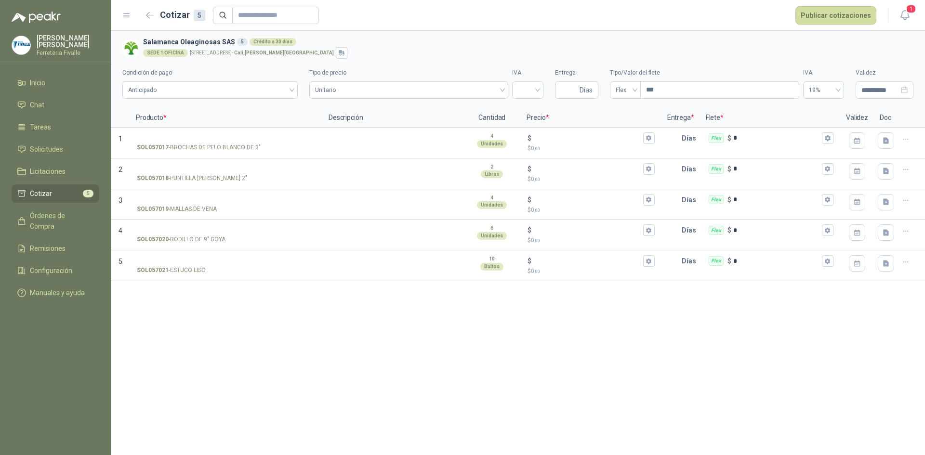
click at [352, 354] on div "**********" at bounding box center [518, 243] width 814 height 424
click at [145, 13] on button "button" at bounding box center [150, 15] width 15 height 15
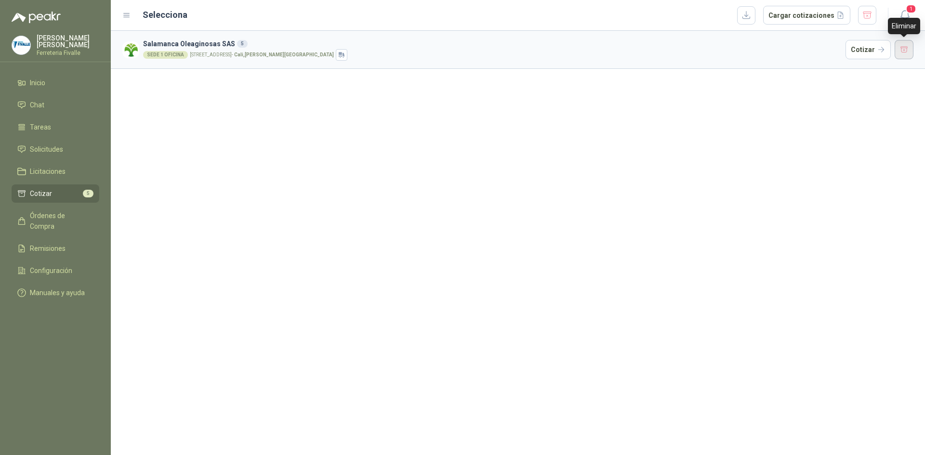
click at [907, 50] on button "button" at bounding box center [904, 49] width 19 height 19
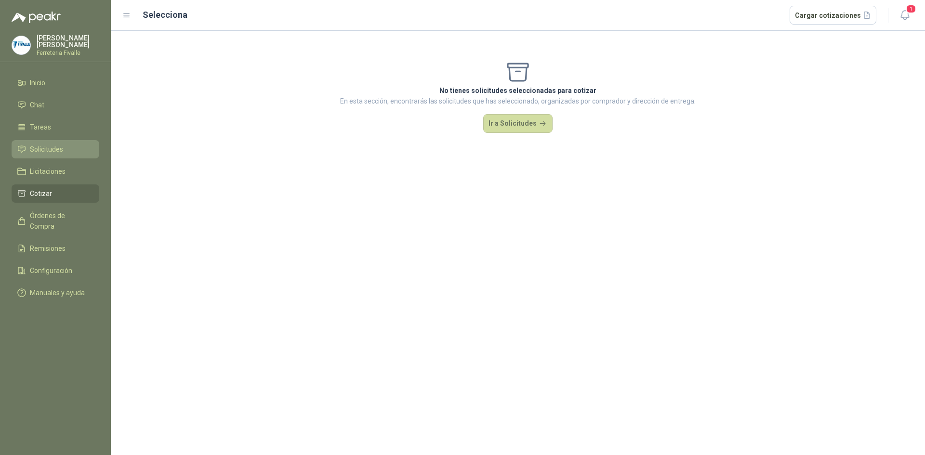
click at [59, 154] on span "Solicitudes" at bounding box center [46, 149] width 33 height 11
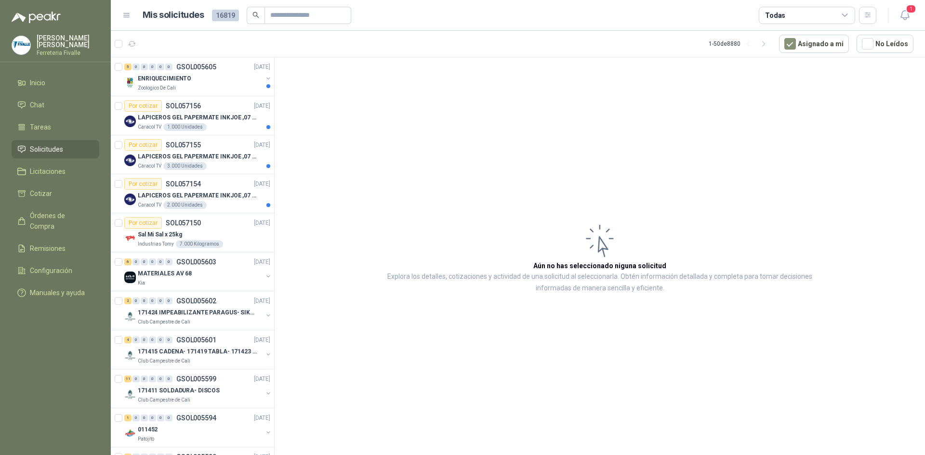
click at [225, 204] on div "Caracol TV 2.000 Unidades" at bounding box center [204, 205] width 132 height 8
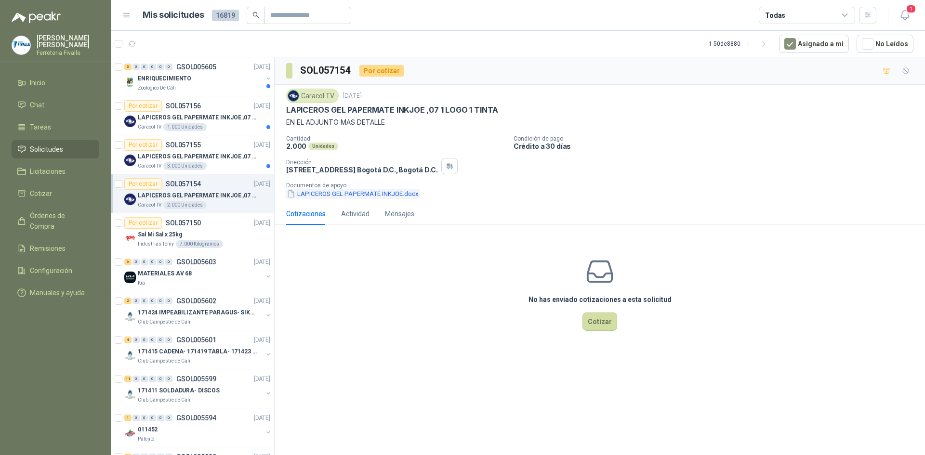
click at [352, 194] on button "LAPICEROS GEL PAPERMATE INKJOE.docx" at bounding box center [352, 194] width 133 height 10
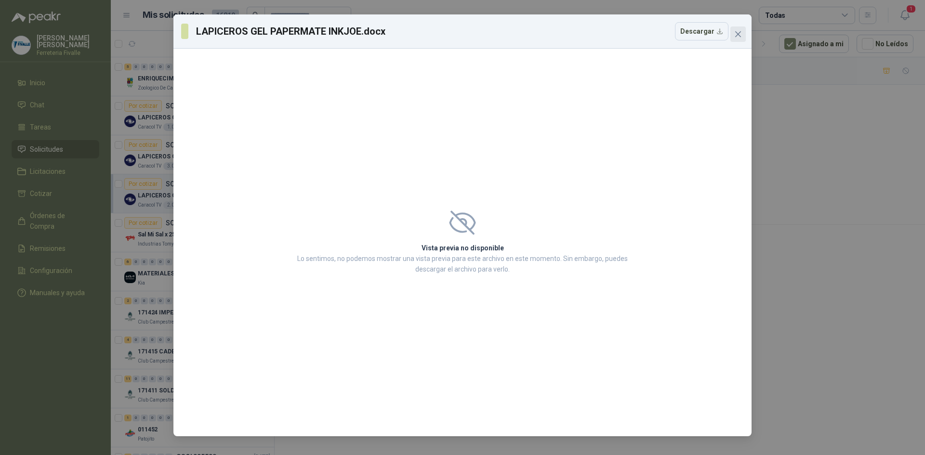
click at [741, 35] on icon "close" at bounding box center [738, 34] width 8 height 8
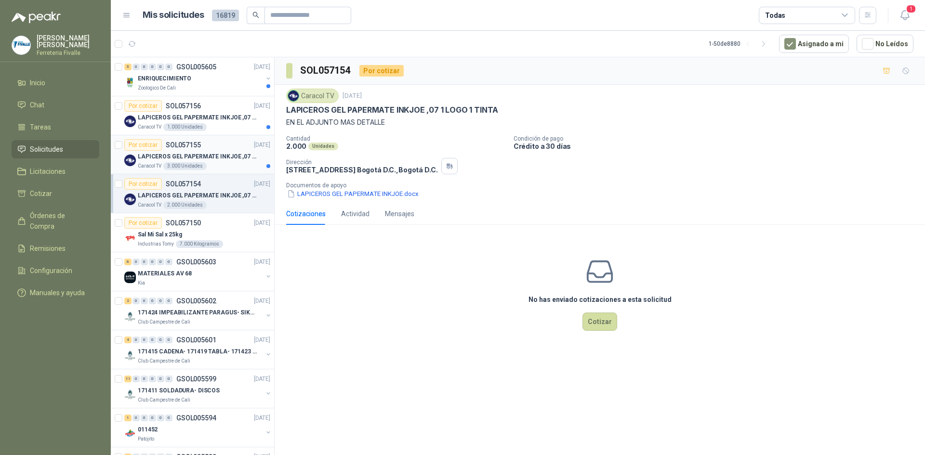
click at [182, 160] on p "LAPICEROS GEL PAPERMATE INKJOE ,07 1 LOGO 1 TINTA" at bounding box center [198, 156] width 120 height 9
click at [343, 195] on button "LAPICEROS GEL PAPERMATE INKJOE.docx" at bounding box center [352, 194] width 133 height 10
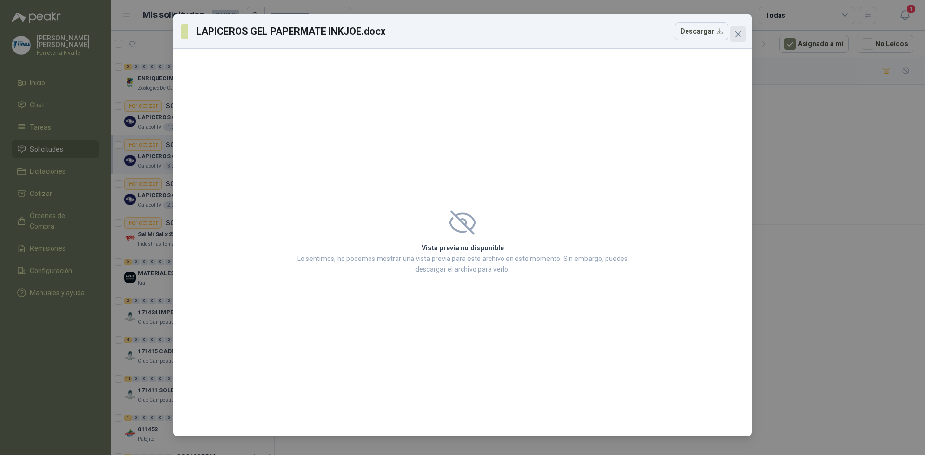
click at [739, 36] on icon "close" at bounding box center [738, 34] width 8 height 8
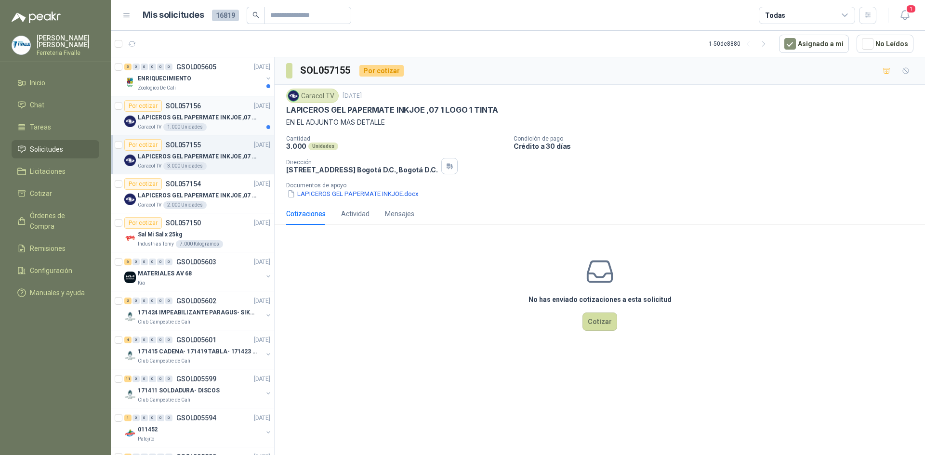
click at [209, 114] on p "LAPICEROS GEL PAPERMATE INKJOE ,07 1 LOGO 1 TINTA" at bounding box center [198, 117] width 120 height 9
click at [338, 193] on button "LAPICEROS GEL PAPERMATE INKJOE.docx" at bounding box center [352, 194] width 133 height 10
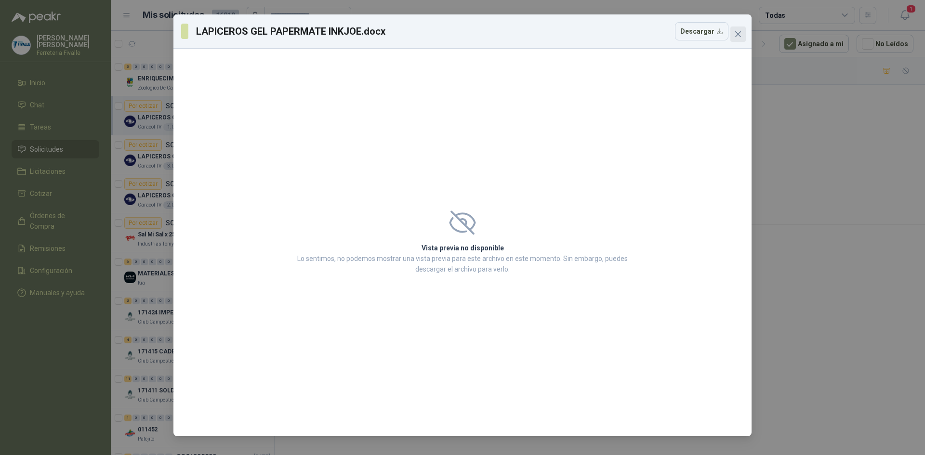
click at [737, 29] on button "Close" at bounding box center [737, 33] width 15 height 15
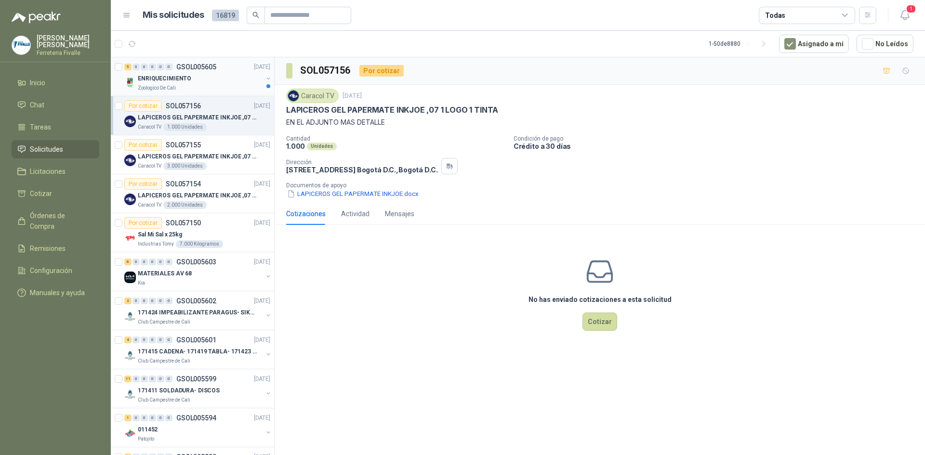
click at [189, 78] on div "ENRIQUECIMIENTO" at bounding box center [200, 79] width 125 height 12
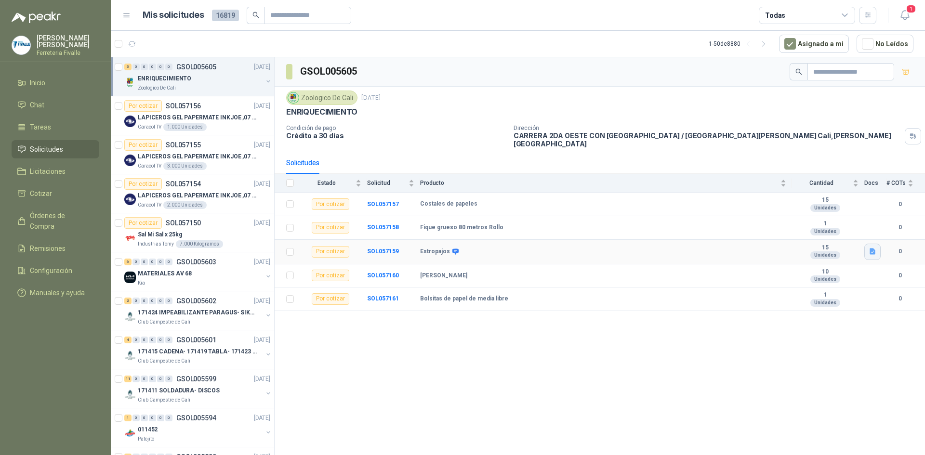
click at [875, 248] on icon "button" at bounding box center [873, 252] width 8 height 8
click at [846, 222] on button "Estropajo.jpeg" at bounding box center [847, 224] width 53 height 10
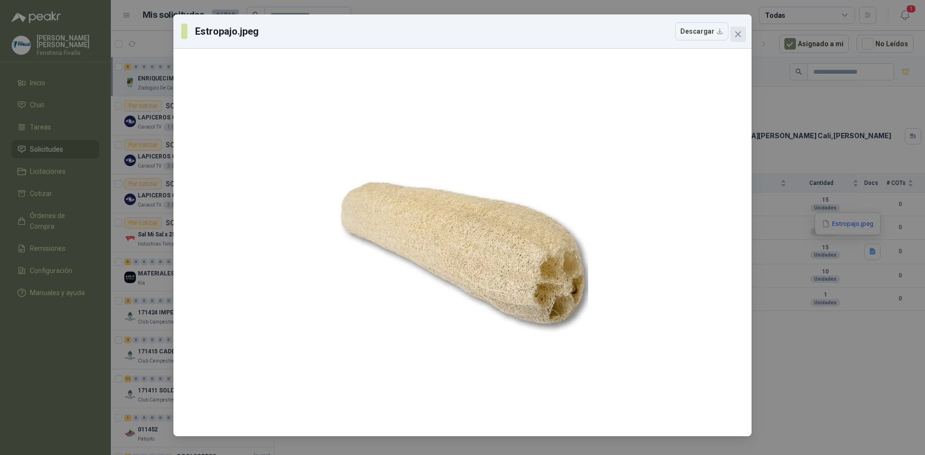
click at [736, 32] on icon "close" at bounding box center [738, 34] width 6 height 6
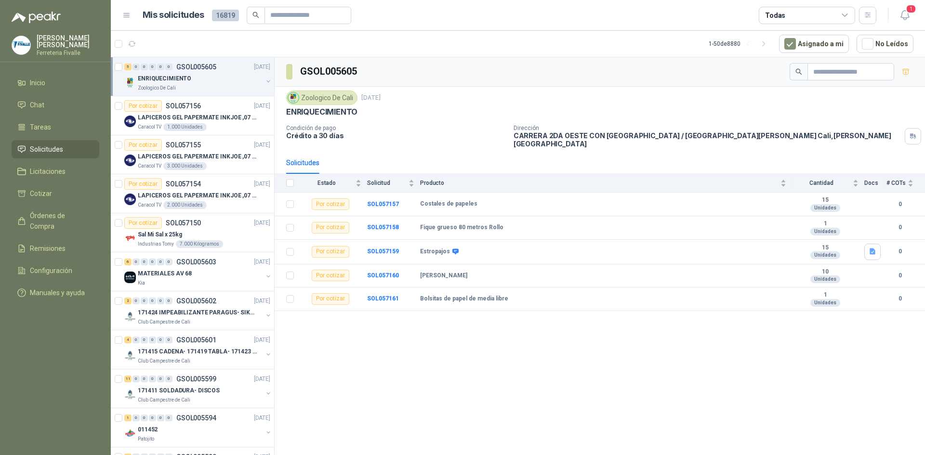
click at [794, 392] on div "GSOL005605 Zoologico De Cali [DATE] ENRIQUECIMIENTO Condición de pago Crédito a…" at bounding box center [600, 257] width 650 height 401
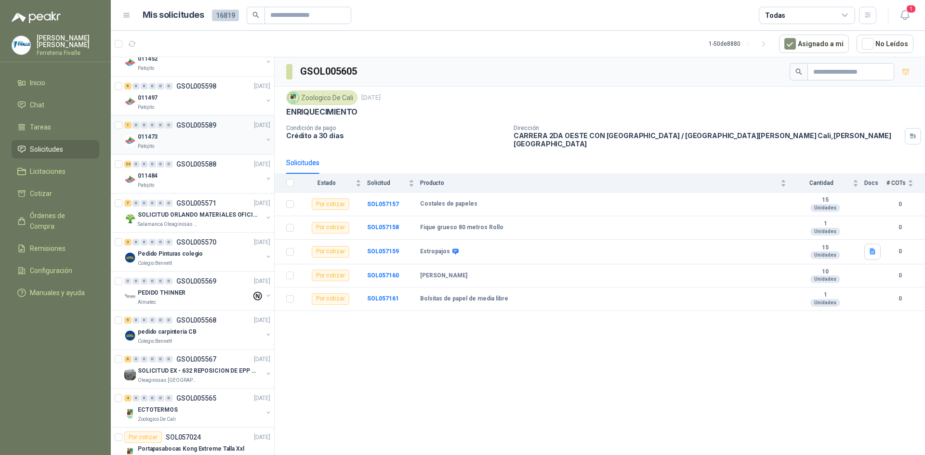
scroll to position [385, 0]
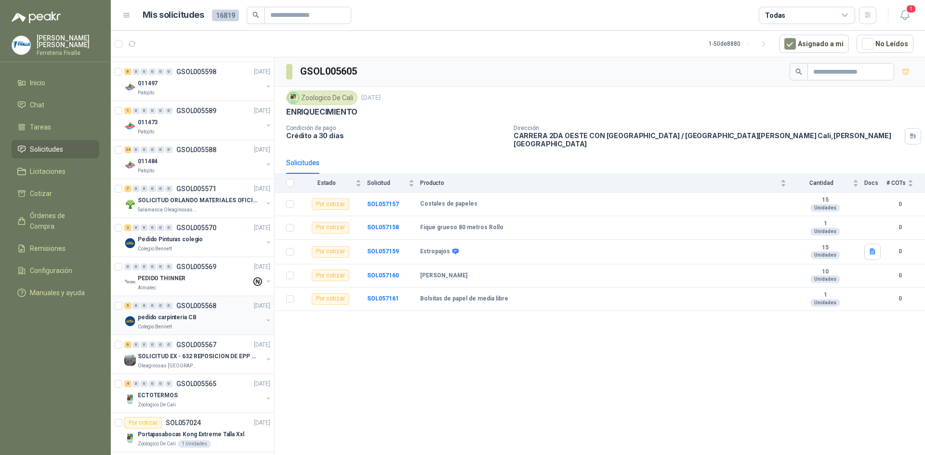
click at [211, 314] on div "pedido carpinteria CB" at bounding box center [200, 318] width 125 height 12
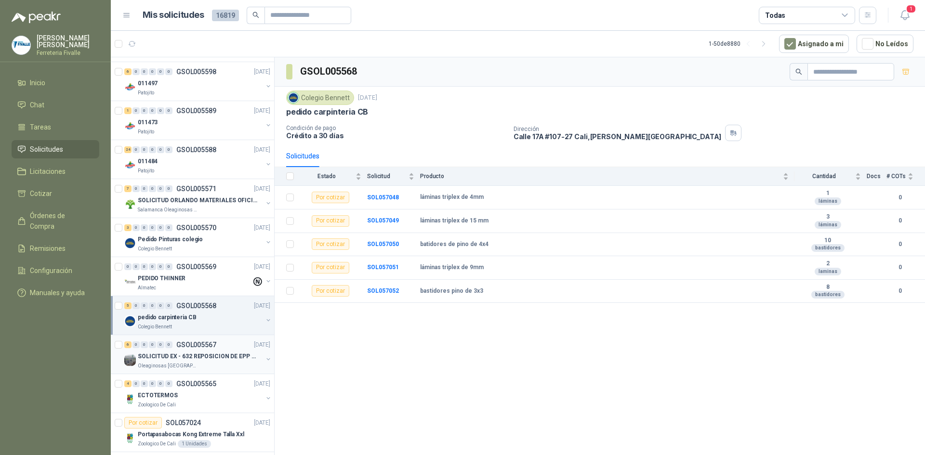
click at [202, 349] on div "6 0 0 0 0 0 GSOL005567 [DATE]" at bounding box center [198, 345] width 148 height 12
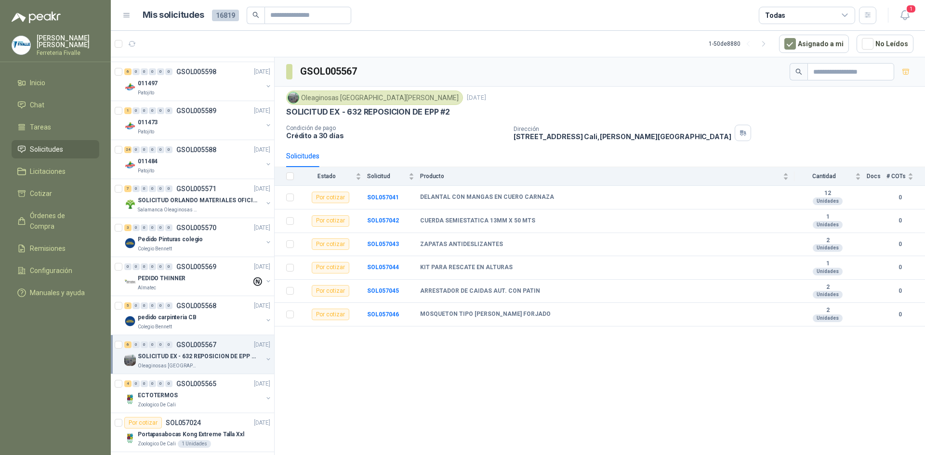
scroll to position [434, 0]
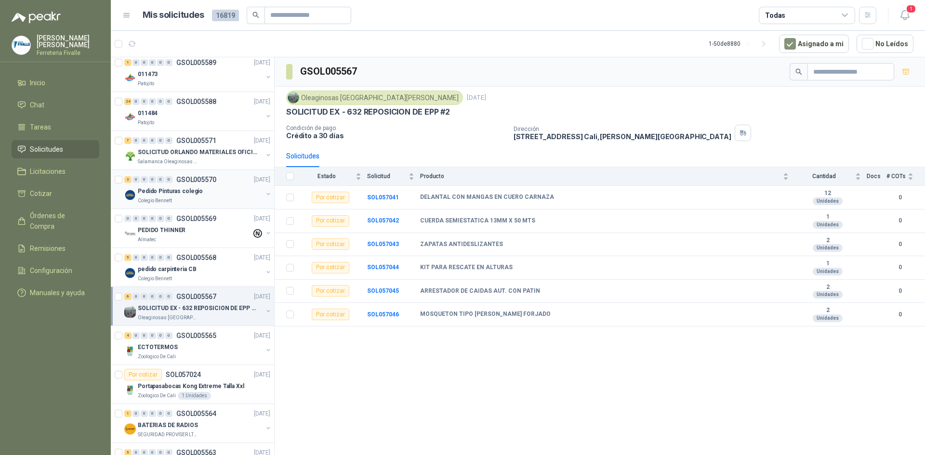
click at [204, 188] on div "Pedido Pinturas colegio" at bounding box center [200, 191] width 125 height 12
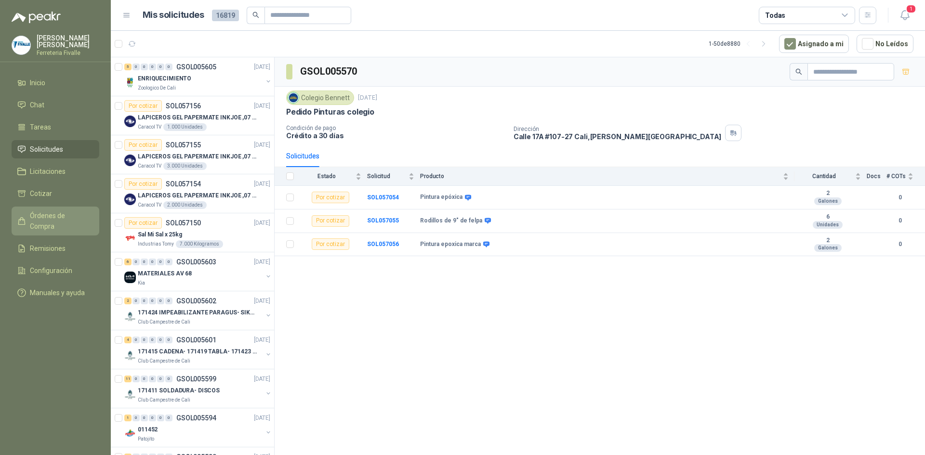
click at [42, 214] on link "Órdenes de Compra" at bounding box center [56, 221] width 88 height 29
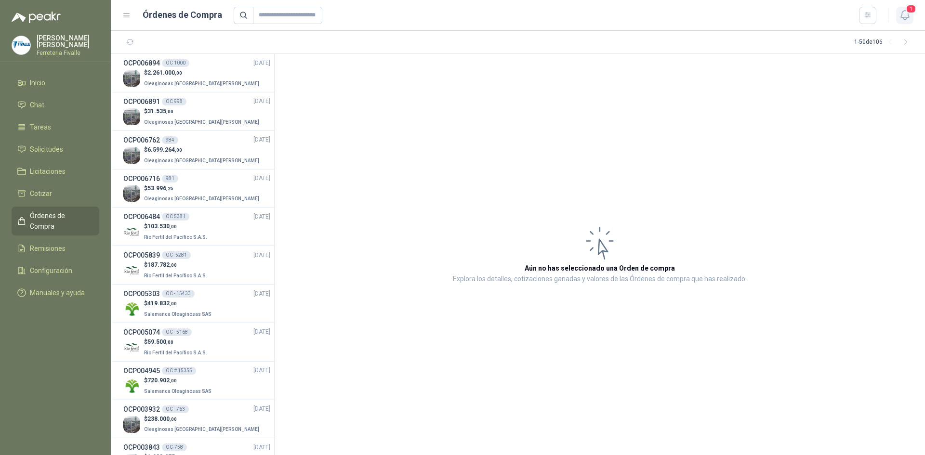
click at [901, 11] on icon "button" at bounding box center [905, 15] width 12 height 12
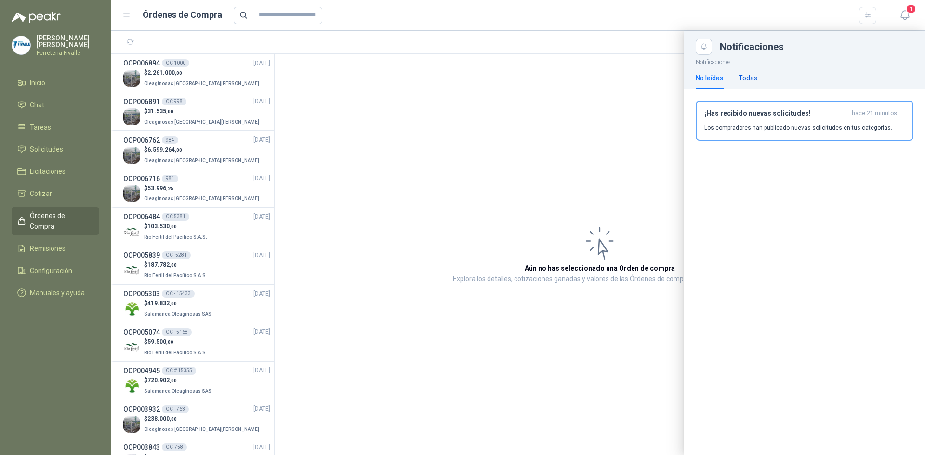
click at [756, 78] on div "Todas" at bounding box center [748, 78] width 19 height 11
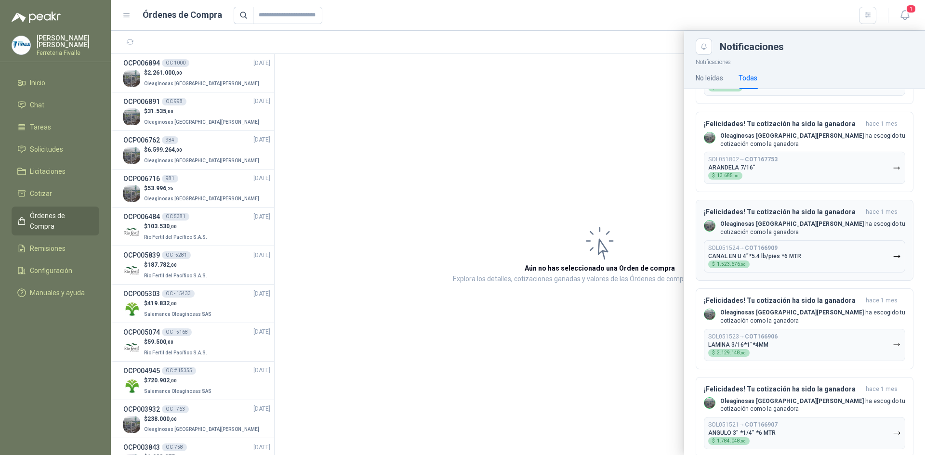
scroll to position [1012, 0]
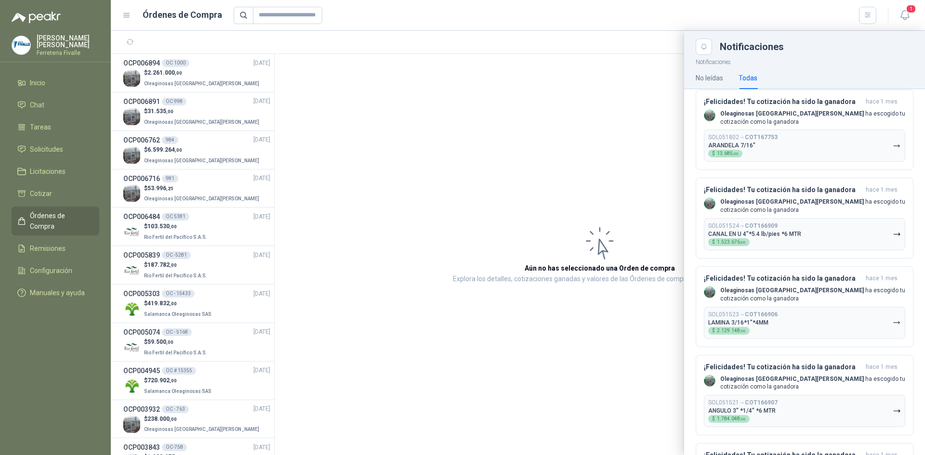
drag, startPoint x: 817, startPoint y: 258, endPoint x: 507, endPoint y: 227, distance: 311.4
click at [507, 227] on div at bounding box center [518, 243] width 814 height 424
